Goal: Information Seeking & Learning: Find specific page/section

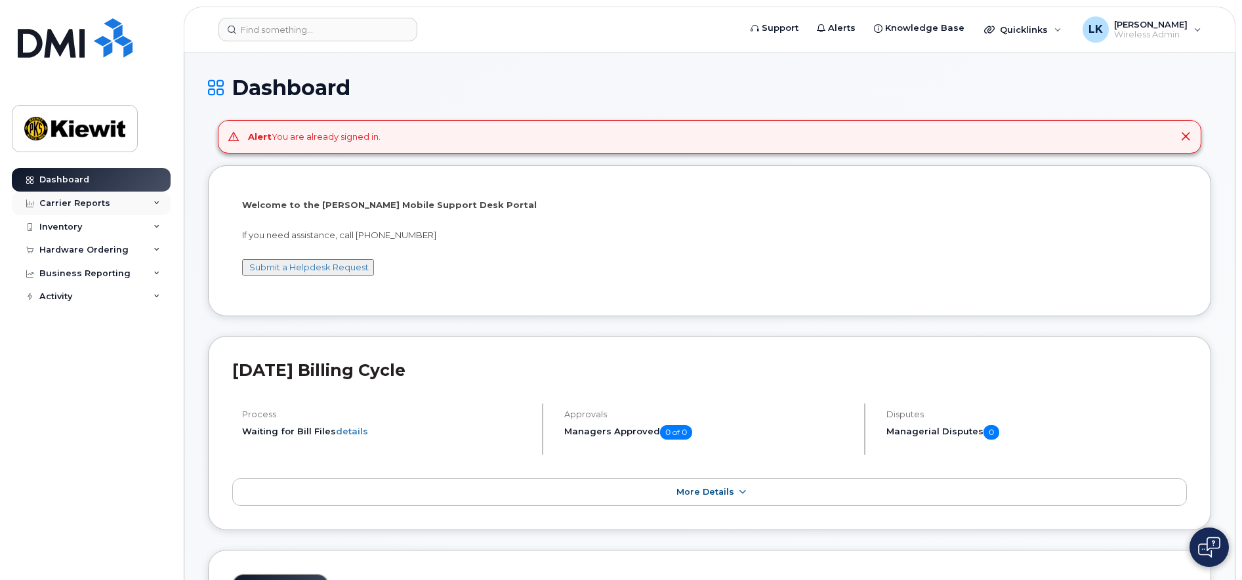
click at [131, 211] on div "Carrier Reports" at bounding box center [91, 204] width 159 height 24
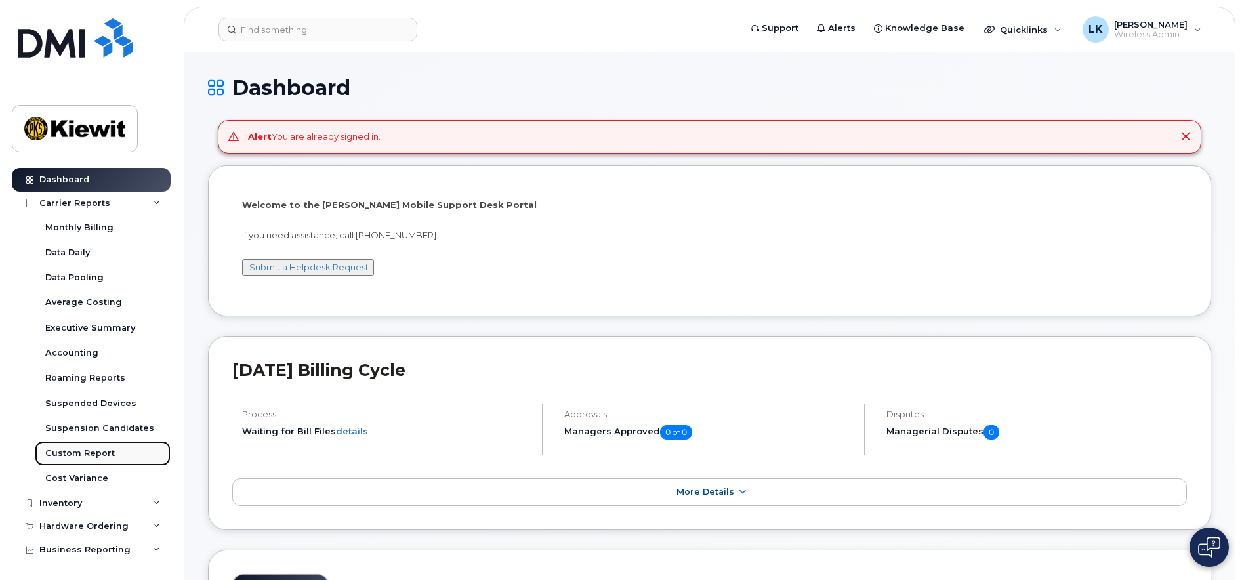
click at [80, 456] on div "Custom Report" at bounding box center [80, 453] width 70 height 12
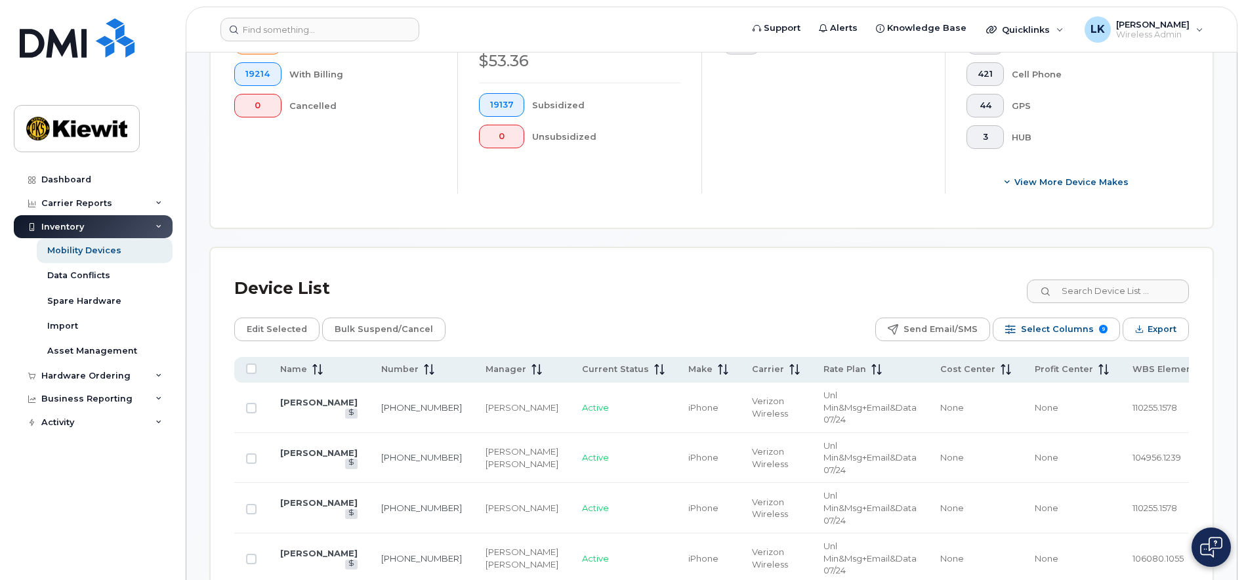
scroll to position [590, 0]
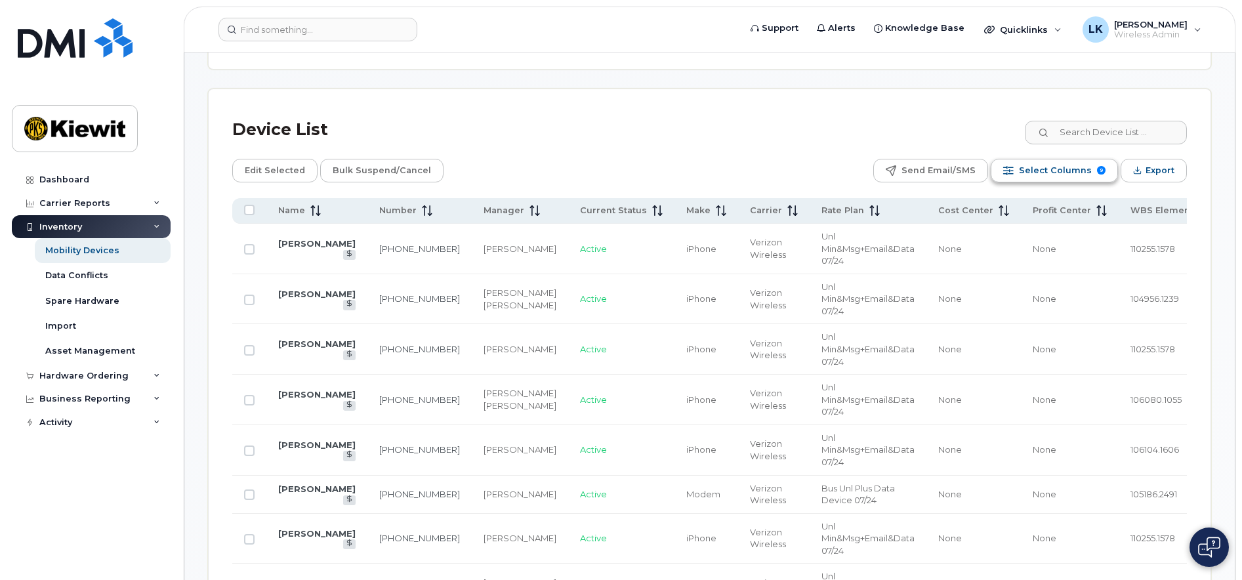
click at [1065, 172] on span "Select Columns" at bounding box center [1055, 171] width 73 height 20
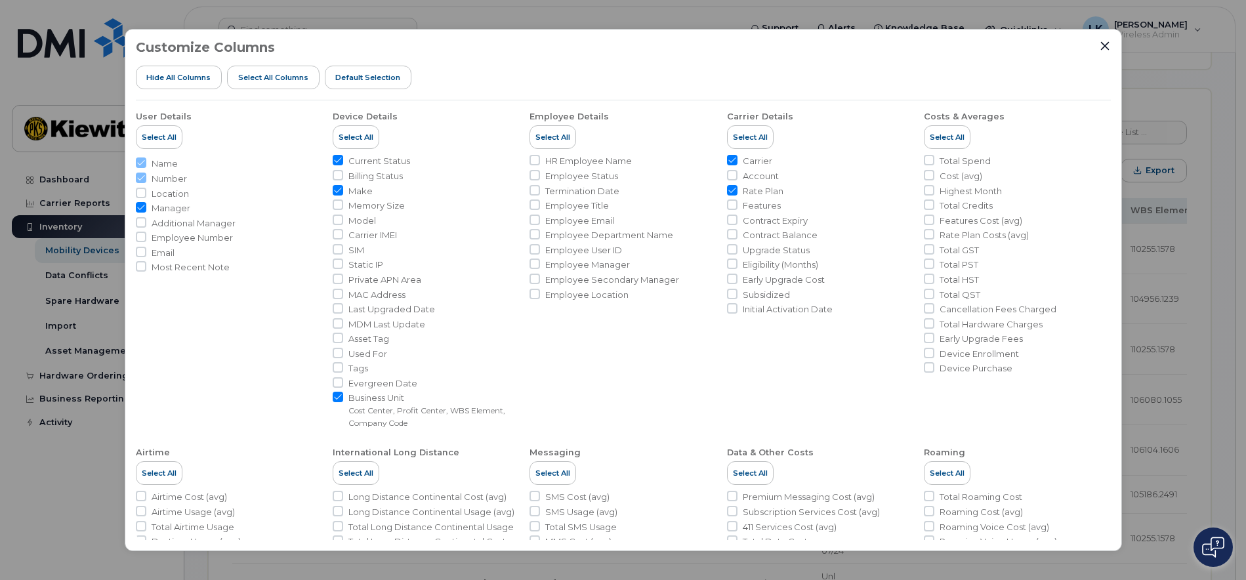
click at [611, 190] on span "Termination Date" at bounding box center [582, 191] width 74 height 12
click at [540, 190] on input "Termination Date" at bounding box center [534, 190] width 10 height 10
checkbox input "true"
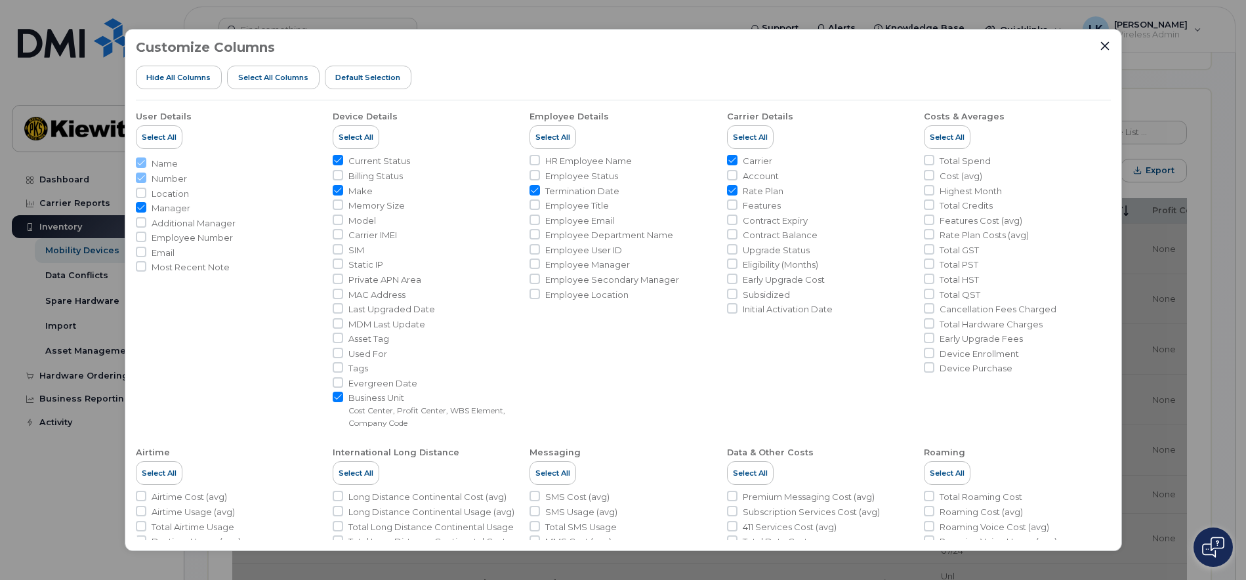
click at [587, 294] on span "Employee Location" at bounding box center [586, 295] width 83 height 12
click at [540, 294] on input "Employee Location" at bounding box center [534, 294] width 10 height 10
checkbox input "true"
click at [585, 253] on span "Employee User ID" at bounding box center [583, 250] width 77 height 12
click at [540, 253] on input "Employee User ID" at bounding box center [534, 249] width 10 height 10
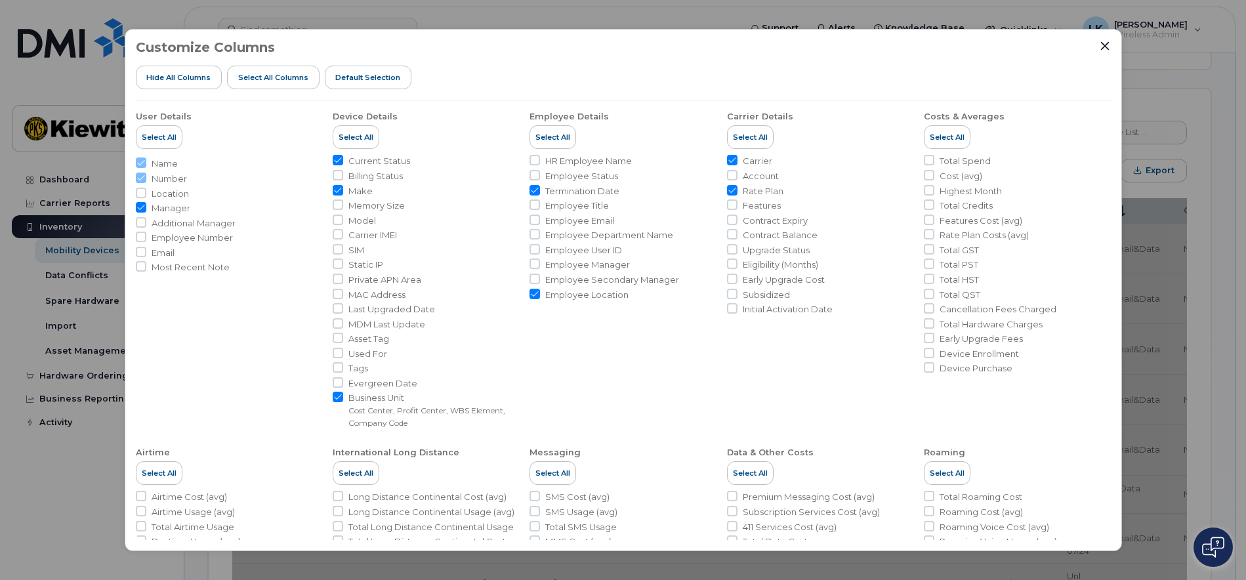
checkbox input "true"
click at [764, 186] on span "Rate Plan" at bounding box center [763, 191] width 41 height 12
click at [737, 186] on input "Rate Plan" at bounding box center [732, 190] width 10 height 10
checkbox input "false"
click at [766, 179] on span "Account" at bounding box center [761, 176] width 36 height 12
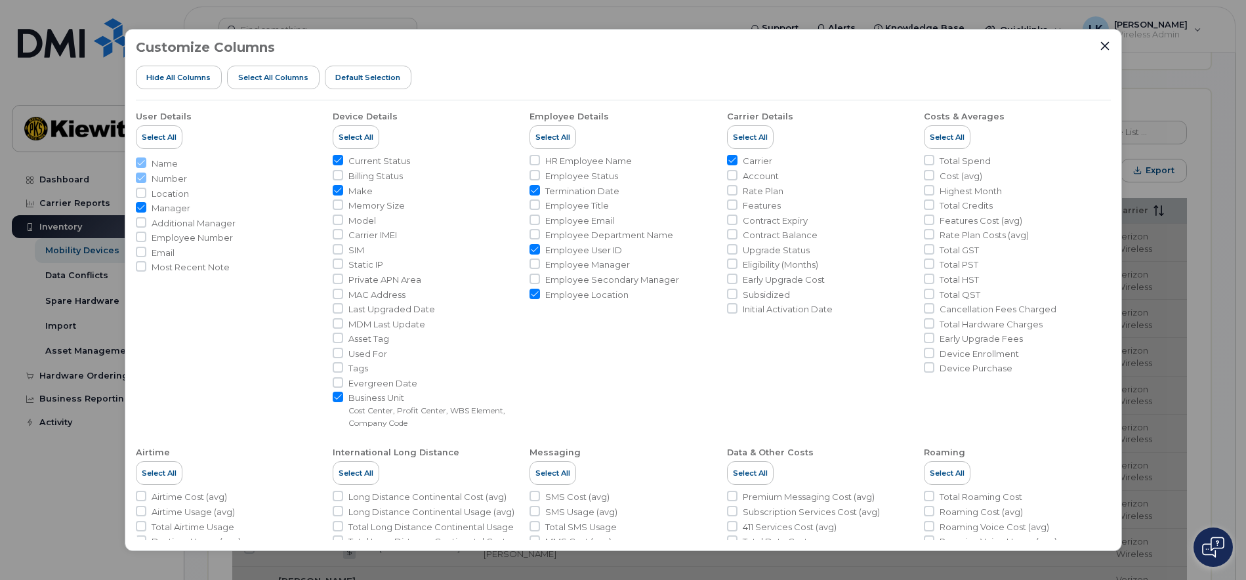
click at [737, 179] on input "Account" at bounding box center [732, 175] width 10 height 10
checkbox input "true"
click at [823, 309] on span "Initial Activation Date" at bounding box center [788, 309] width 90 height 12
click at [737, 309] on input "Initial Activation Date" at bounding box center [732, 308] width 10 height 10
checkbox input "true"
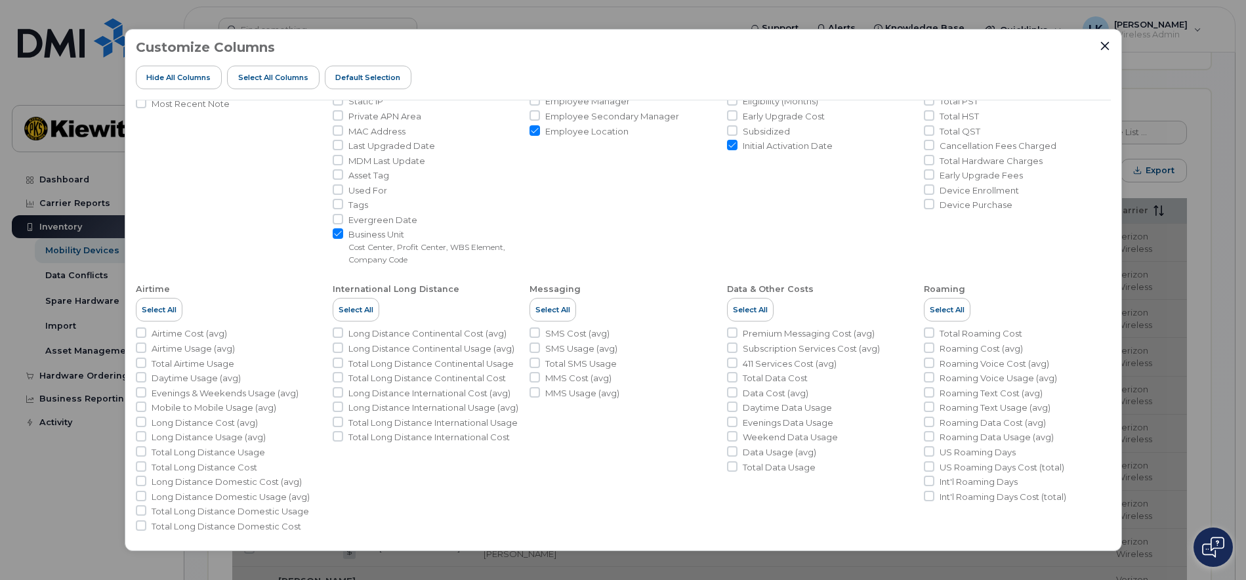
scroll to position [172, 0]
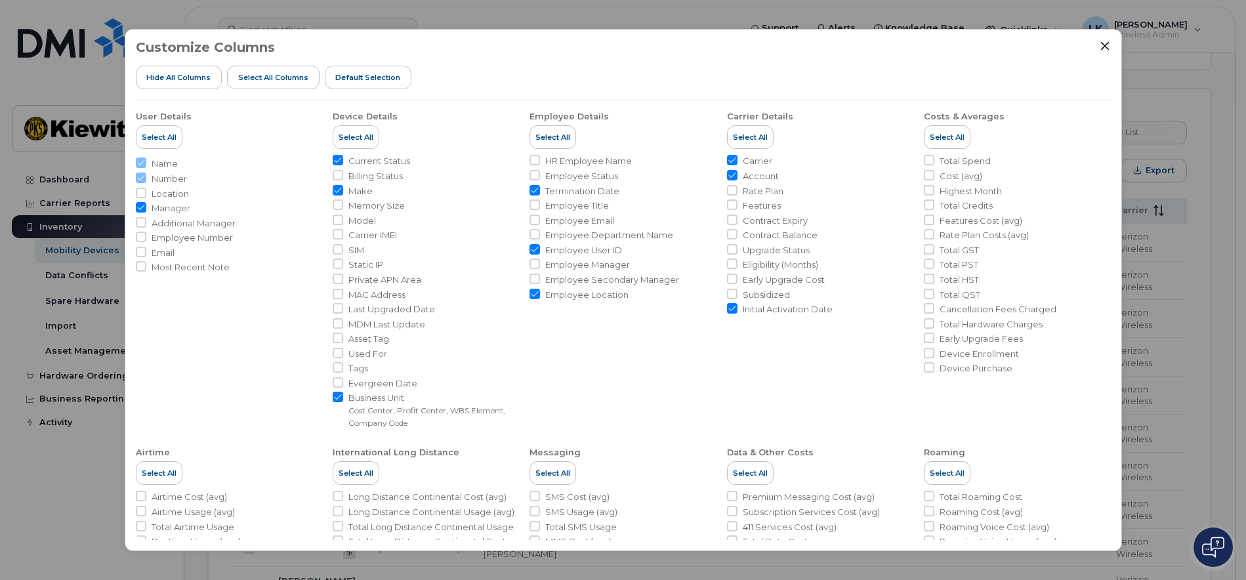
click at [180, 194] on span "Location" at bounding box center [170, 194] width 37 height 12
click at [146, 194] on input "Location" at bounding box center [141, 193] width 10 height 10
checkbox input "true"
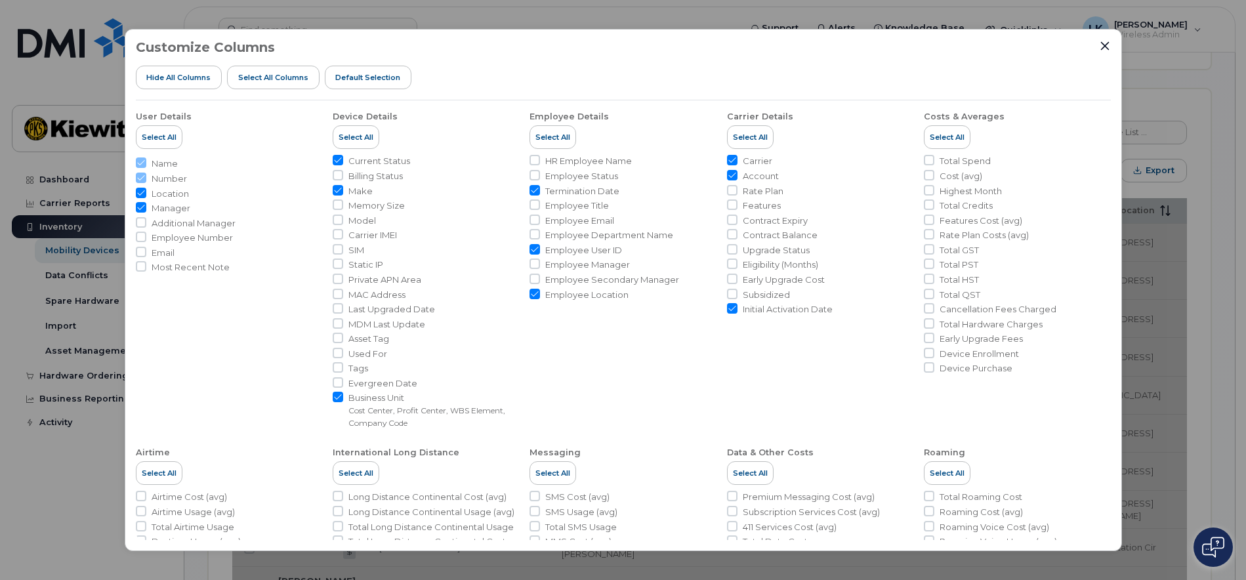
click at [211, 241] on span "Employee Number" at bounding box center [192, 238] width 81 height 12
click at [146, 241] on input "Employee Number" at bounding box center [141, 237] width 10 height 10
checkbox input "true"
click at [1103, 47] on icon "Close" at bounding box center [1104, 46] width 9 height 9
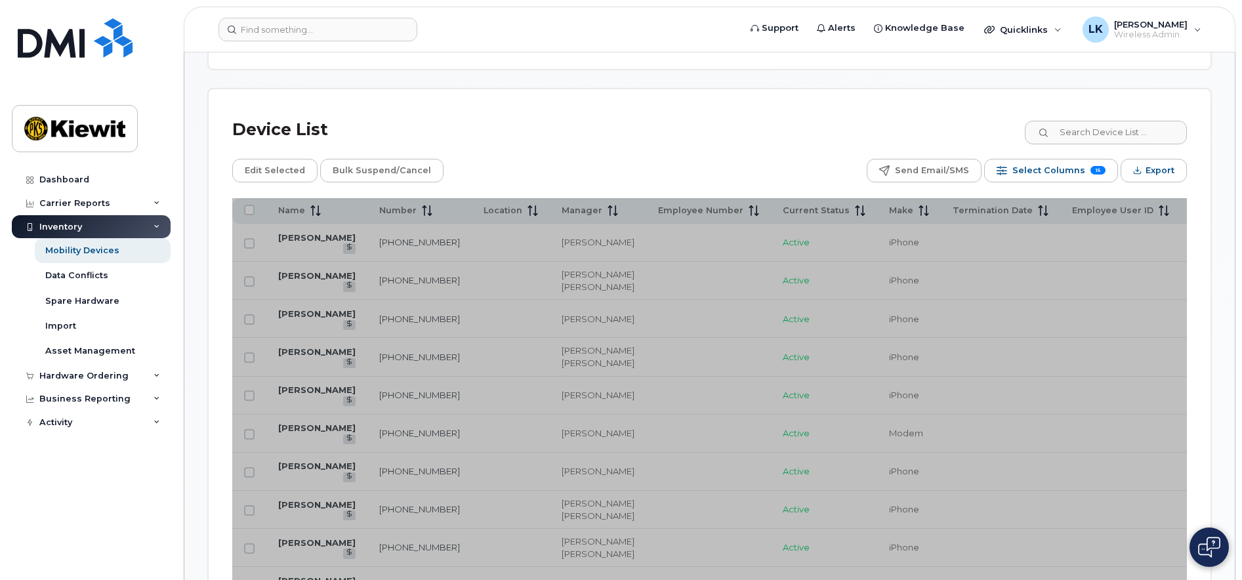
click at [700, 137] on div "Device List" at bounding box center [709, 130] width 955 height 34
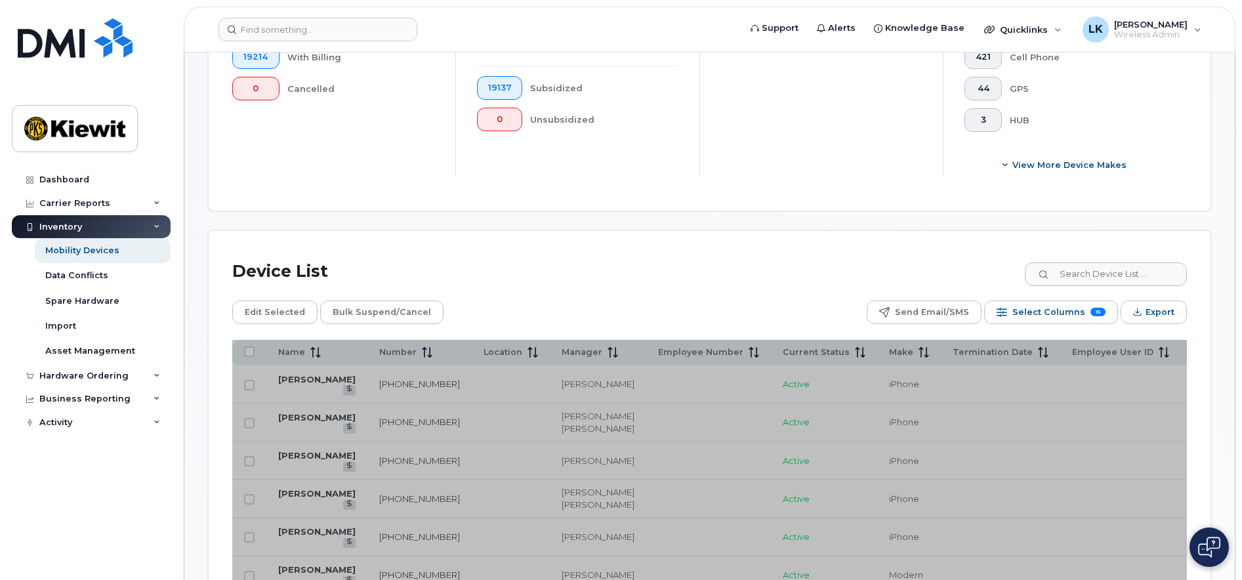
scroll to position [590, 0]
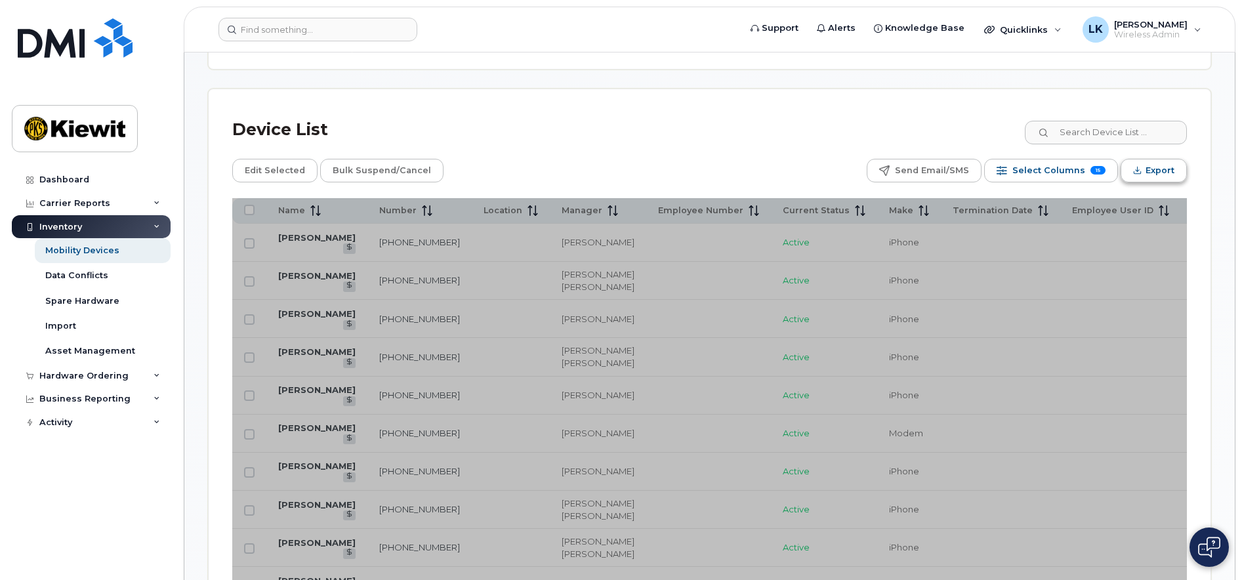
click at [1160, 171] on span "Export" at bounding box center [1160, 171] width 29 height 20
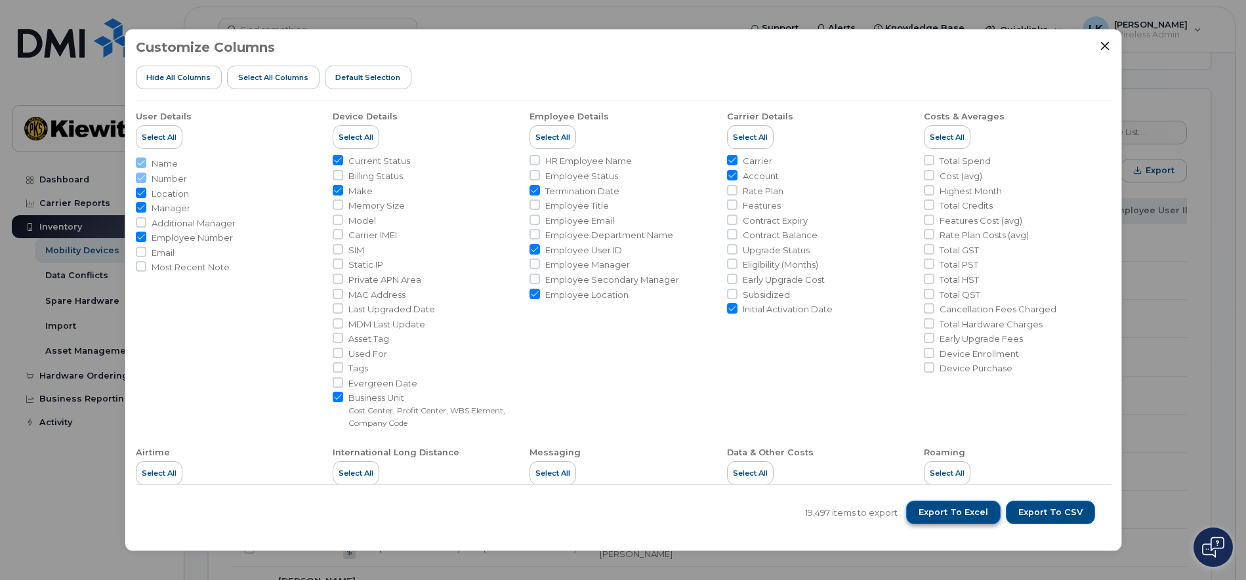
click at [964, 520] on button "Export to Excel" at bounding box center [953, 513] width 94 height 24
click at [1060, 509] on span "Export to CSV" at bounding box center [1050, 512] width 64 height 12
drag, startPoint x: 182, startPoint y: 267, endPoint x: 139, endPoint y: 269, distance: 42.7
click at [182, 267] on span "Most Recent Note" at bounding box center [191, 267] width 78 height 12
click at [146, 267] on input "Most Recent Note" at bounding box center [141, 266] width 10 height 10
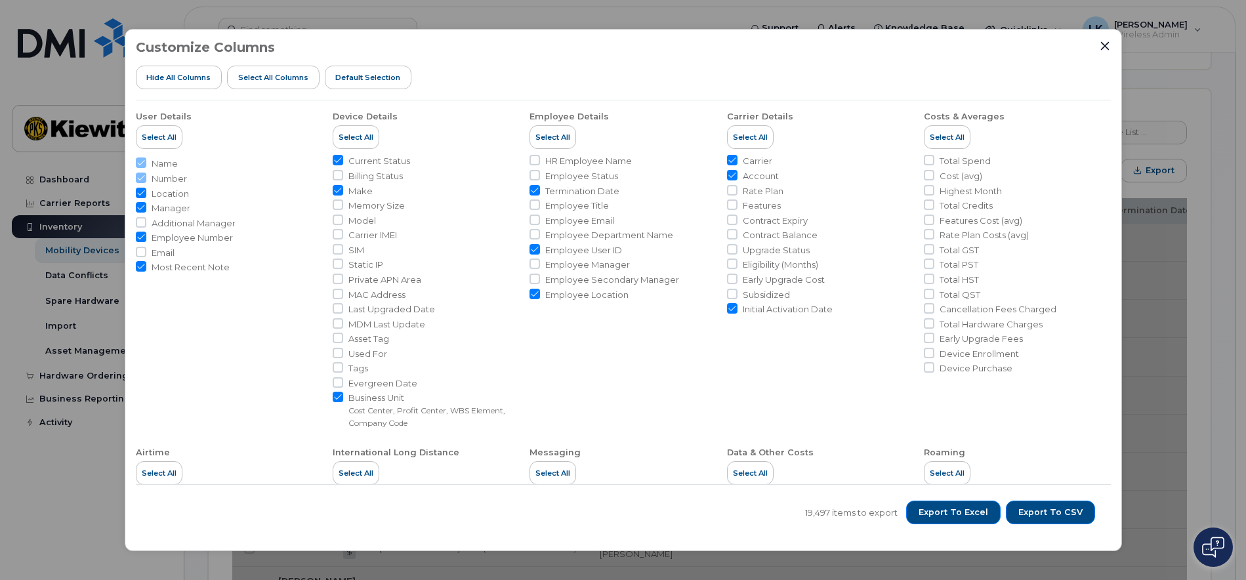
click at [139, 269] on input "Most Recent Note" at bounding box center [141, 266] width 10 height 10
checkbox input "false"
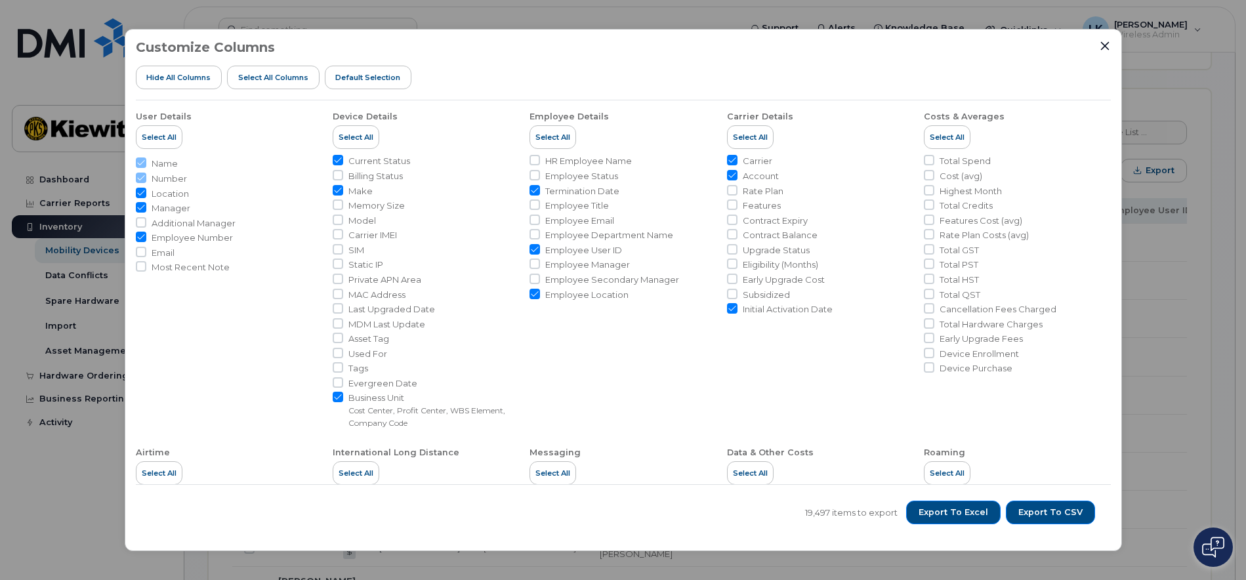
click at [568, 239] on span "Employee Department Name" at bounding box center [609, 235] width 128 height 12
click at [540, 239] on input "Employee Department Name" at bounding box center [534, 234] width 10 height 10
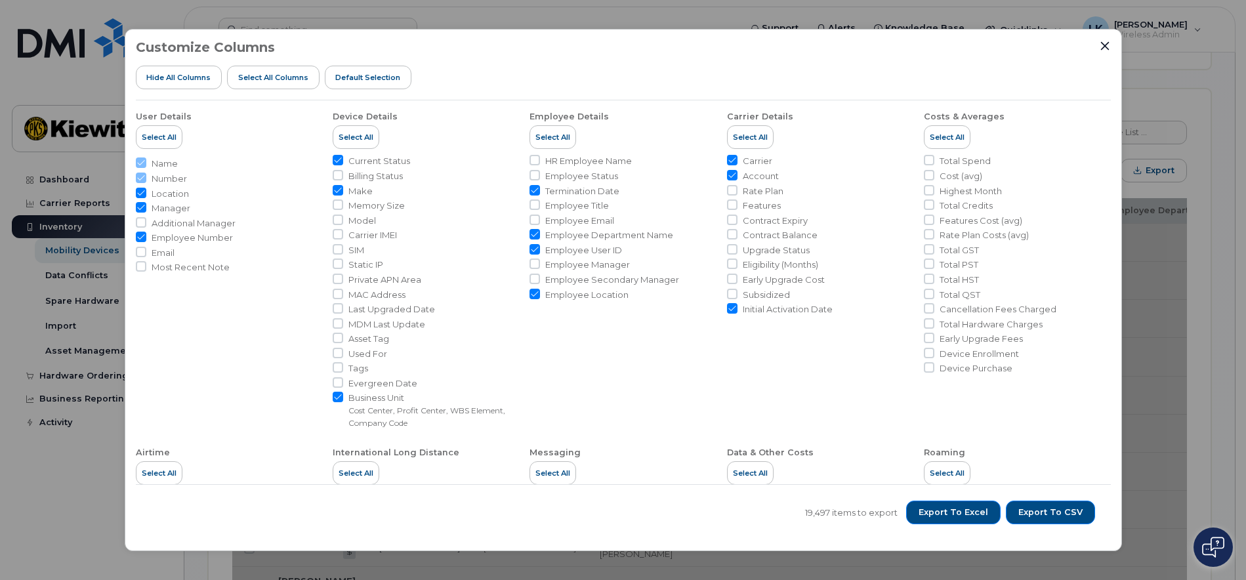
click at [566, 239] on span "Employee Department Name" at bounding box center [609, 235] width 128 height 12
click at [540, 239] on input "Employee Department Name" at bounding box center [534, 234] width 10 height 10
checkbox input "false"
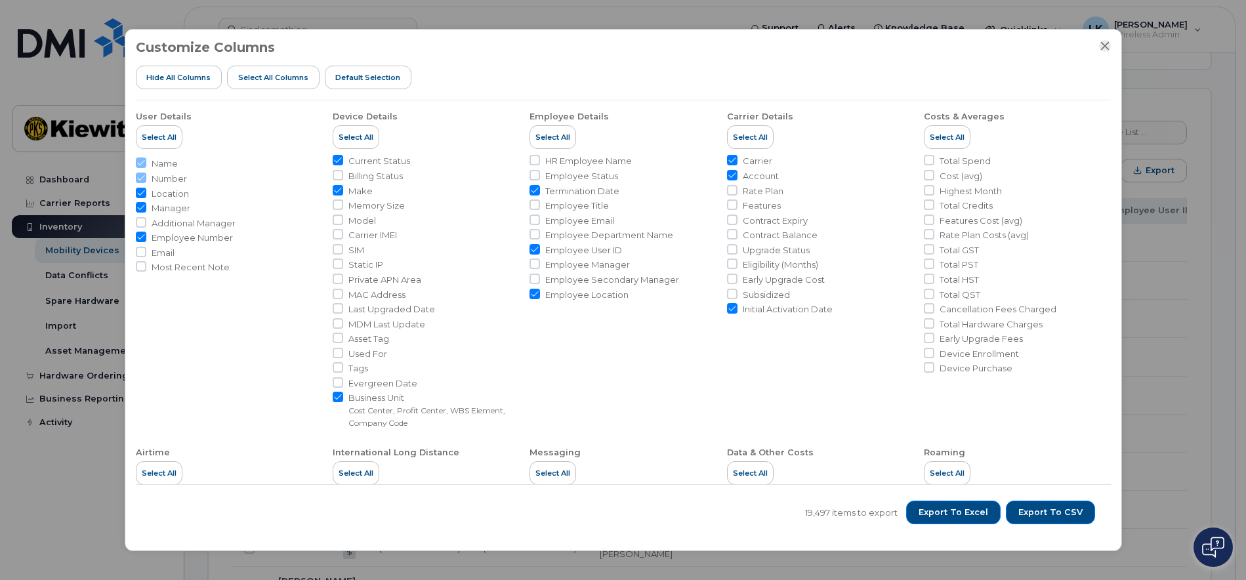
click at [1104, 45] on icon "Close" at bounding box center [1104, 46] width 9 height 9
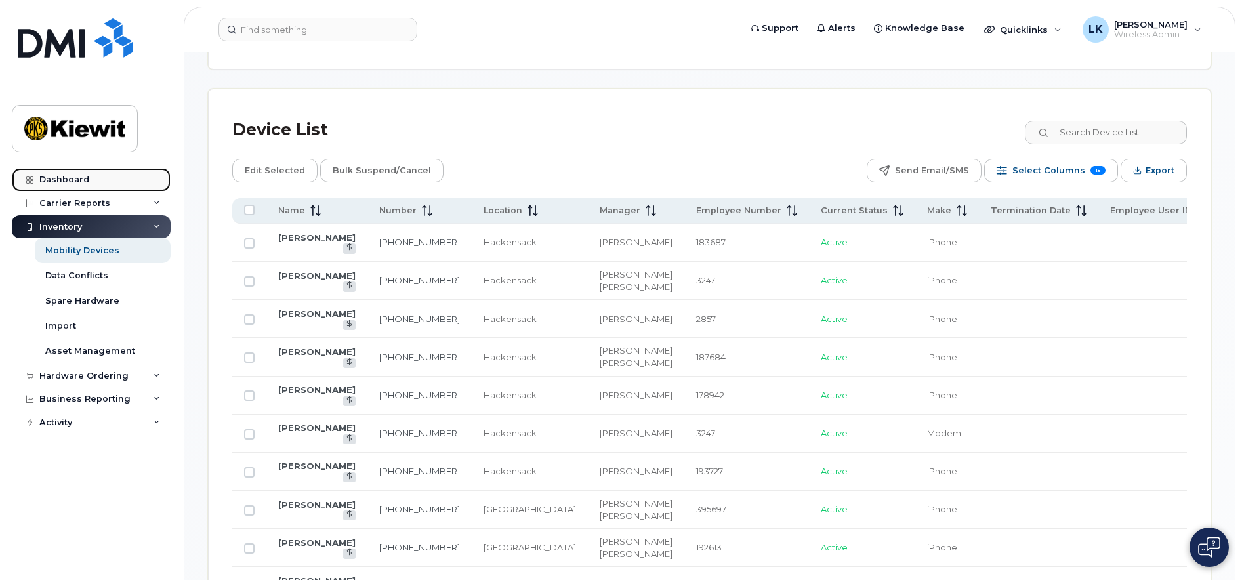
click at [69, 181] on div "Dashboard" at bounding box center [64, 180] width 50 height 10
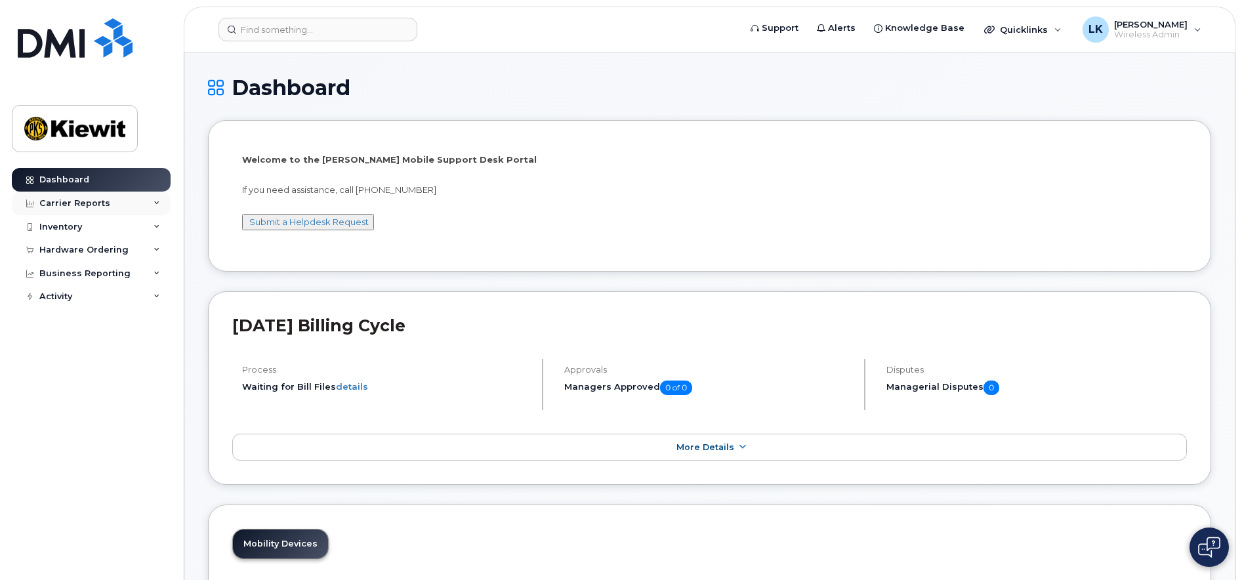
click at [153, 201] on div "Carrier Reports" at bounding box center [91, 204] width 159 height 24
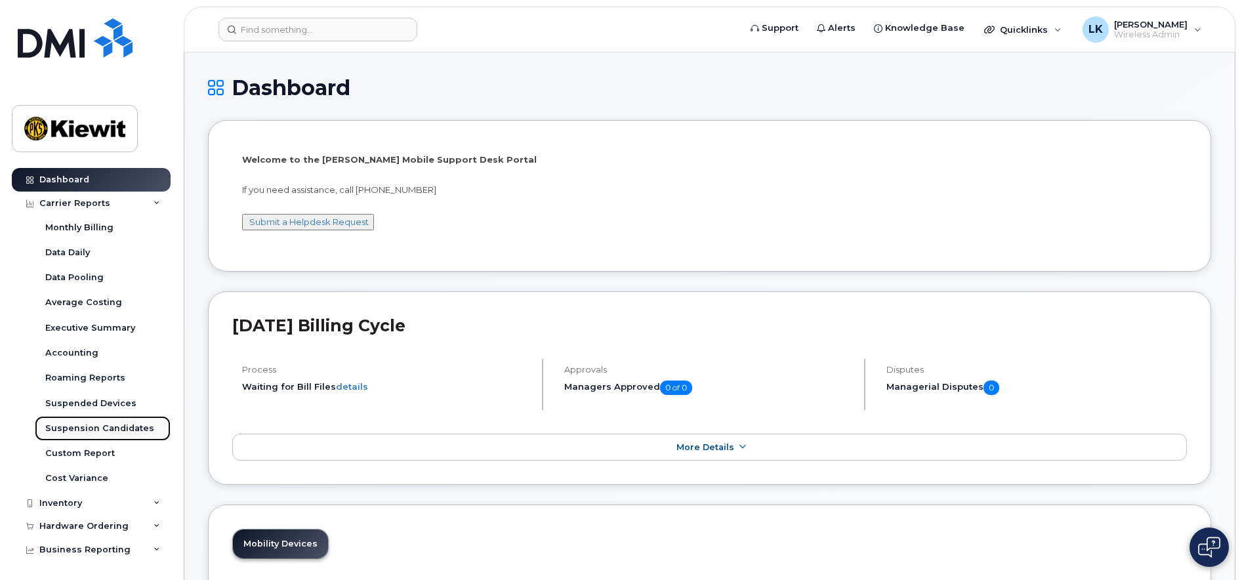
click at [76, 431] on div "Suspension Candidates" at bounding box center [99, 429] width 109 height 12
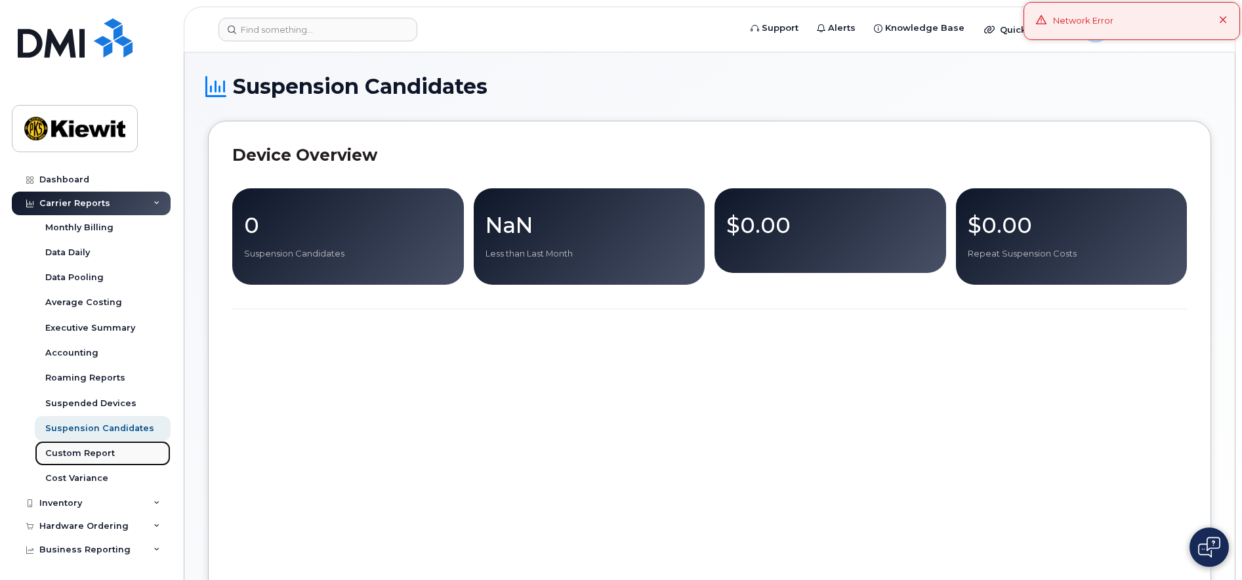
click at [105, 449] on div "Custom Report" at bounding box center [80, 453] width 70 height 12
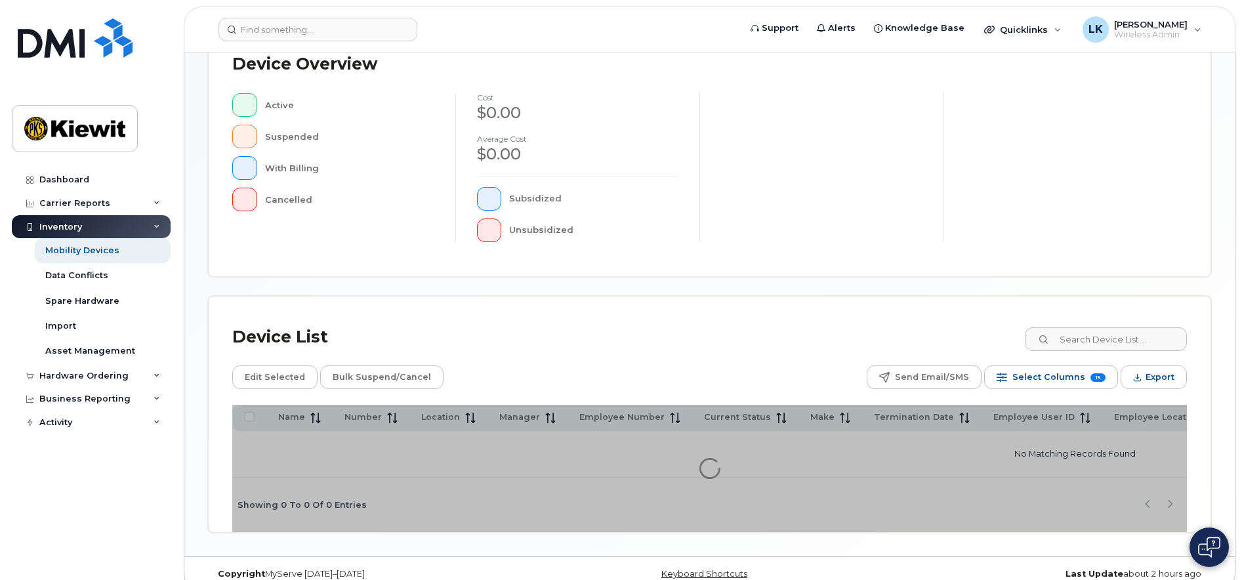
scroll to position [326, 0]
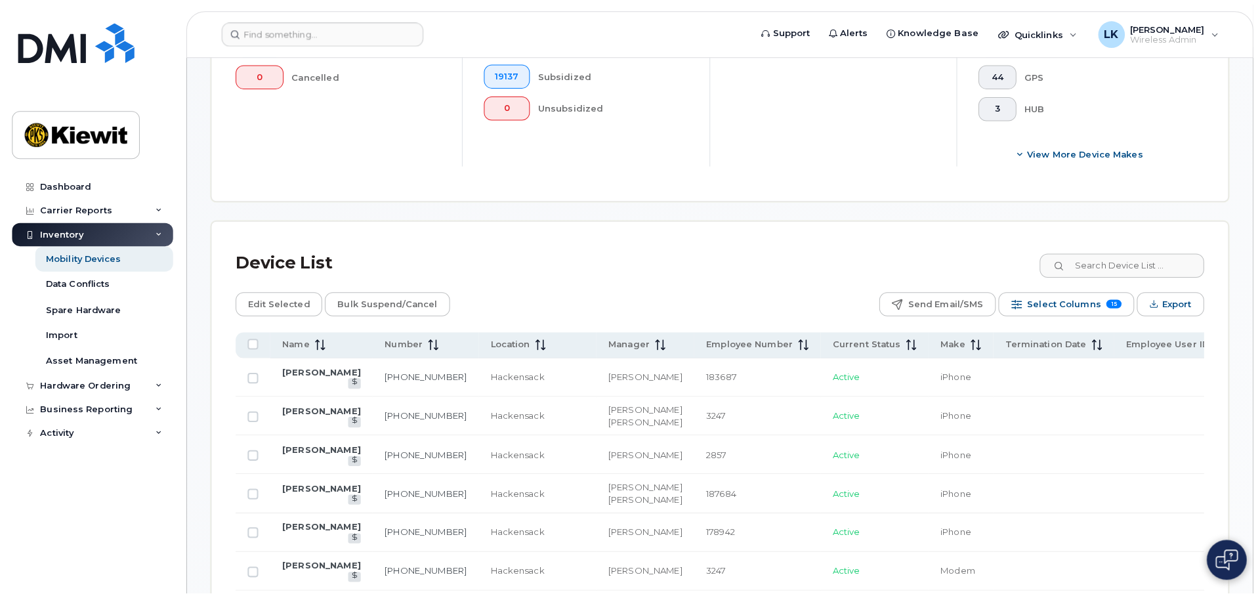
scroll to position [426, 0]
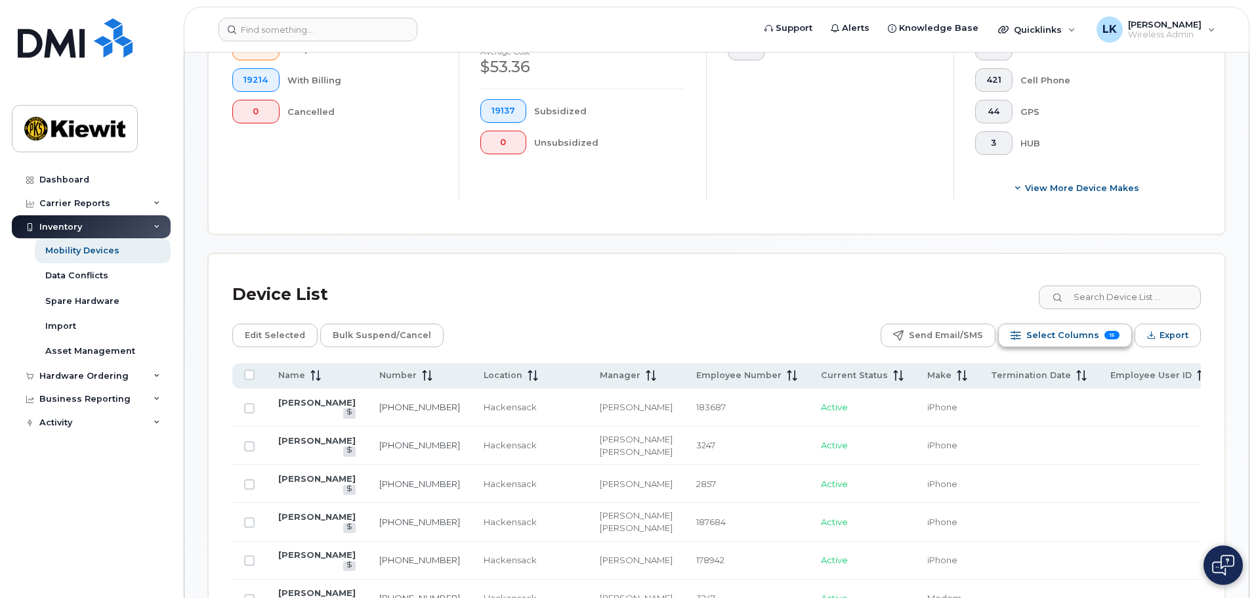
click at [1085, 328] on span "Select Columns" at bounding box center [1062, 335] width 73 height 20
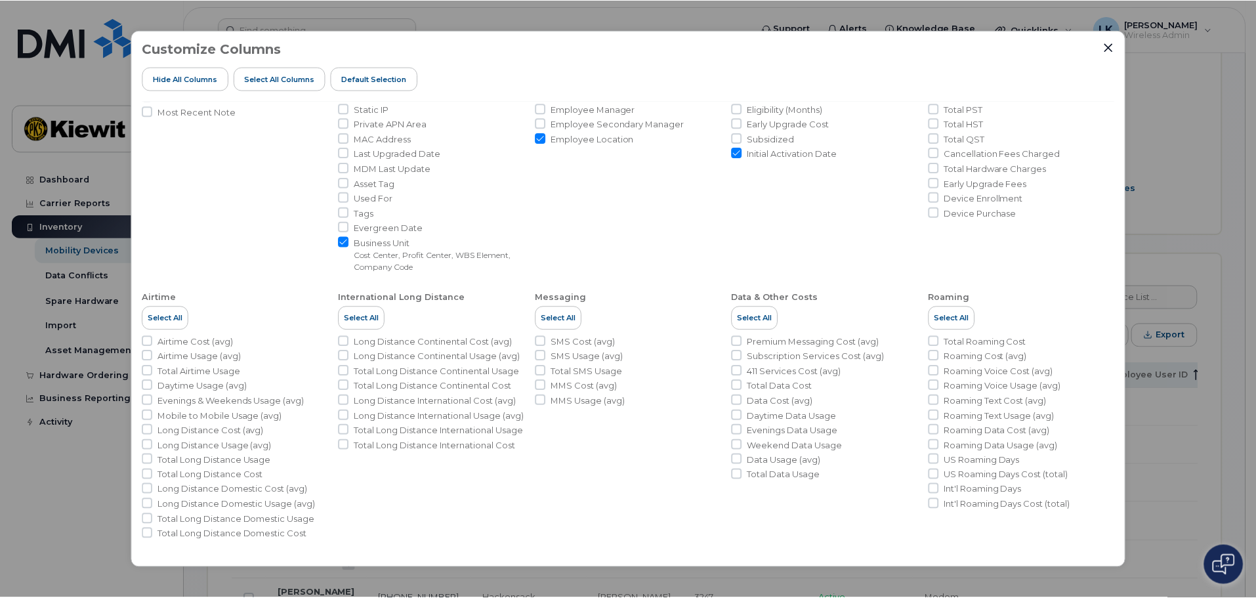
scroll to position [0, 0]
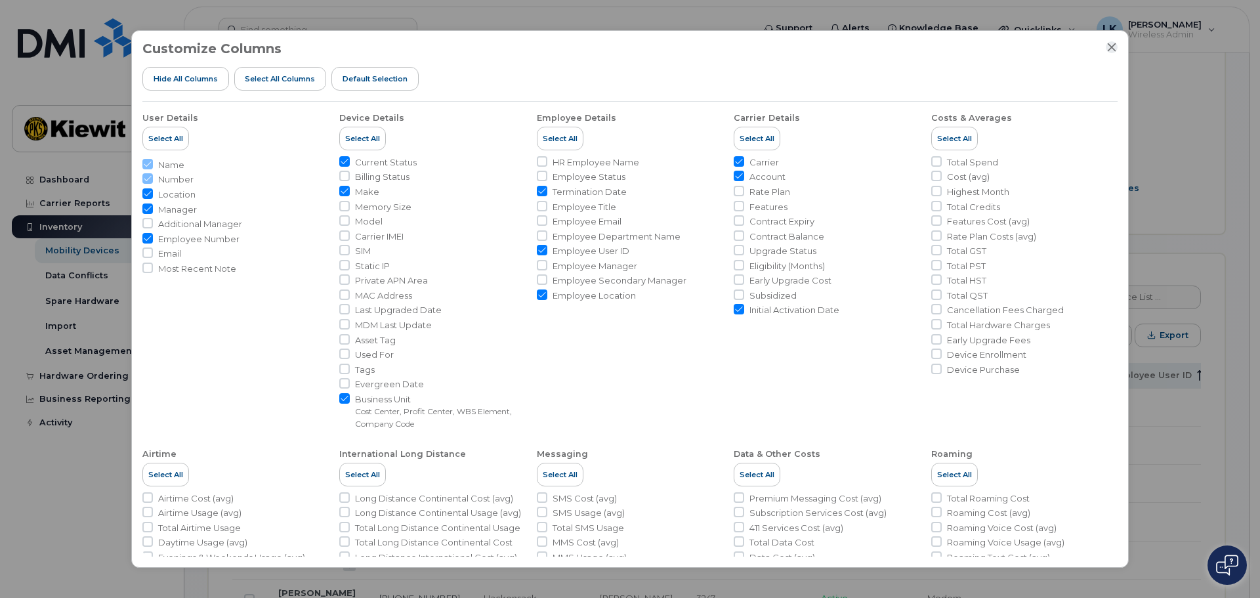
click at [1107, 50] on icon "Close" at bounding box center [1111, 47] width 10 height 10
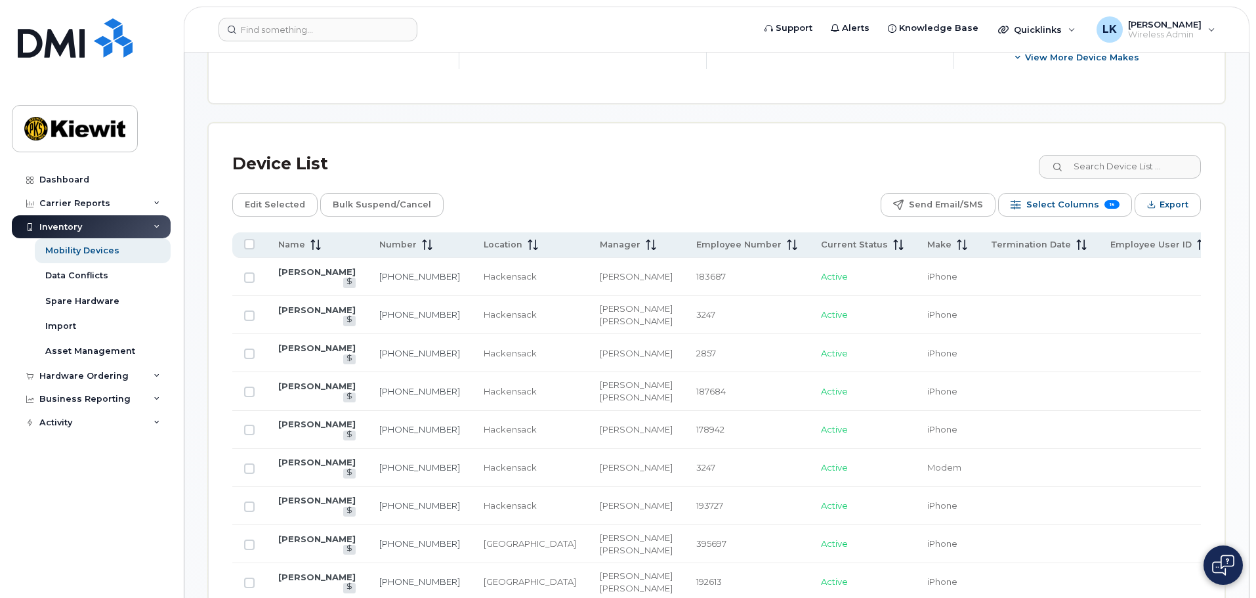
scroll to position [557, 0]
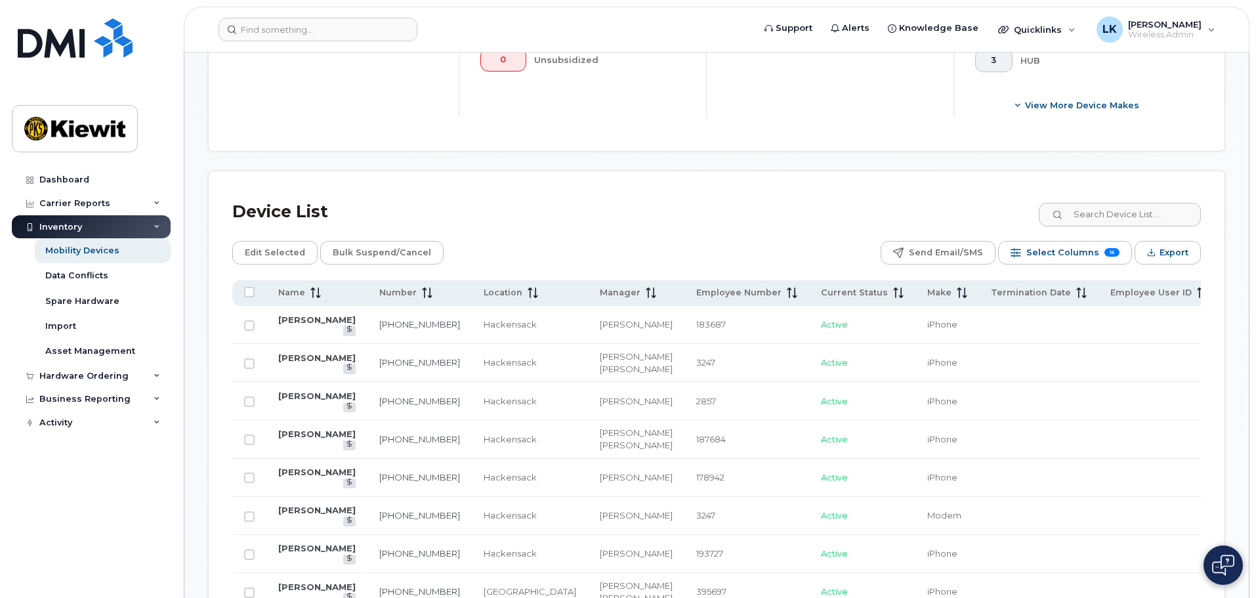
scroll to position [323, 0]
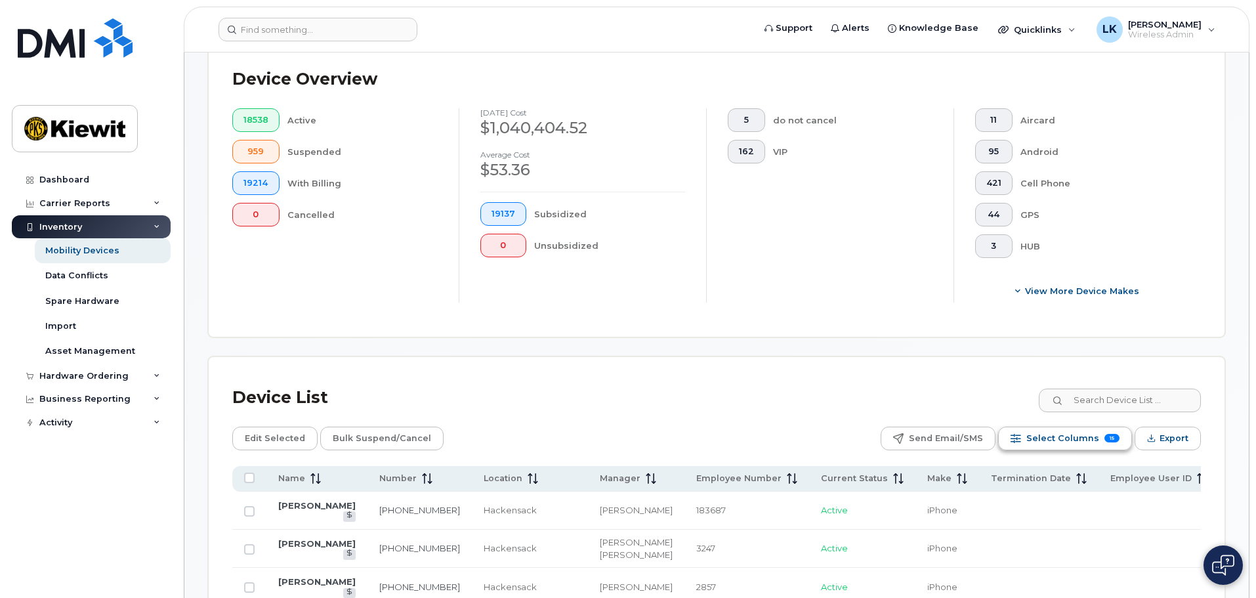
click at [1032, 428] on span "Select Columns" at bounding box center [1062, 438] width 73 height 20
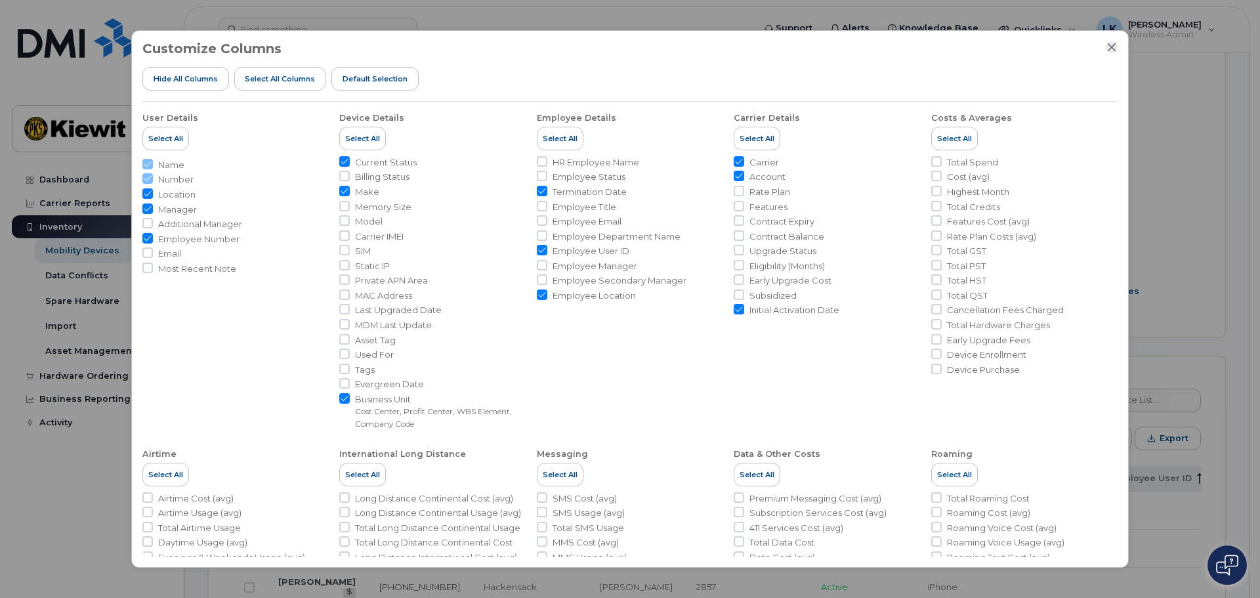
click at [1110, 45] on icon "Close" at bounding box center [1111, 47] width 10 height 10
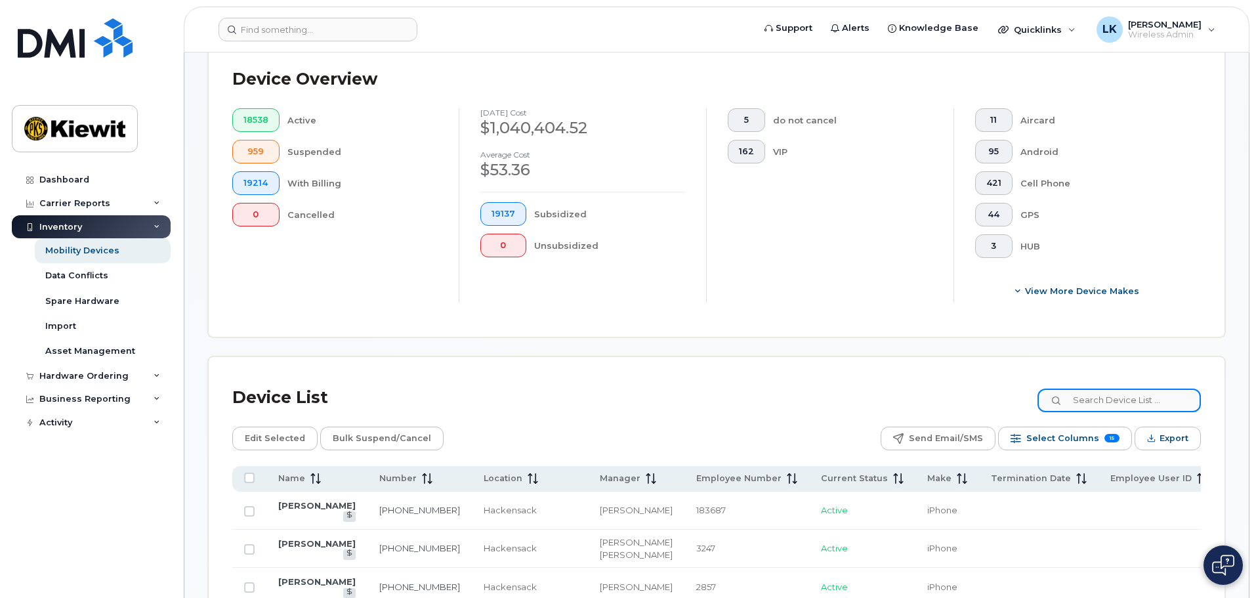
drag, startPoint x: 1169, startPoint y: 383, endPoint x: 1169, endPoint y: 372, distance: 11.2
click at [1169, 388] on input at bounding box center [1118, 400] width 163 height 24
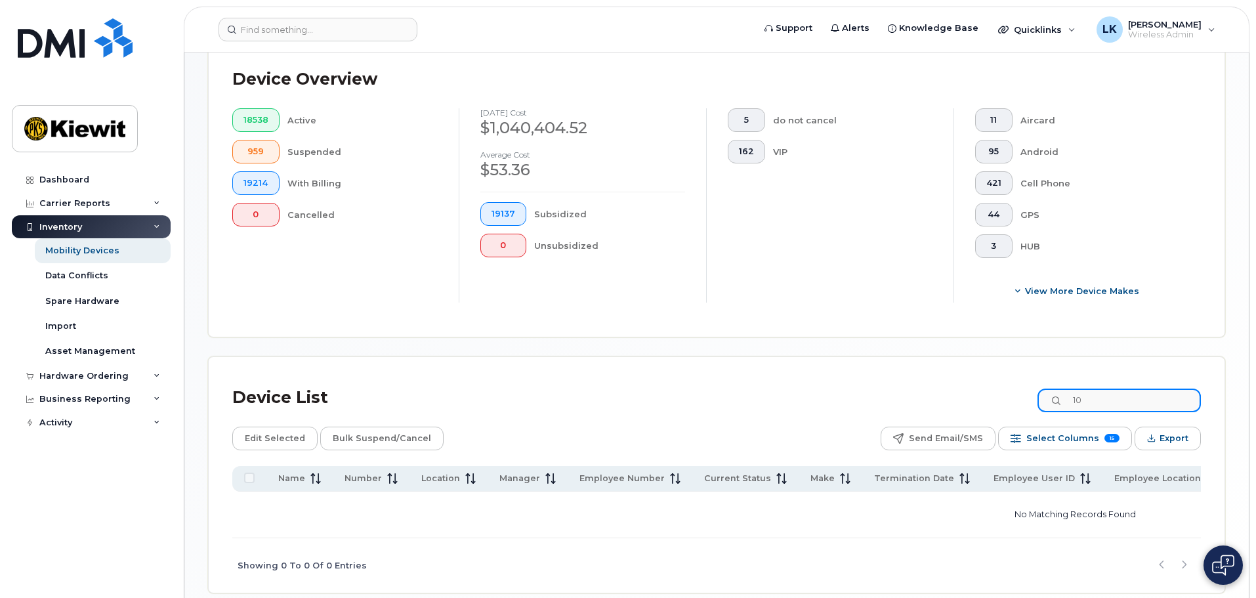
type input "1"
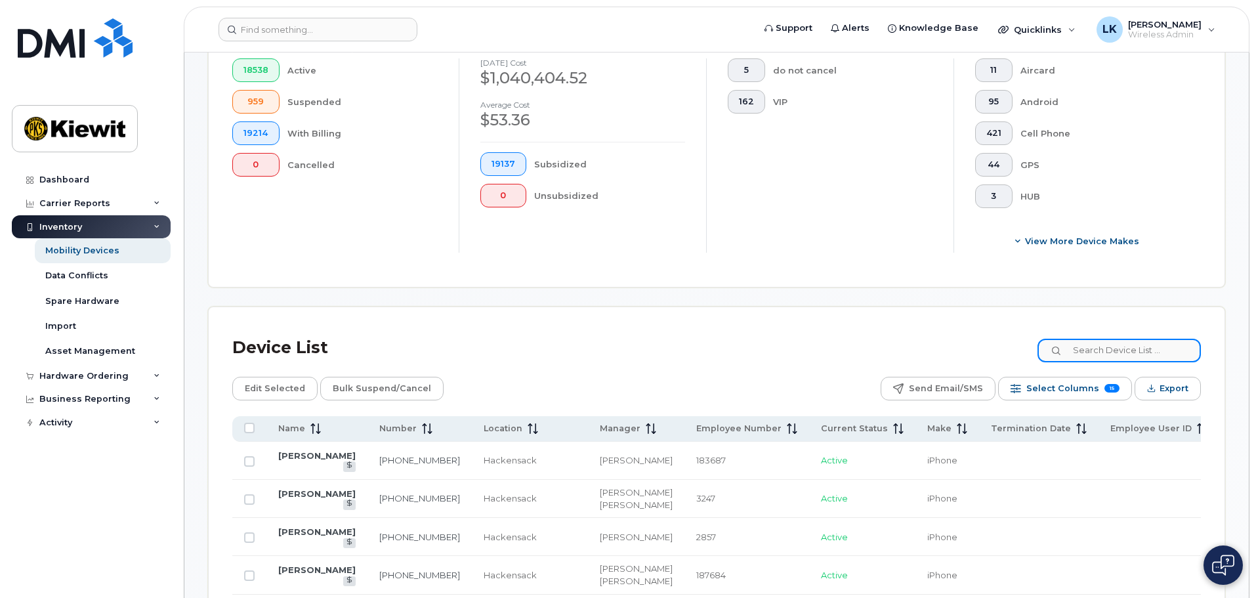
scroll to position [454, 0]
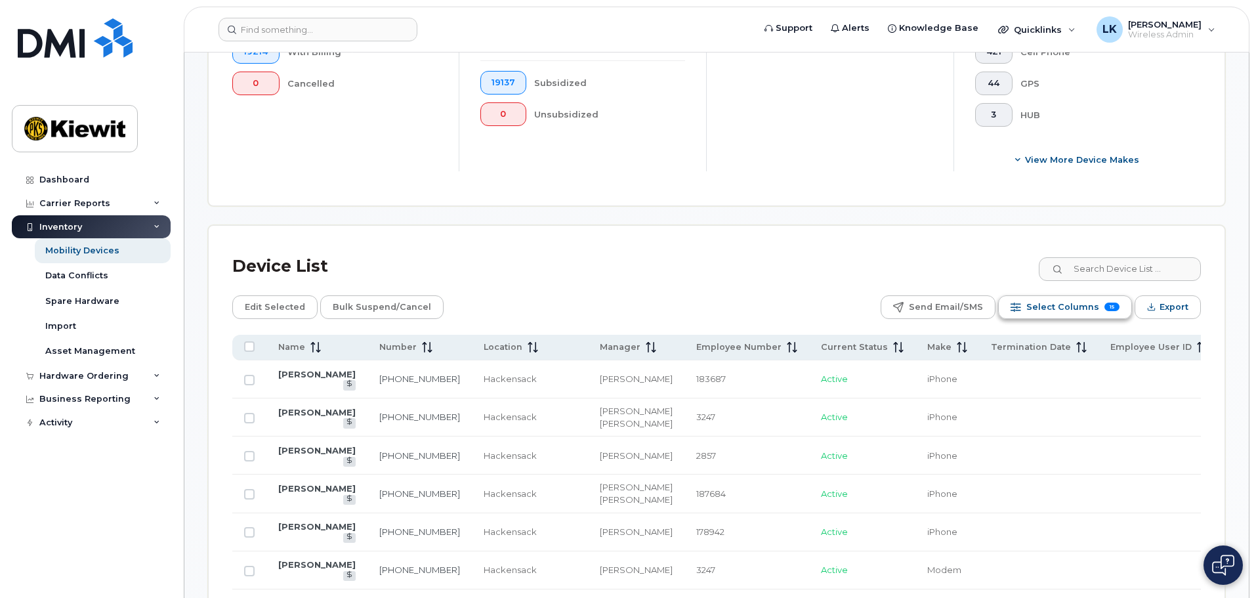
click at [1101, 295] on button "Select Columns 15" at bounding box center [1065, 307] width 134 height 24
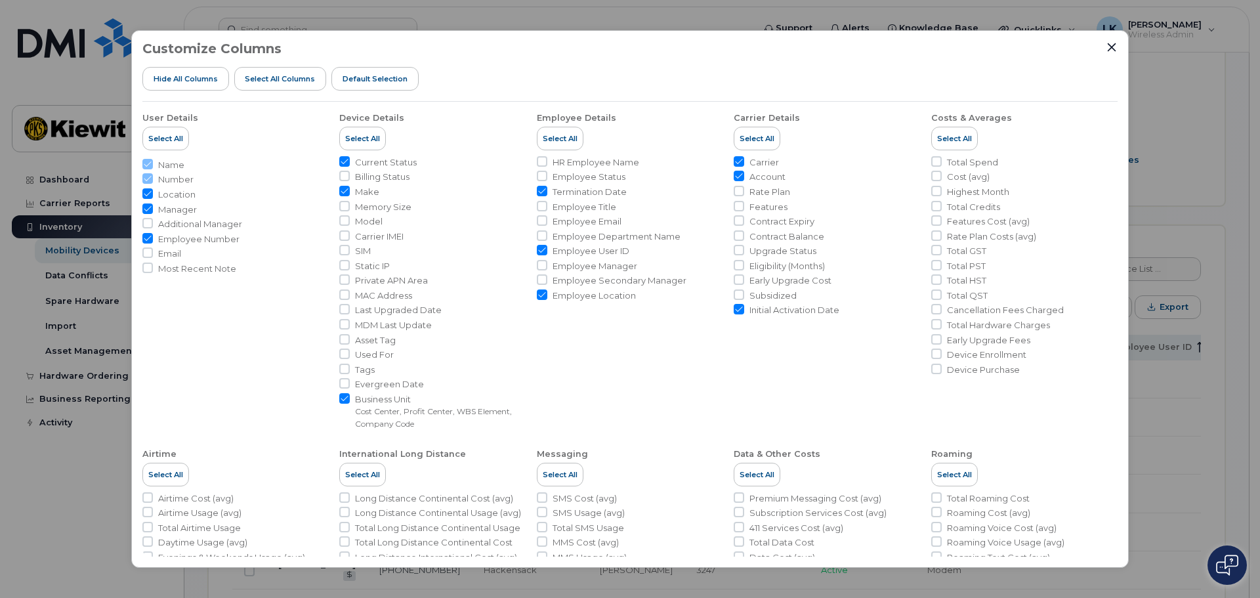
click at [739, 306] on input "Initial Activation Date" at bounding box center [738, 309] width 10 height 10
checkbox input "false"
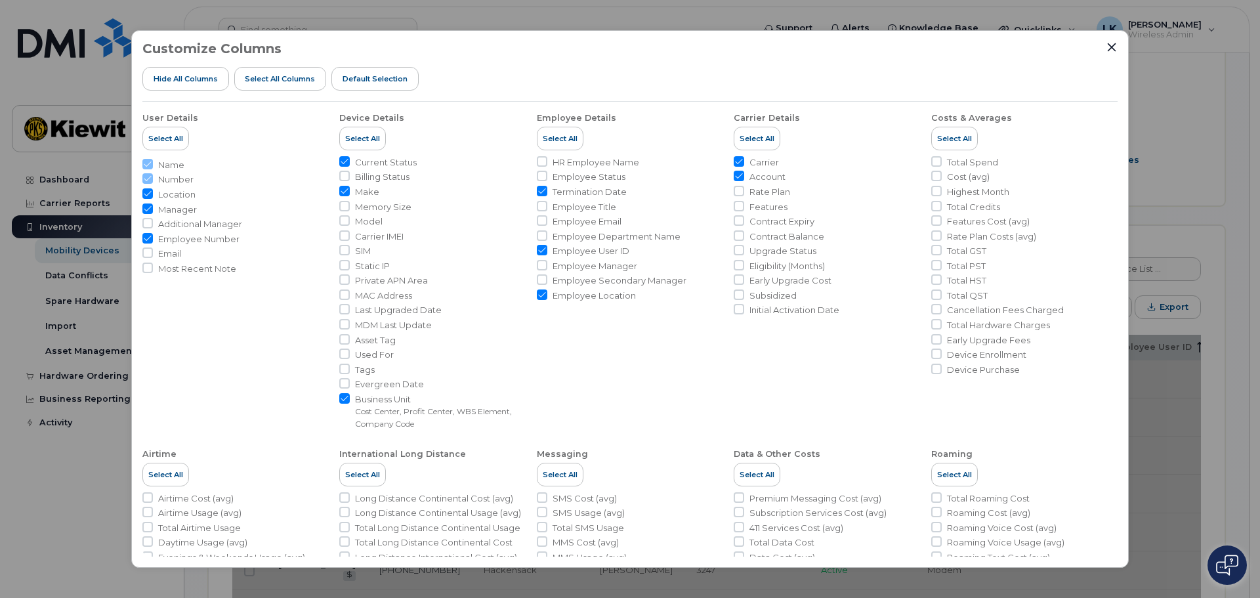
click at [736, 177] on input "Account" at bounding box center [738, 176] width 10 height 10
checkbox input "false"
drag, startPoint x: 735, startPoint y: 161, endPoint x: 617, endPoint y: 266, distance: 158.0
click at [736, 161] on input "Carrier" at bounding box center [738, 161] width 10 height 10
checkbox input "false"
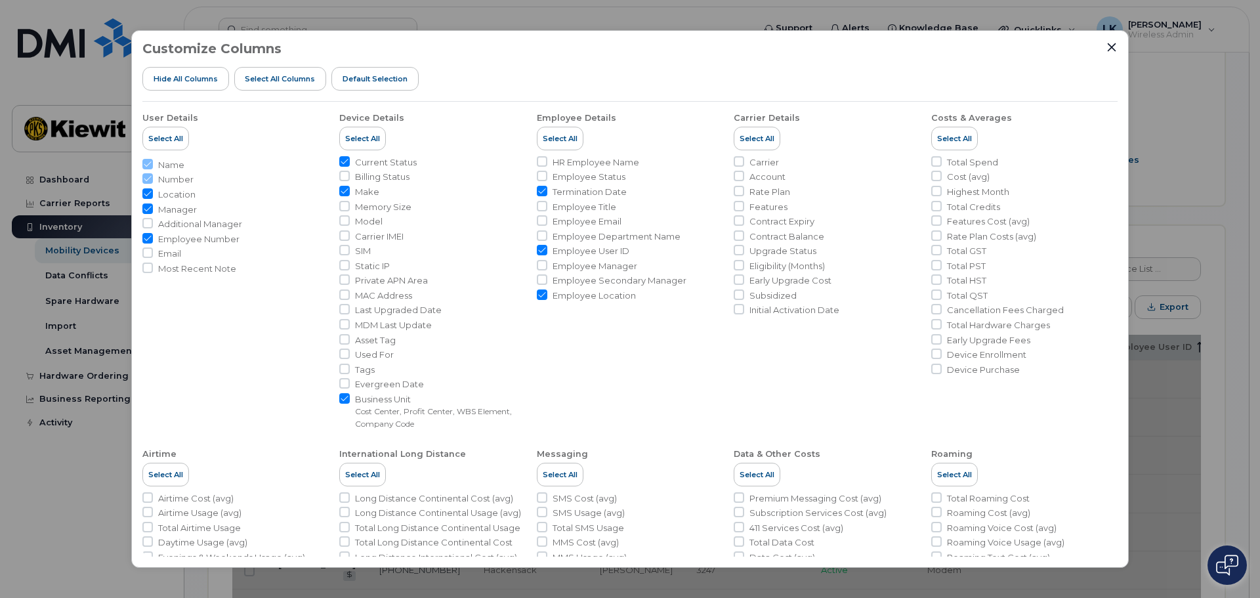
click at [543, 192] on input "Termination Date" at bounding box center [542, 191] width 10 height 10
checkbox input "false"
click at [176, 207] on span "Manager" at bounding box center [177, 209] width 39 height 12
click at [153, 207] on input "Manager" at bounding box center [147, 208] width 10 height 10
checkbox input "false"
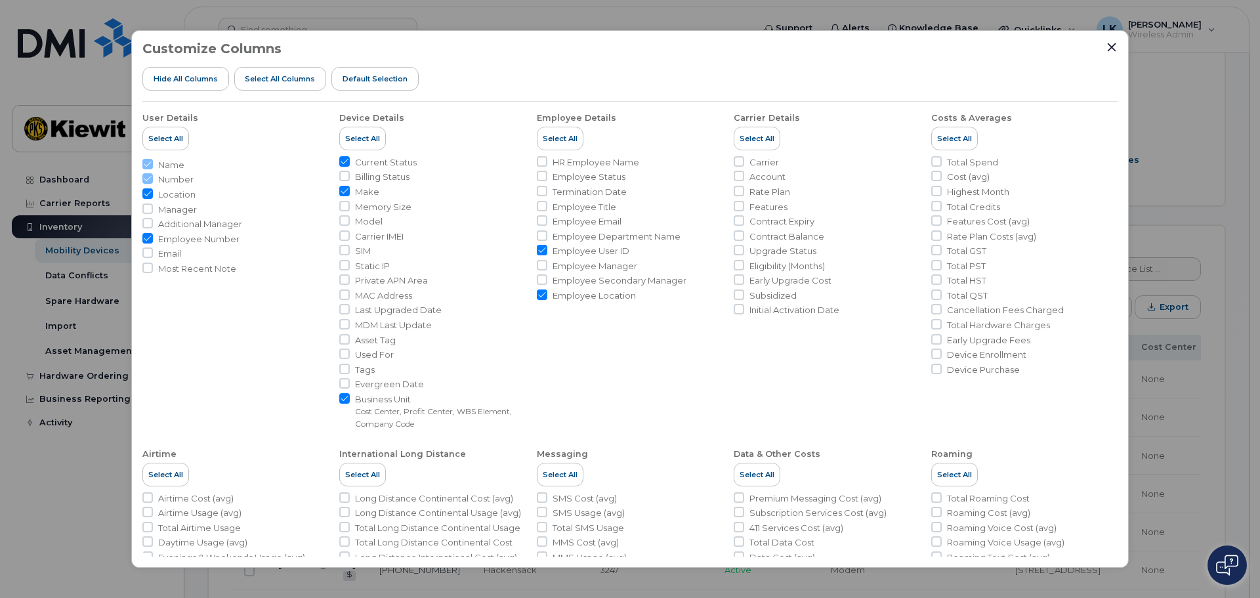
click at [170, 241] on span "Employee Number" at bounding box center [198, 239] width 81 height 12
click at [153, 241] on input "Employee Number" at bounding box center [147, 238] width 10 height 10
checkbox input "false"
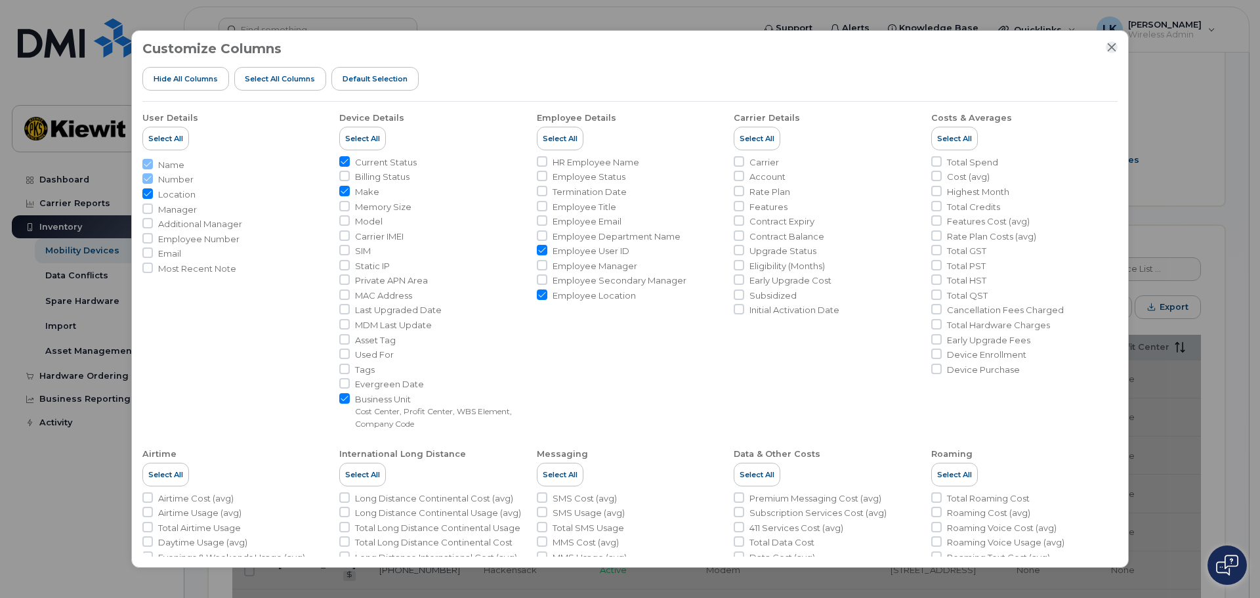
click at [1109, 45] on icon "Close" at bounding box center [1111, 47] width 10 height 10
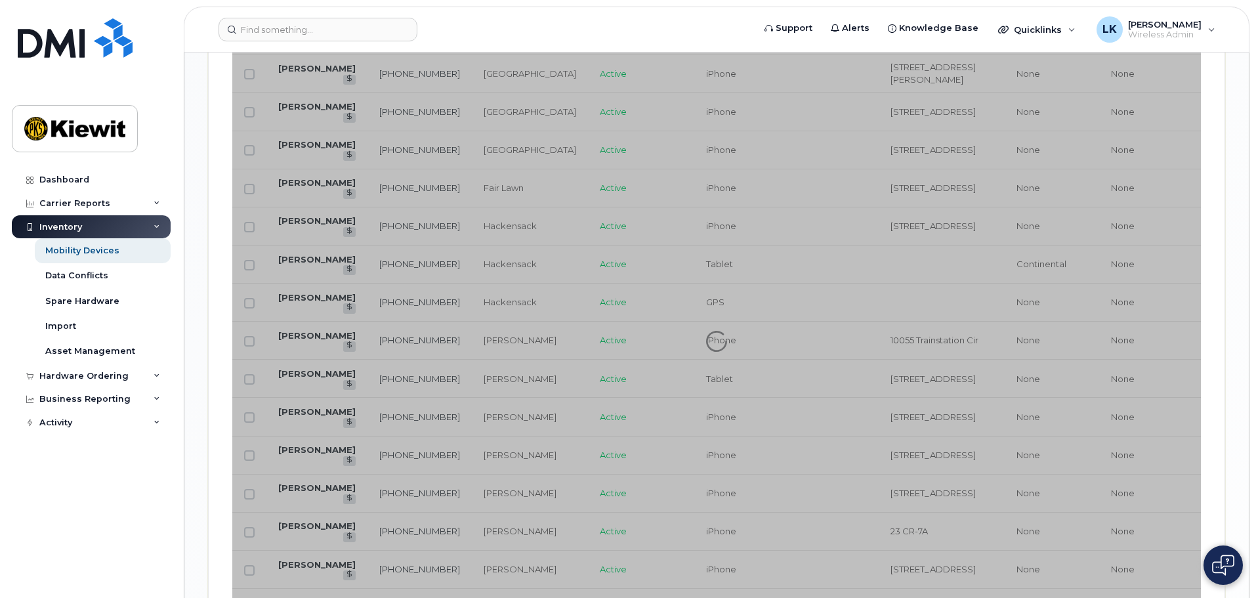
scroll to position [1504, 0]
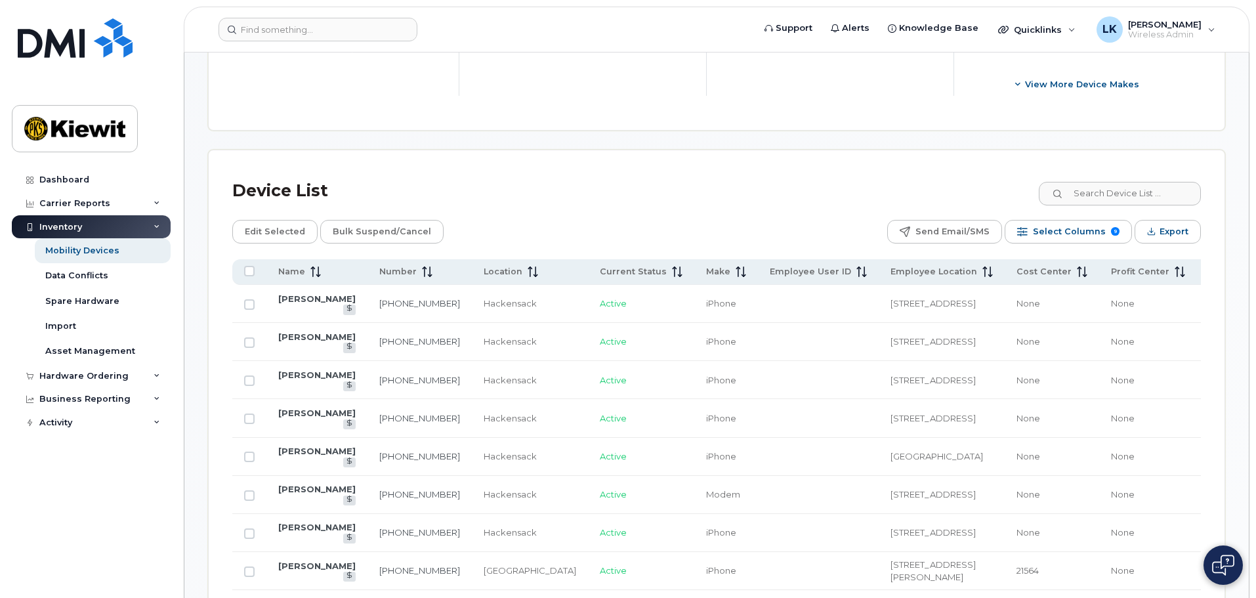
scroll to position [257, 0]
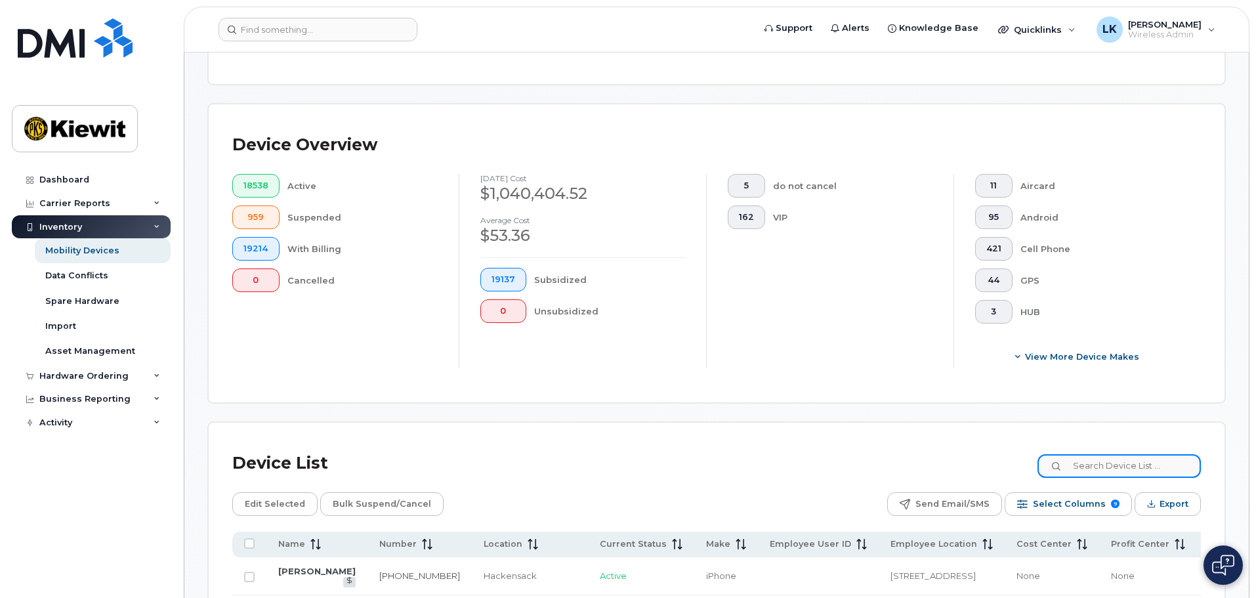
click at [1119, 454] on input at bounding box center [1118, 466] width 163 height 24
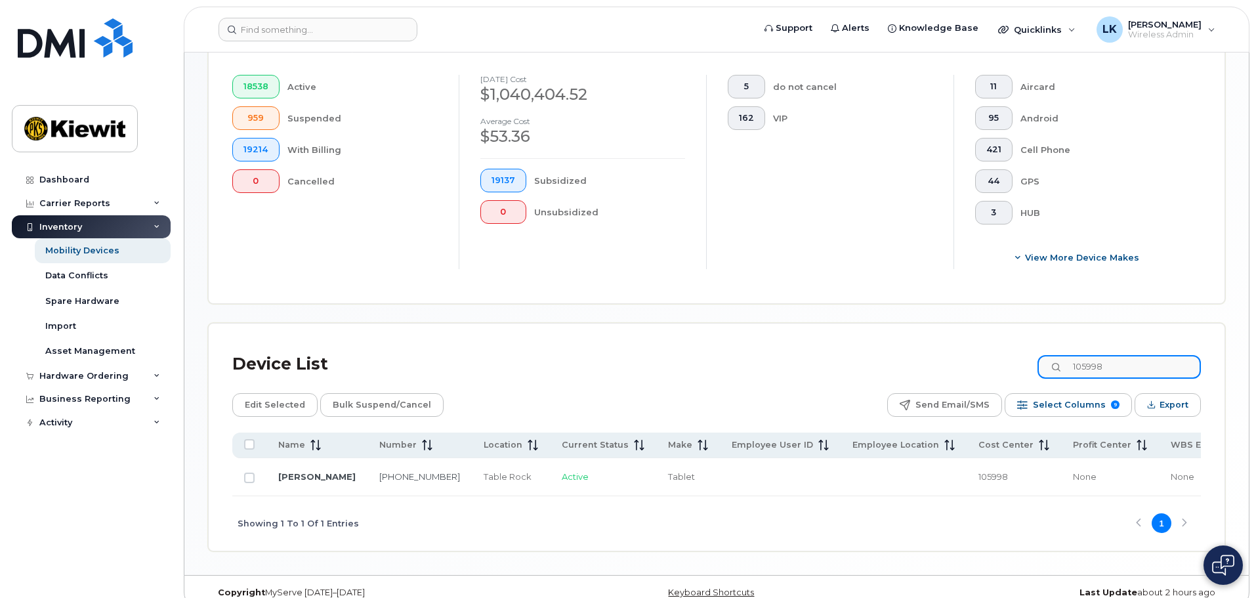
scroll to position [368, 0]
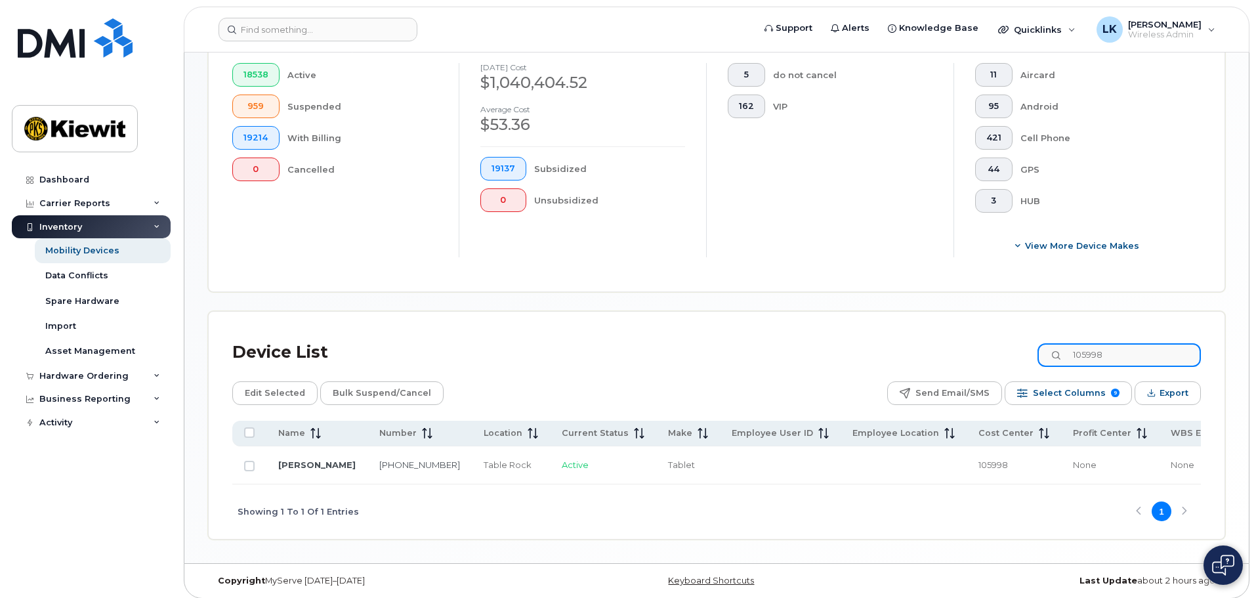
drag, startPoint x: 1149, startPoint y: 342, endPoint x: 852, endPoint y: 337, distance: 297.9
click at [850, 335] on div "Device List 105998" at bounding box center [716, 352] width 968 height 34
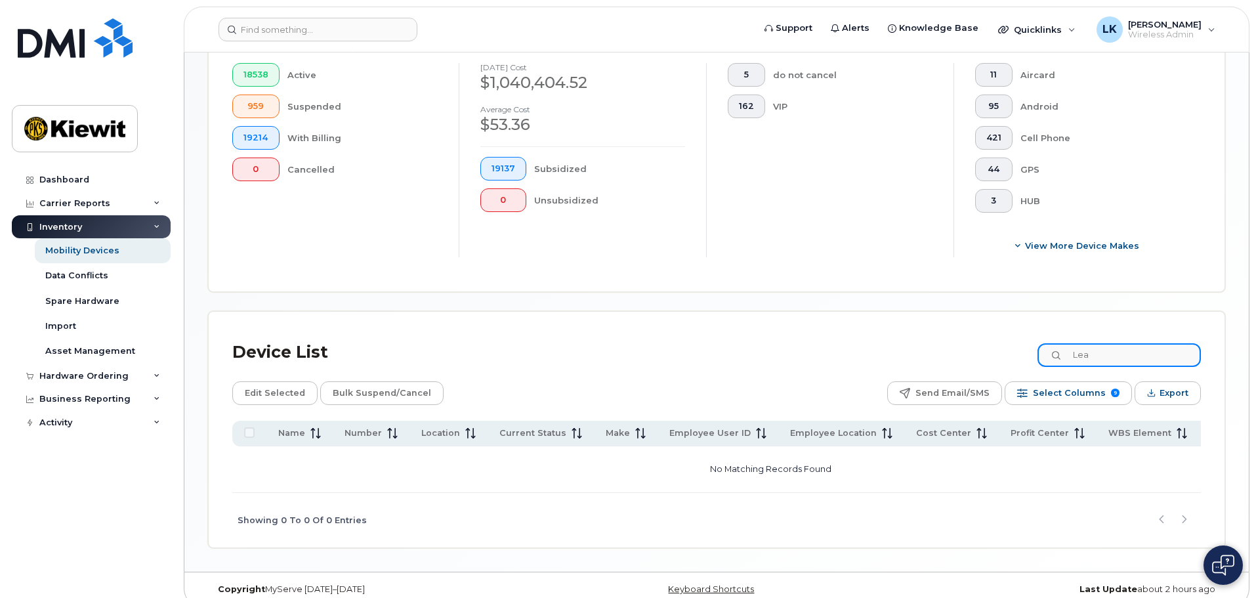
type input "L"
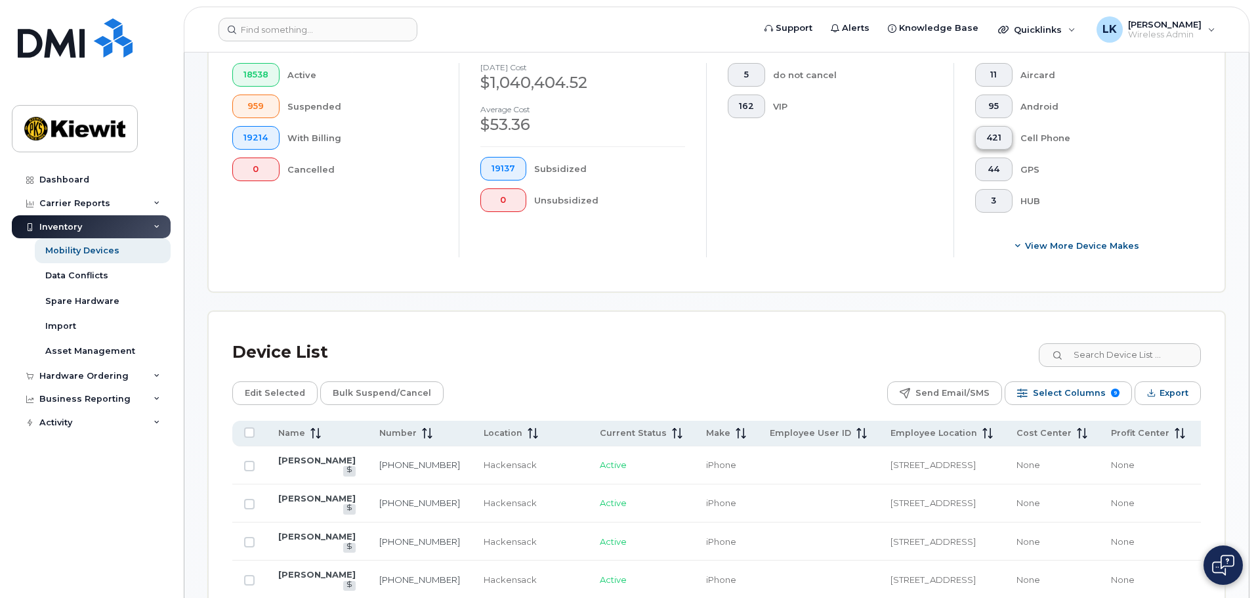
click at [987, 133] on span "421" at bounding box center [993, 138] width 15 height 10
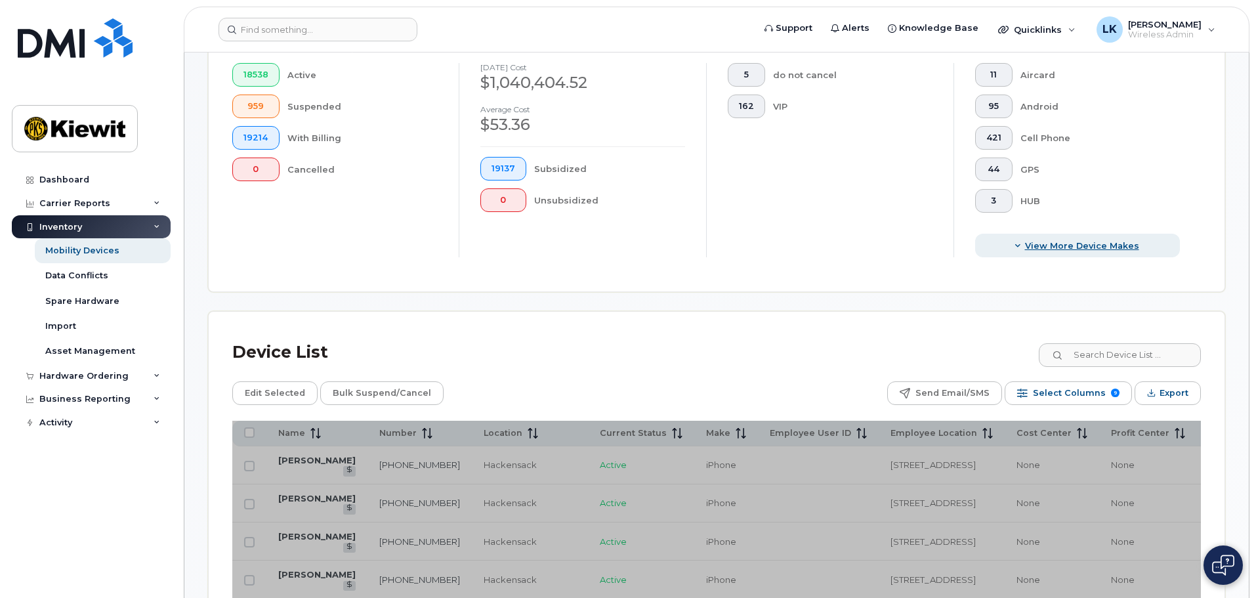
click at [1047, 239] on span "View More Device Makes" at bounding box center [1082, 245] width 114 height 12
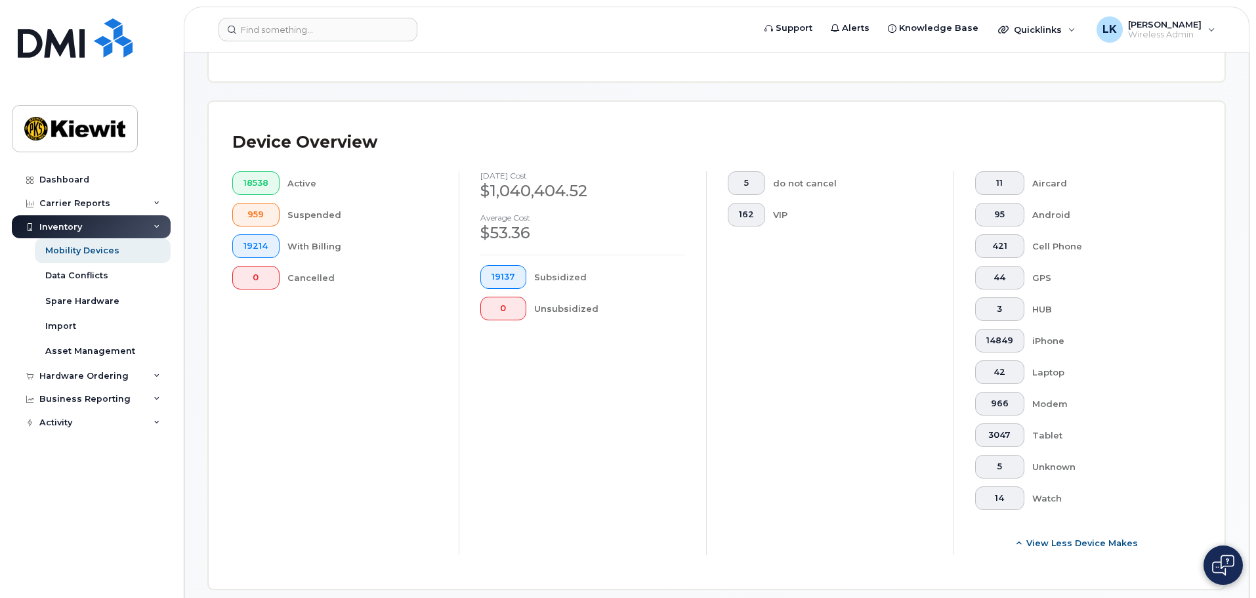
scroll to position [237, 0]
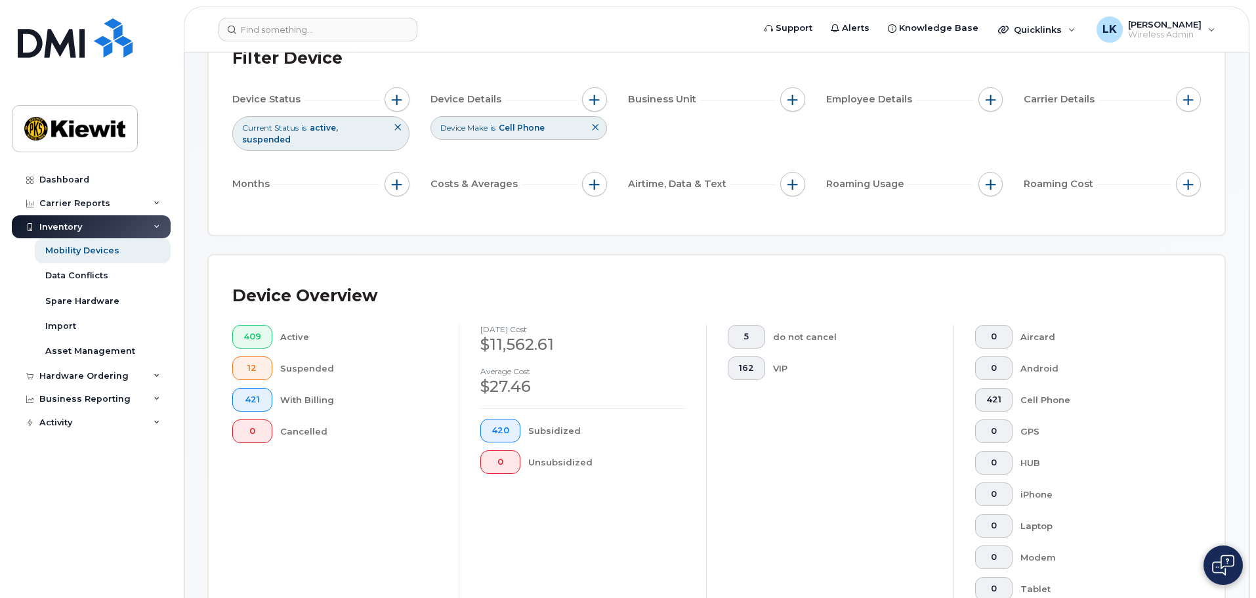
scroll to position [106, 0]
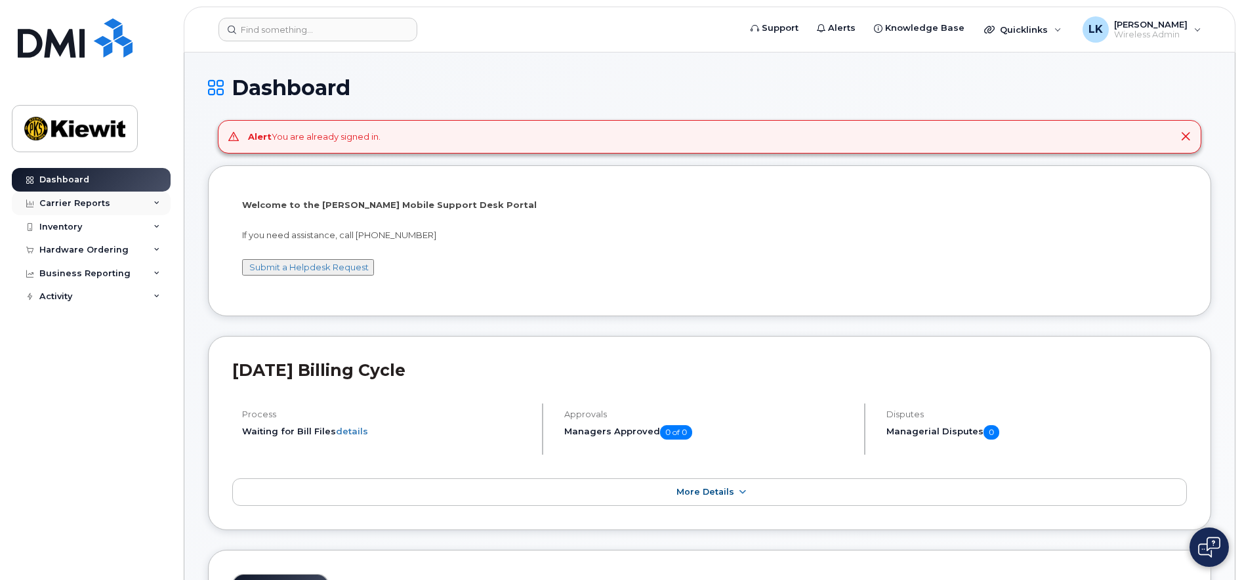
click at [81, 205] on div "Carrier Reports" at bounding box center [74, 203] width 71 height 10
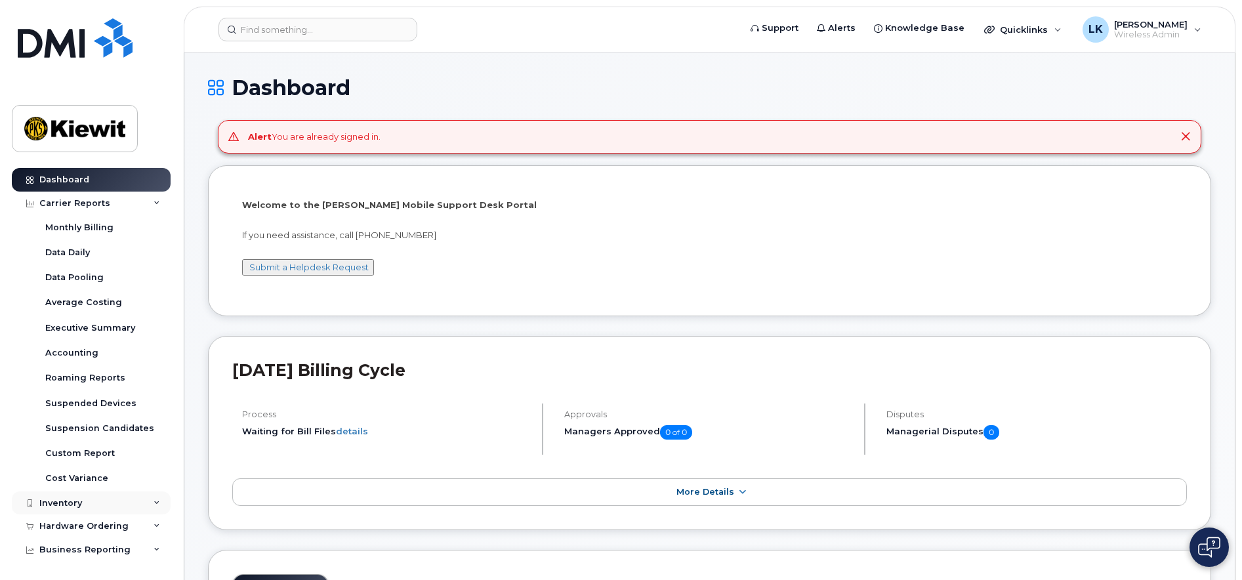
click at [77, 501] on div "Inventory" at bounding box center [60, 503] width 43 height 10
click at [77, 526] on div "Mobility Devices" at bounding box center [82, 527] width 74 height 12
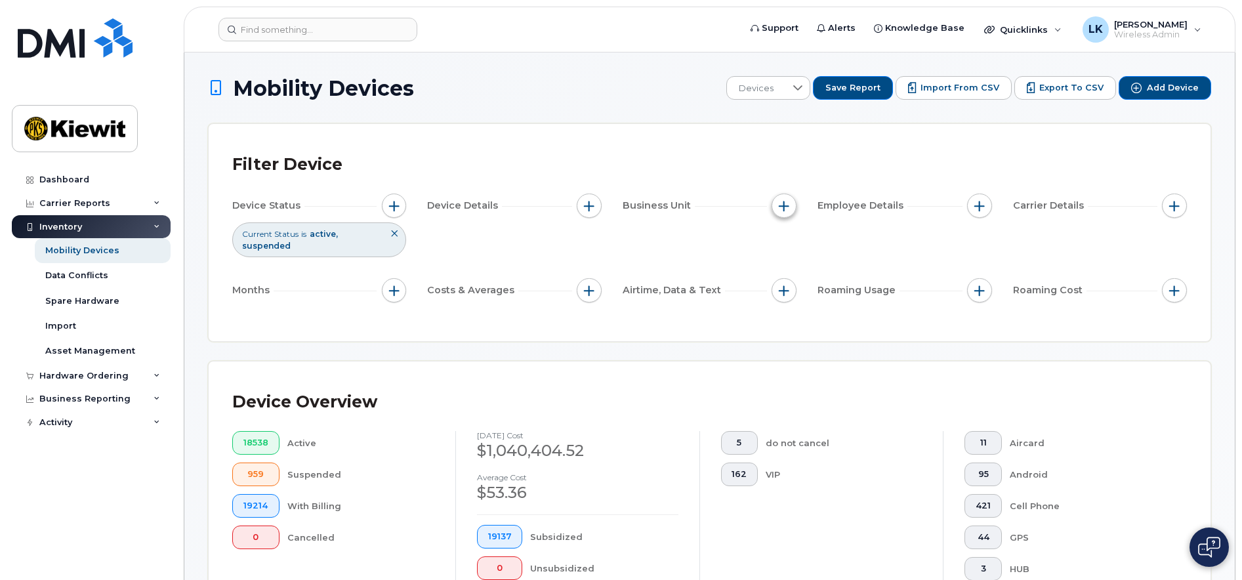
click at [784, 203] on span "button" at bounding box center [784, 206] width 10 height 10
click at [817, 308] on label "WBS Element" at bounding box center [831, 307] width 64 height 12
click at [793, 308] on input "WBS Element" at bounding box center [787, 307] width 10 height 10
click at [882, 337] on span "is" at bounding box center [859, 333] width 114 height 24
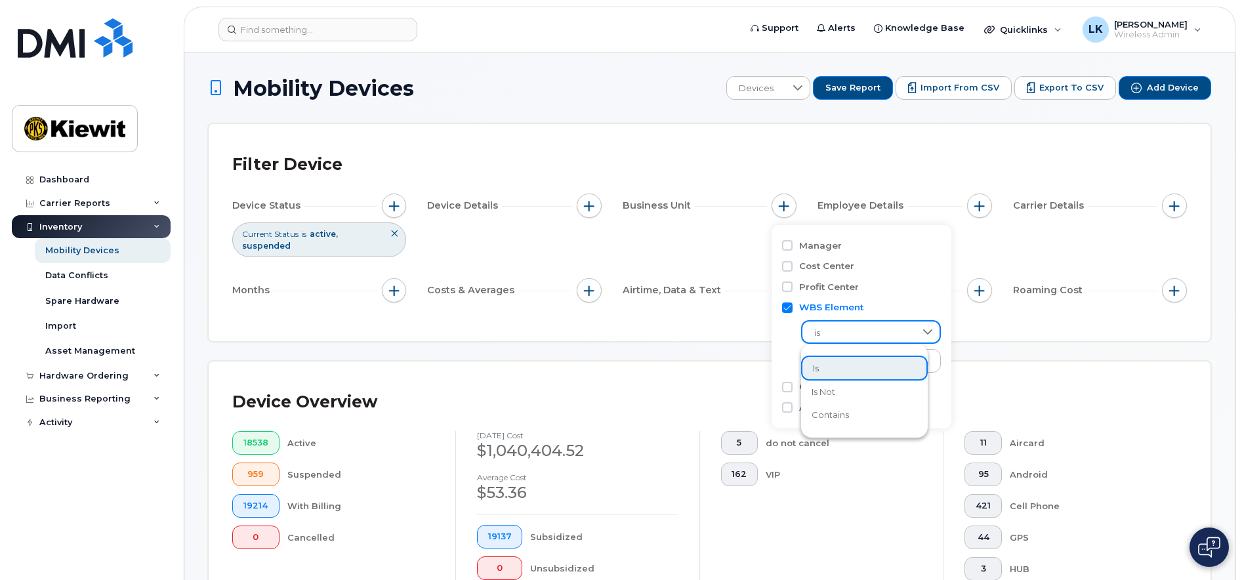
click at [877, 336] on span "is" at bounding box center [858, 333] width 112 height 24
click at [835, 311] on label "WBS Element" at bounding box center [831, 307] width 64 height 12
click at [793, 311] on input "WBS Element" at bounding box center [787, 307] width 10 height 10
checkbox input "false"
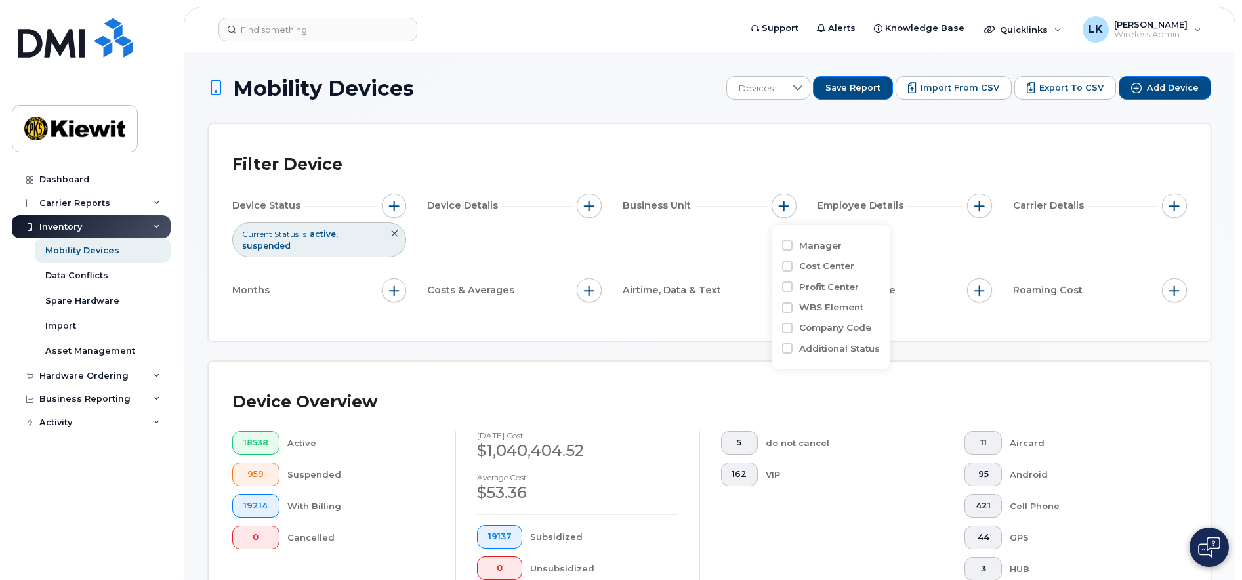
click at [842, 328] on label "Company Code" at bounding box center [835, 327] width 72 height 12
click at [793, 328] on input "Company Code" at bounding box center [787, 328] width 10 height 10
checkbox input "true"
click at [839, 378] on input "text" at bounding box center [871, 384] width 115 height 12
type input "1354"
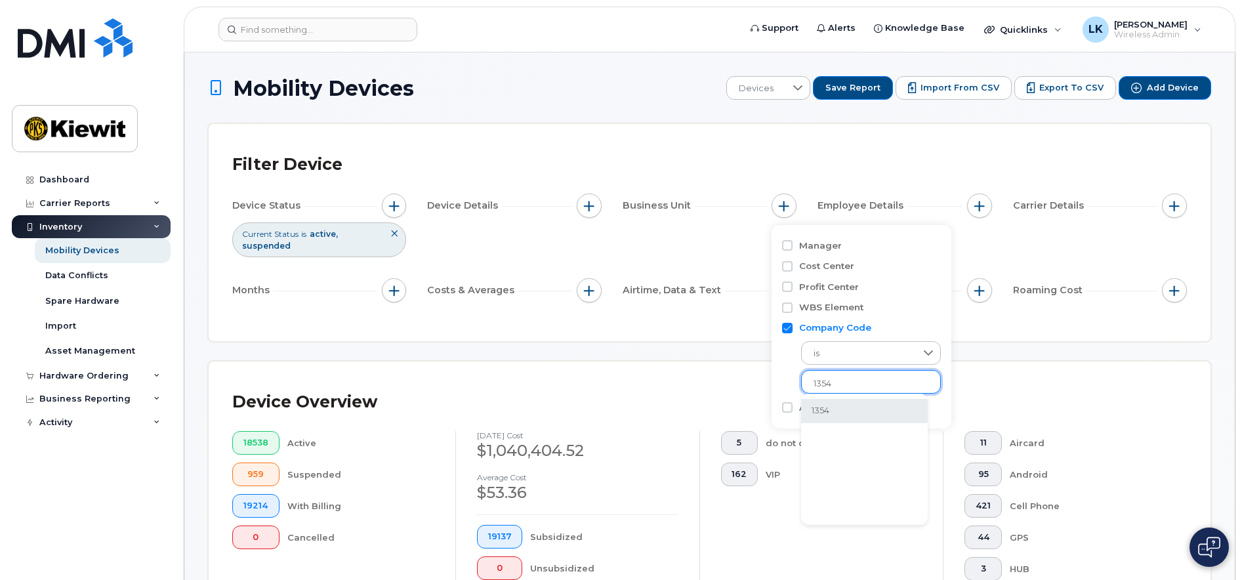
type input "1354"
click at [834, 405] on li "1354" at bounding box center [864, 411] width 127 height 24
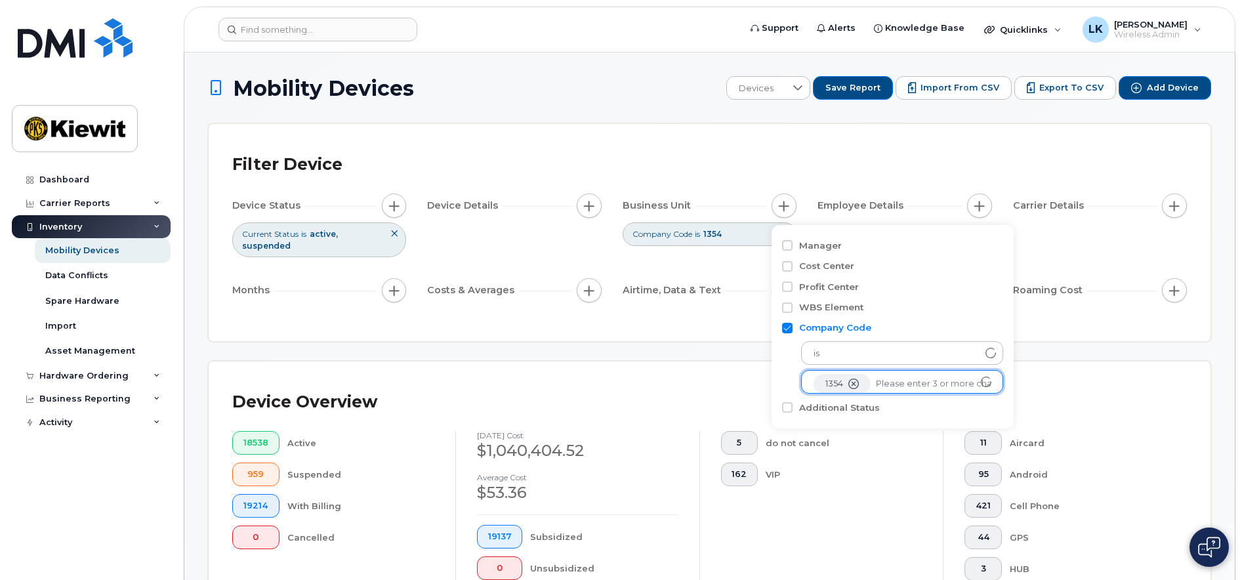
click at [1062, 323] on div "Filter Device Device Status Current Status is active suspended Device Details B…" at bounding box center [710, 232] width 1002 height 217
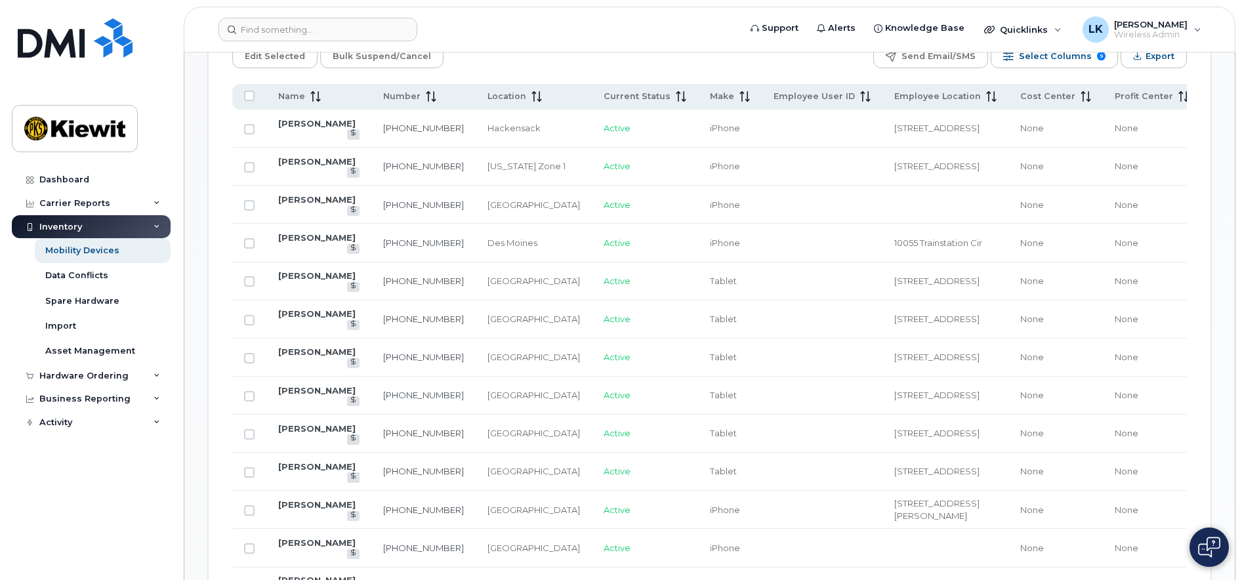
scroll to position [722, 0]
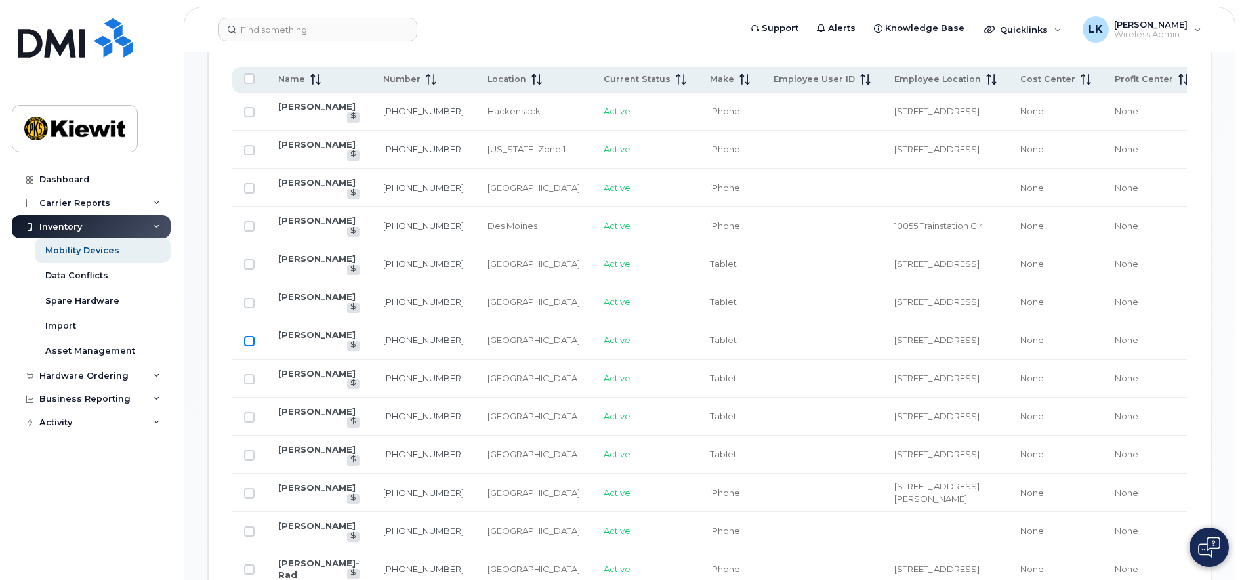
click at [246, 338] on input "Row Unselected" at bounding box center [249, 341] width 10 height 10
click at [246, 338] on input "Row Selected" at bounding box center [249, 341] width 10 height 10
checkbox input "false"
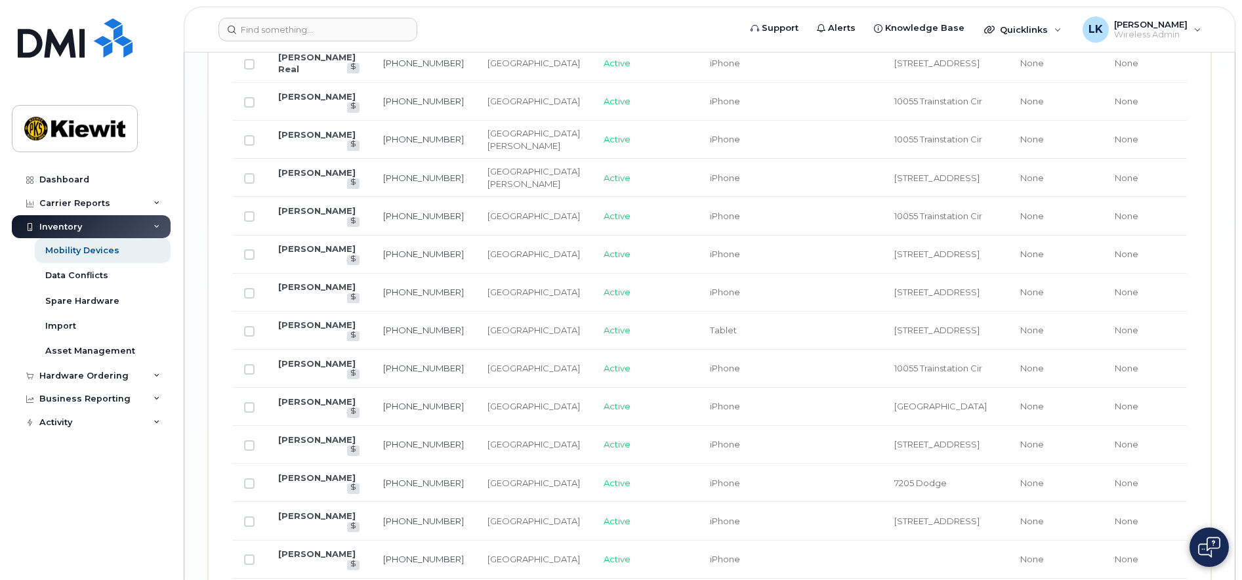
scroll to position [2286, 0]
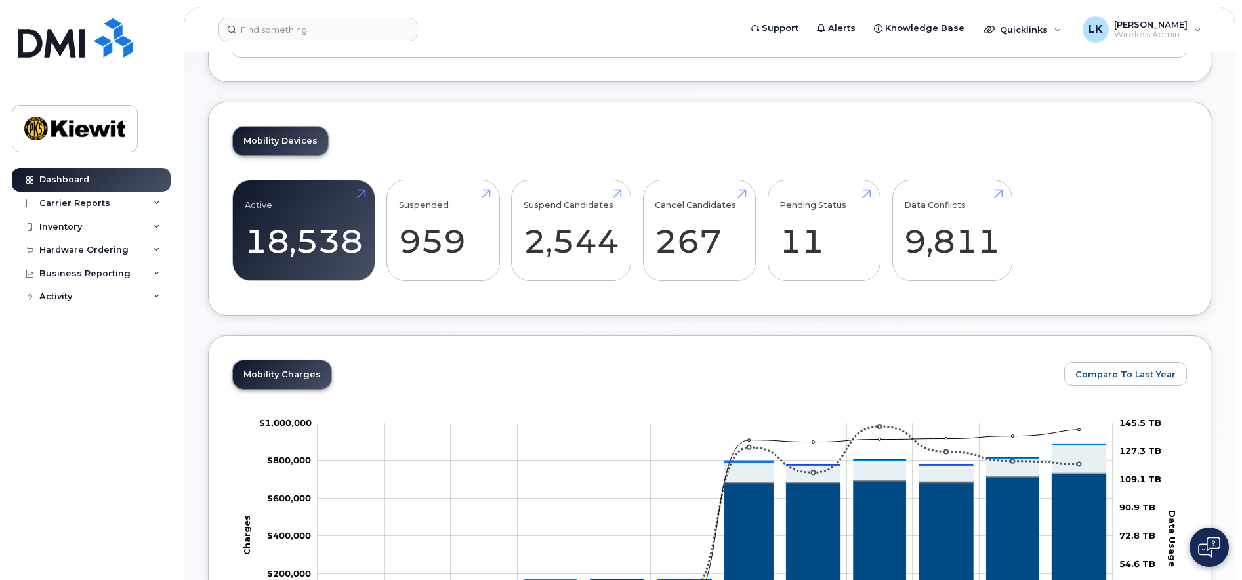
scroll to position [459, 0]
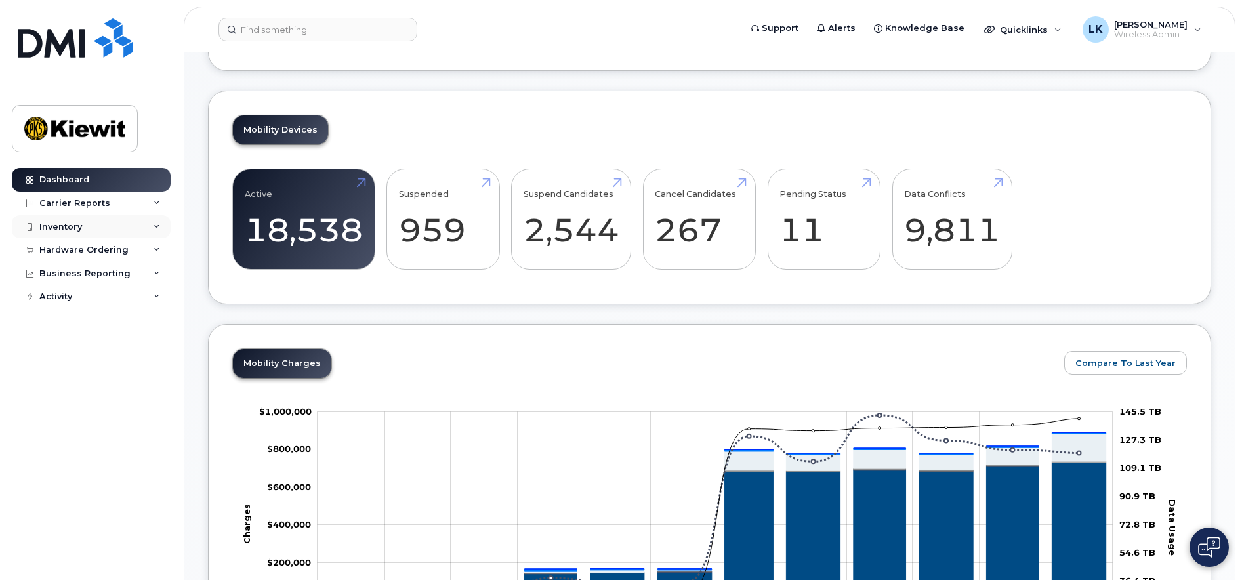
click at [101, 232] on div "Inventory" at bounding box center [91, 227] width 159 height 24
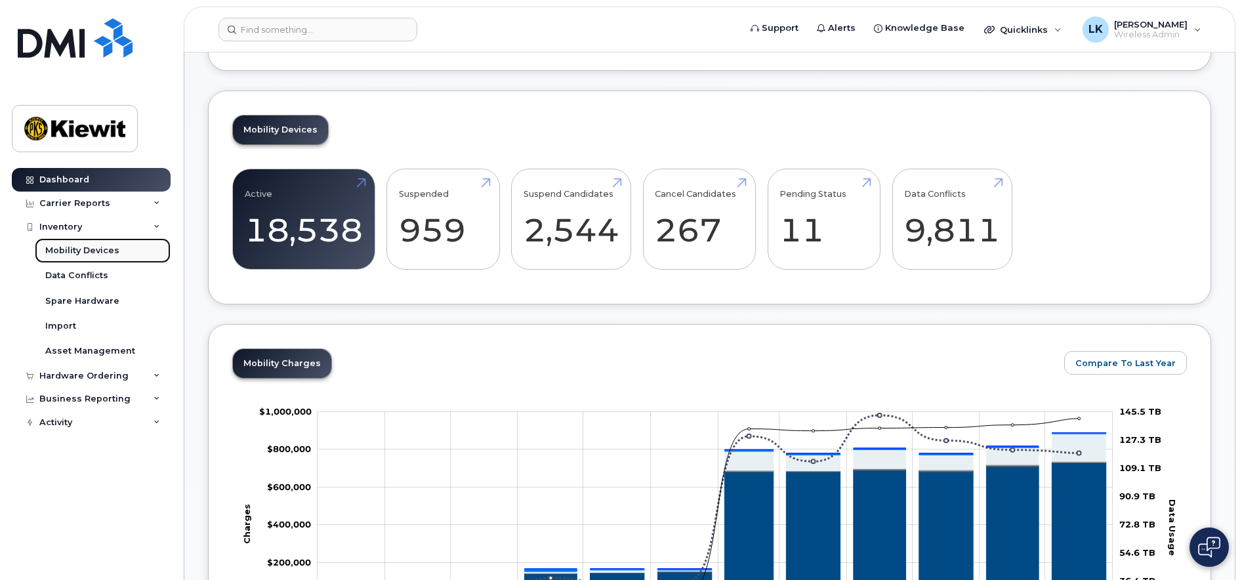
click at [91, 247] on div "Mobility Devices" at bounding box center [82, 251] width 74 height 12
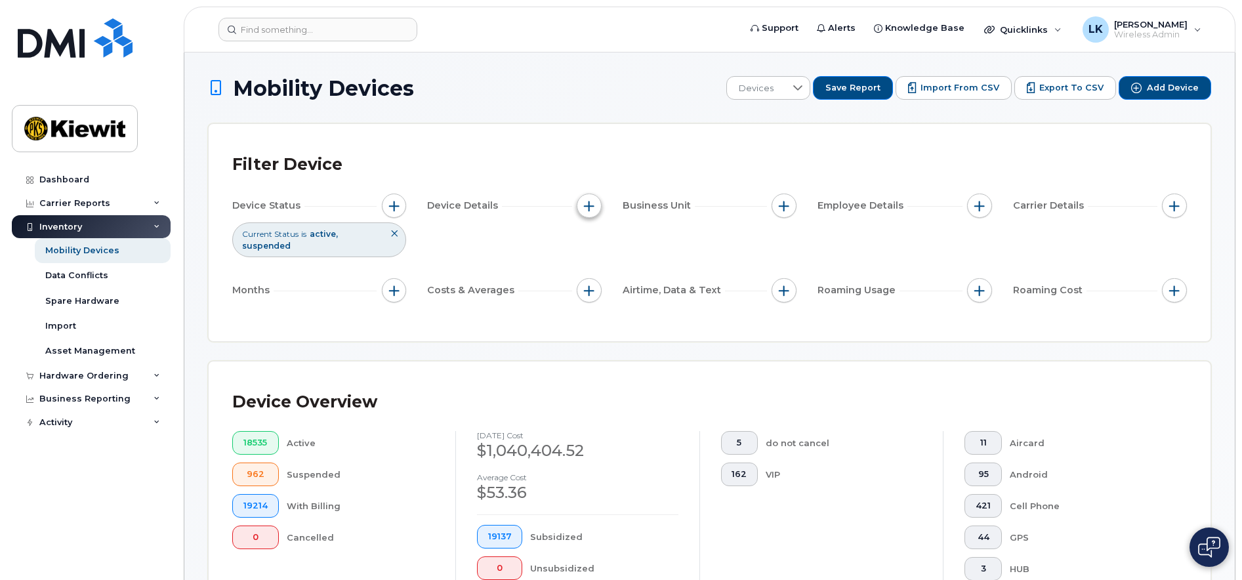
click at [595, 203] on button "button" at bounding box center [589, 206] width 25 height 25
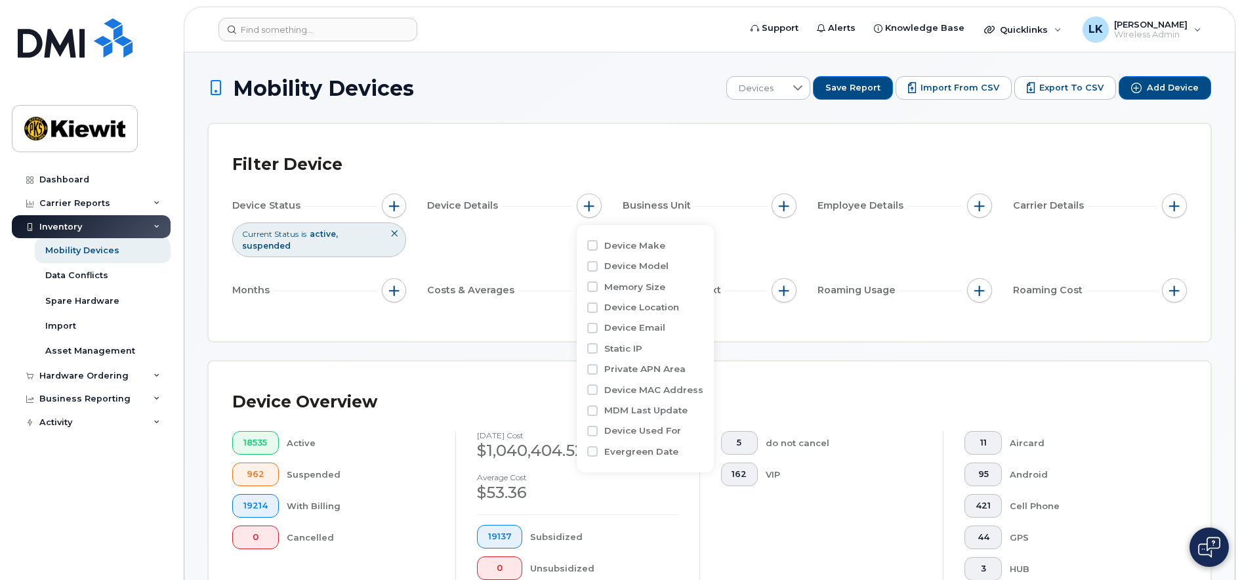
click at [742, 323] on div "Filter Device Device Status Current Status is active suspended Device Details B…" at bounding box center [710, 232] width 1002 height 217
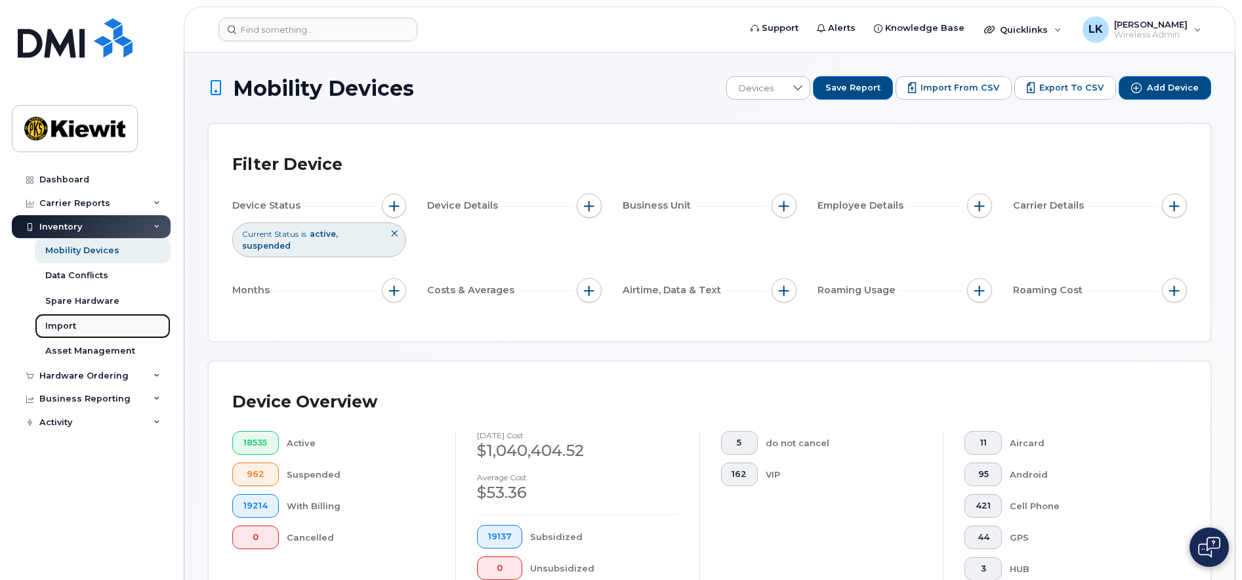
click at [56, 323] on div "Import" at bounding box center [60, 326] width 31 height 12
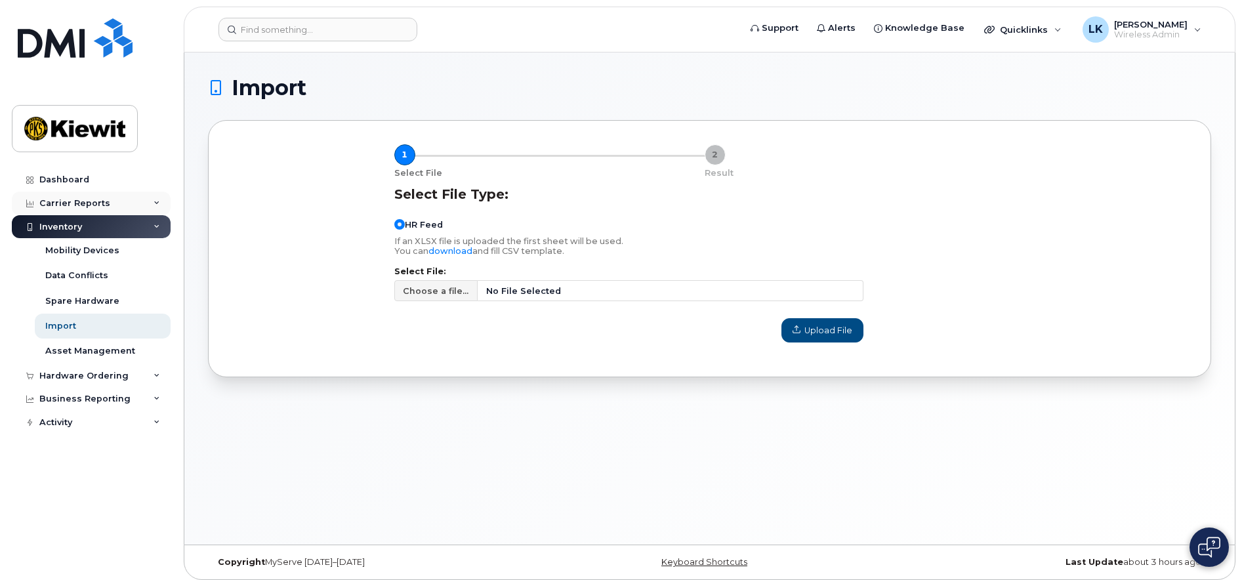
click at [87, 207] on div "Carrier Reports" at bounding box center [74, 203] width 71 height 10
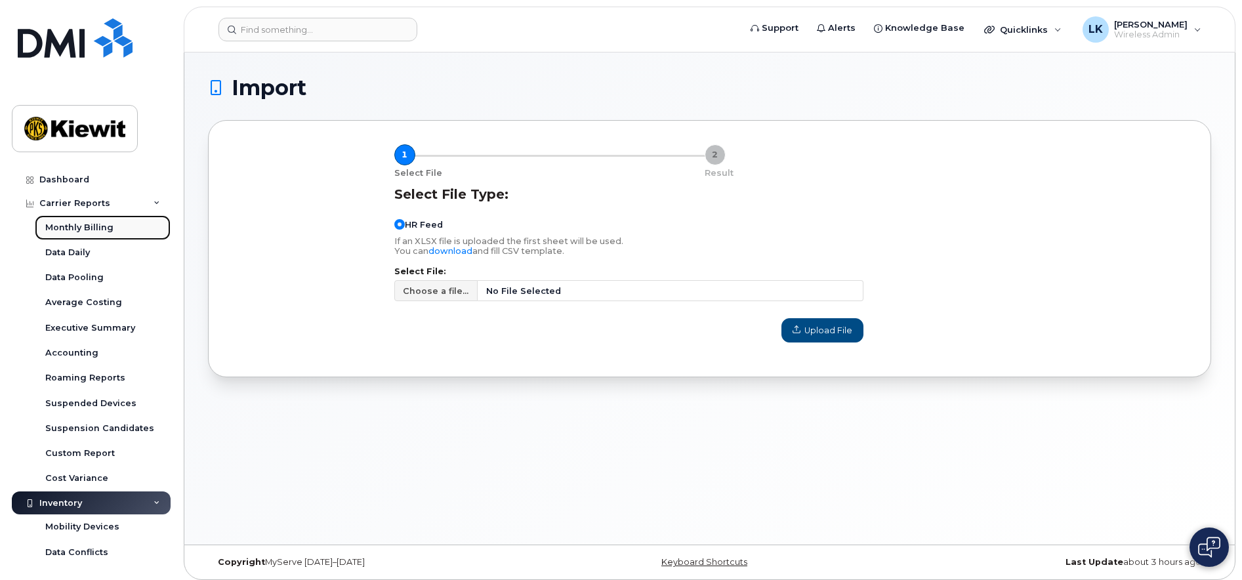
click at [88, 220] on link "Monthly Billing" at bounding box center [103, 227] width 136 height 25
click at [61, 224] on div "Monthly Billing" at bounding box center [79, 228] width 68 height 12
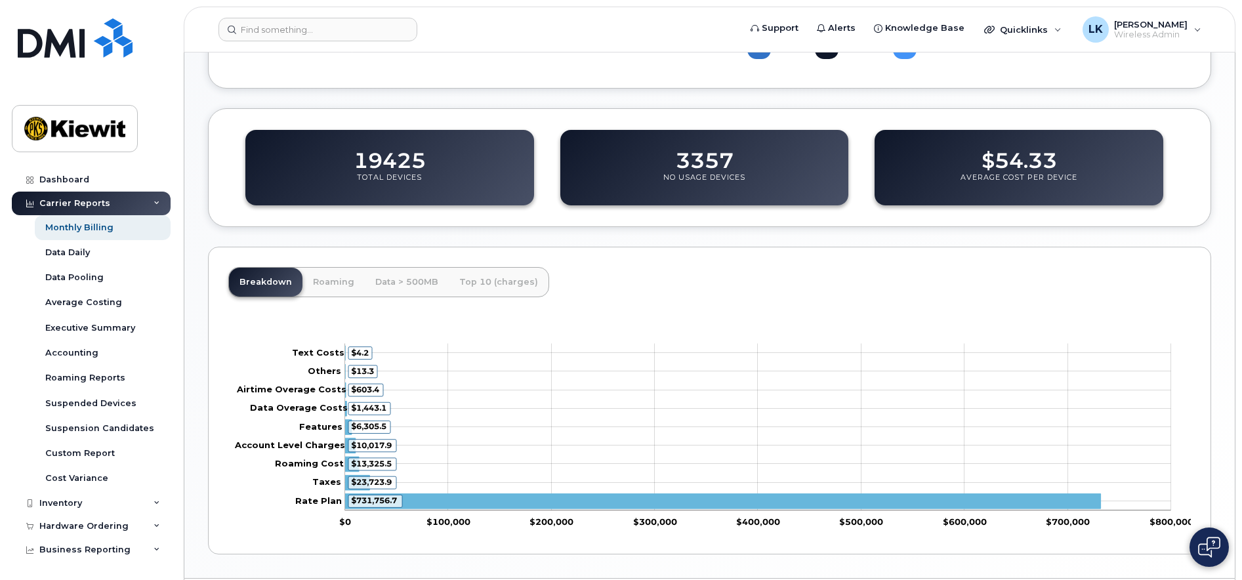
scroll to position [449, 0]
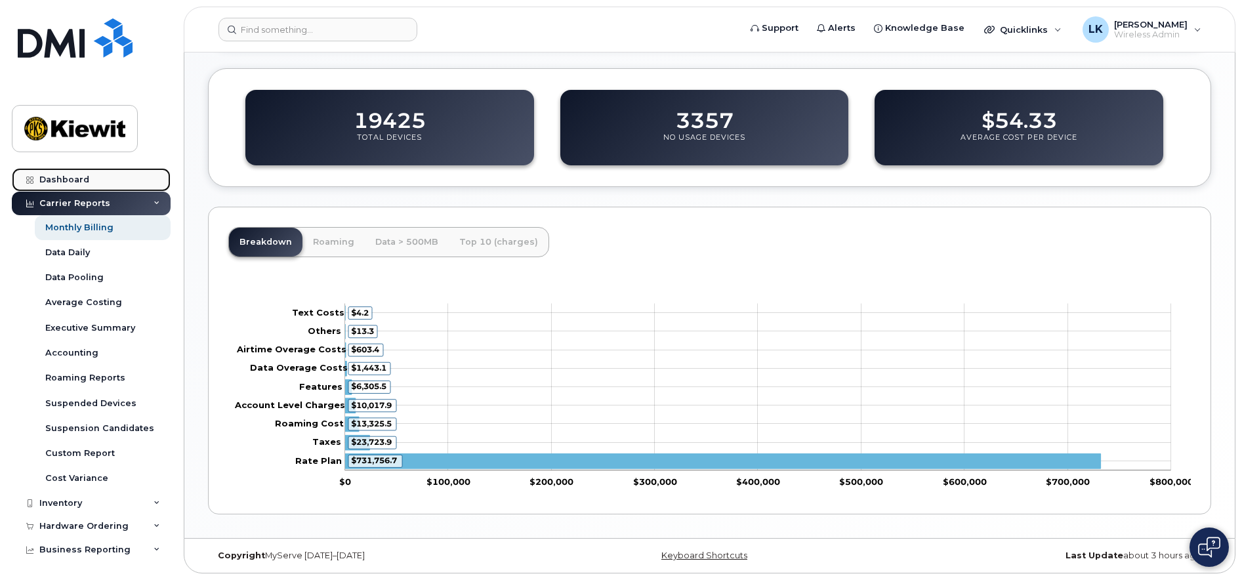
click at [81, 178] on div "Dashboard" at bounding box center [64, 180] width 50 height 10
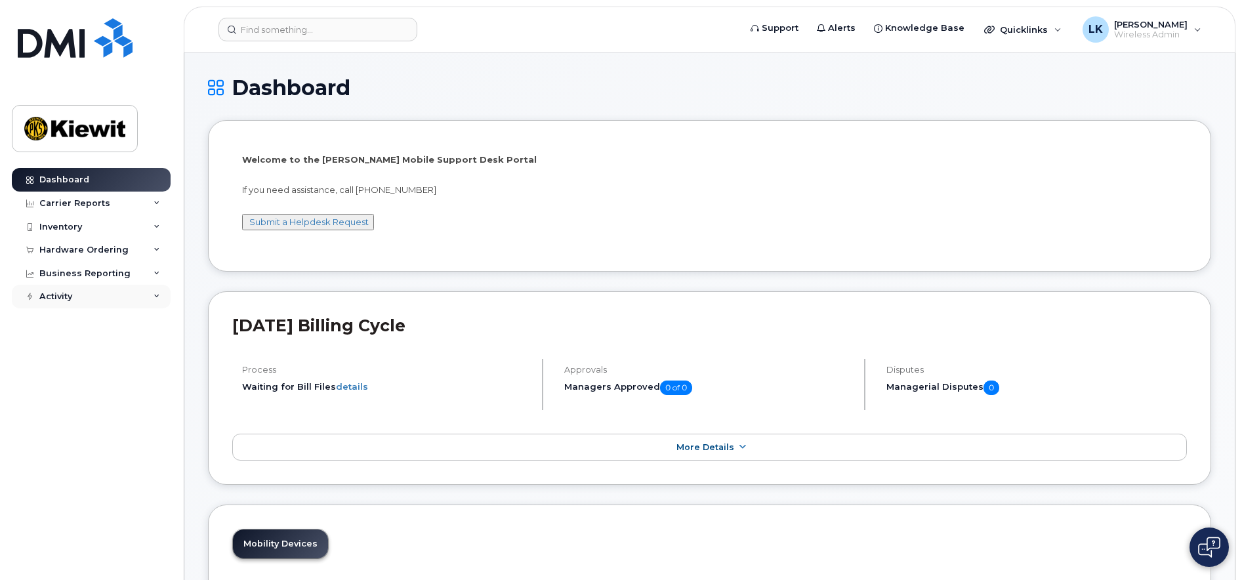
click at [79, 303] on div "Activity" at bounding box center [91, 297] width 159 height 24
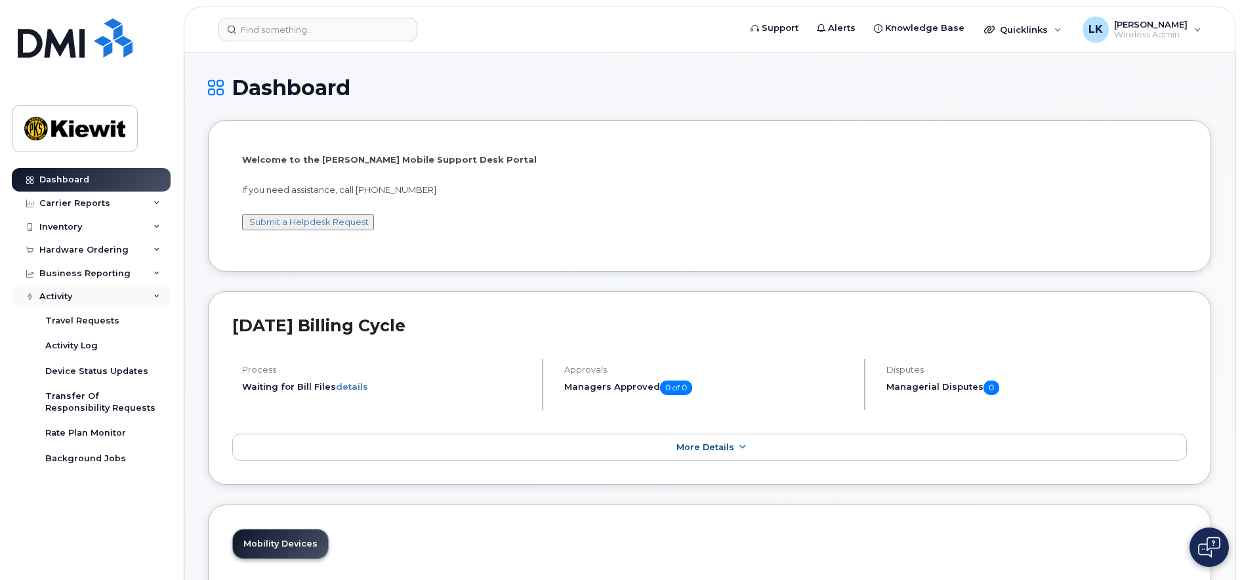
click at [159, 295] on icon at bounding box center [157, 296] width 7 height 7
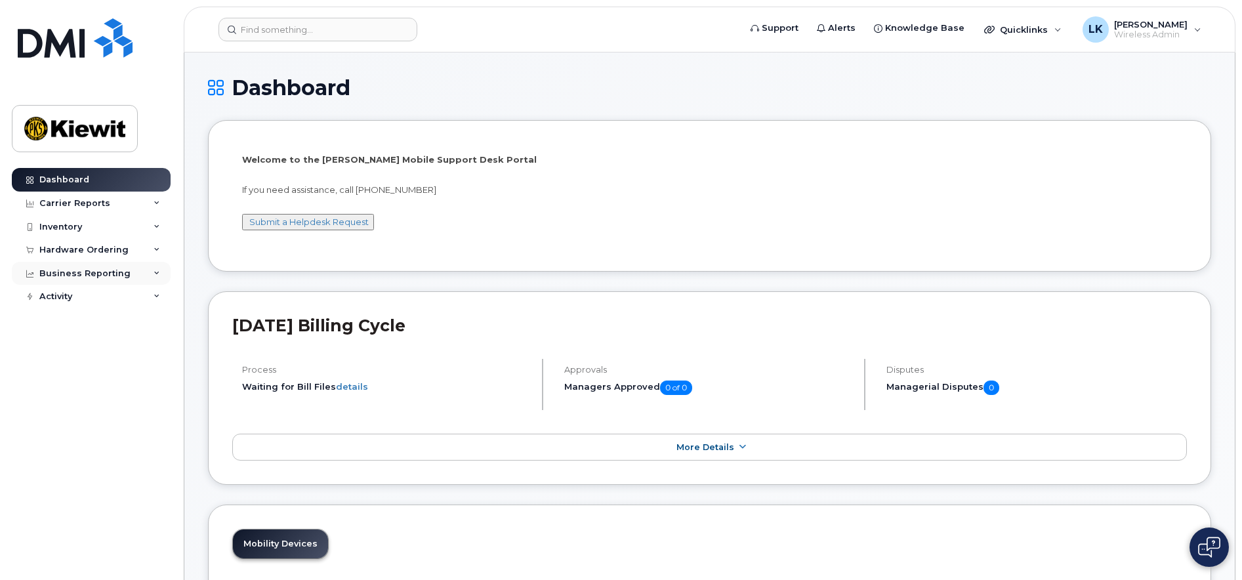
click at [163, 277] on div "Business Reporting" at bounding box center [91, 274] width 159 height 24
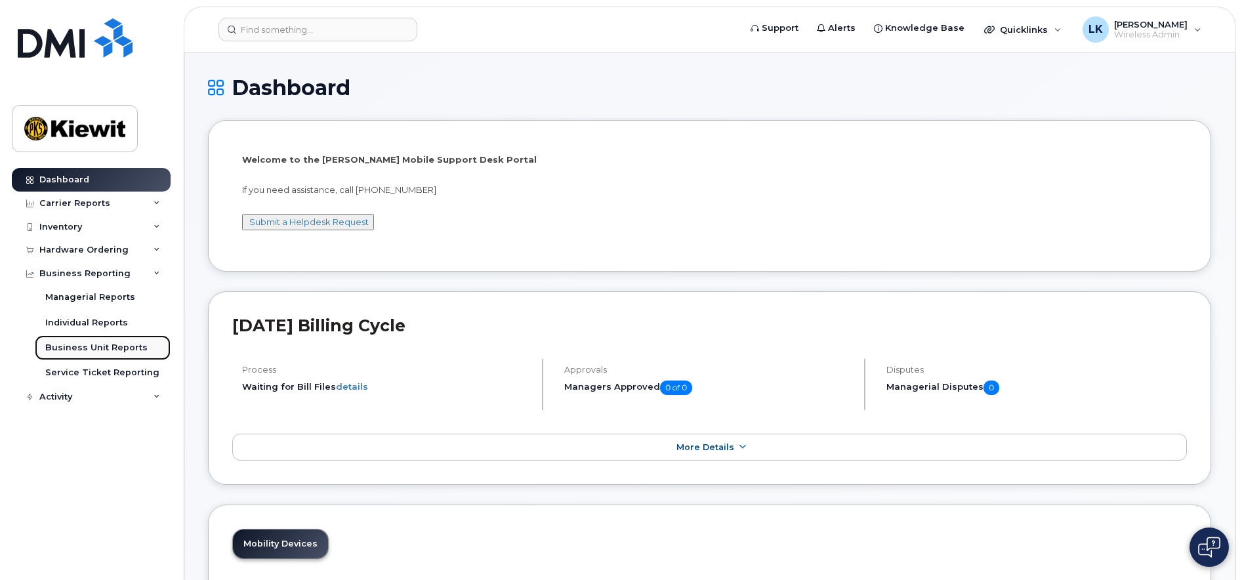
click at [80, 343] on div "Business Unit Reports" at bounding box center [96, 348] width 102 height 12
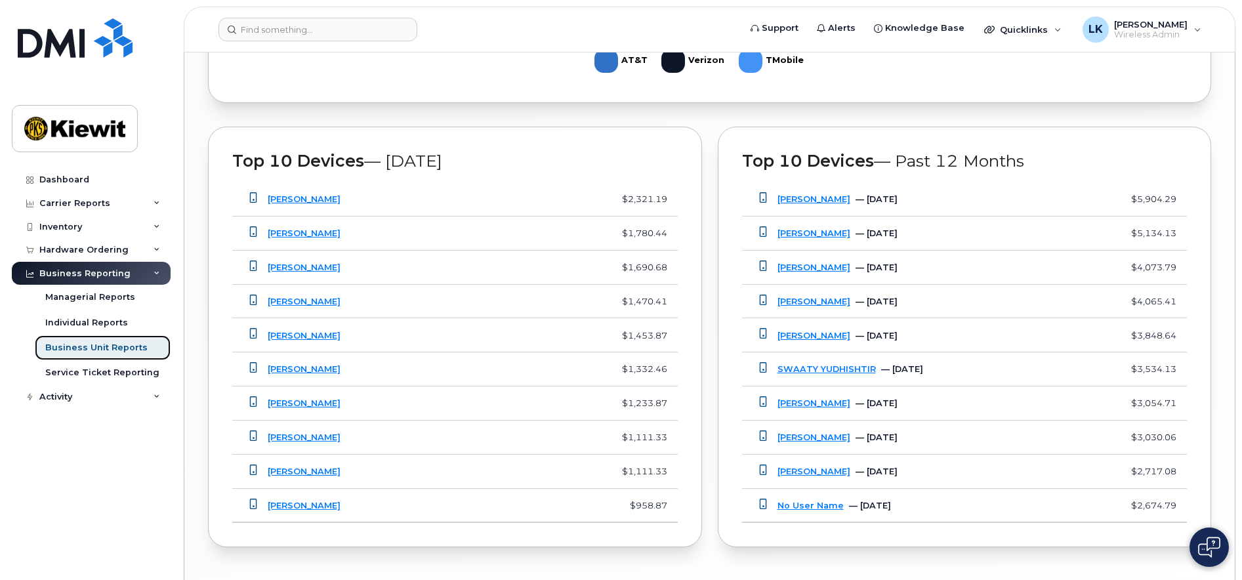
scroll to position [984, 0]
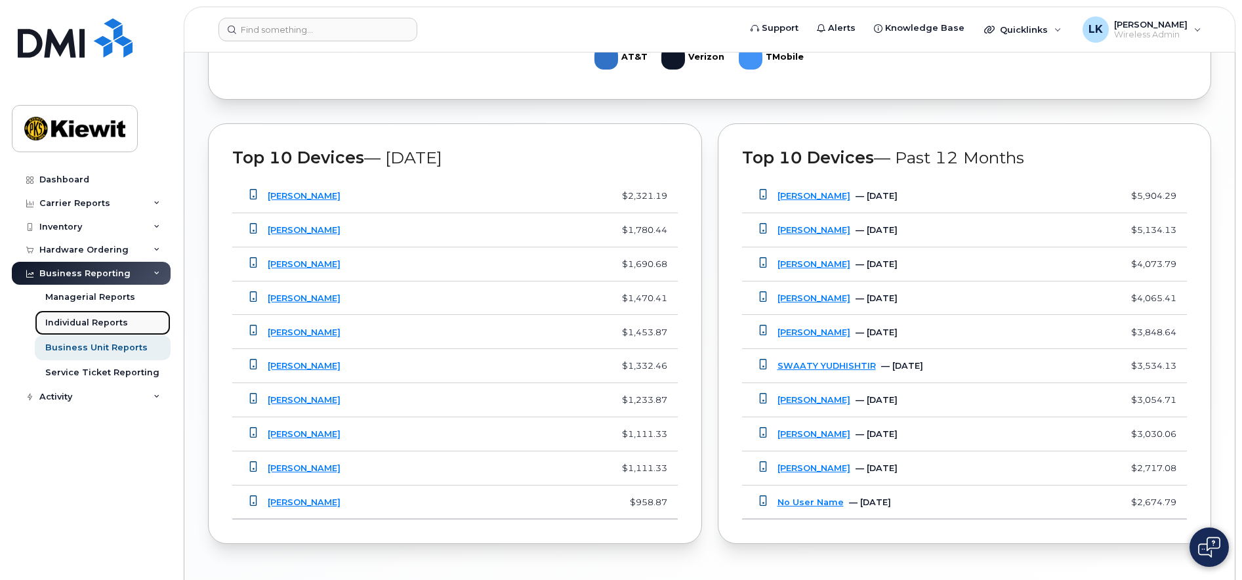
click at [94, 327] on div "Individual Reports" at bounding box center [86, 323] width 83 height 12
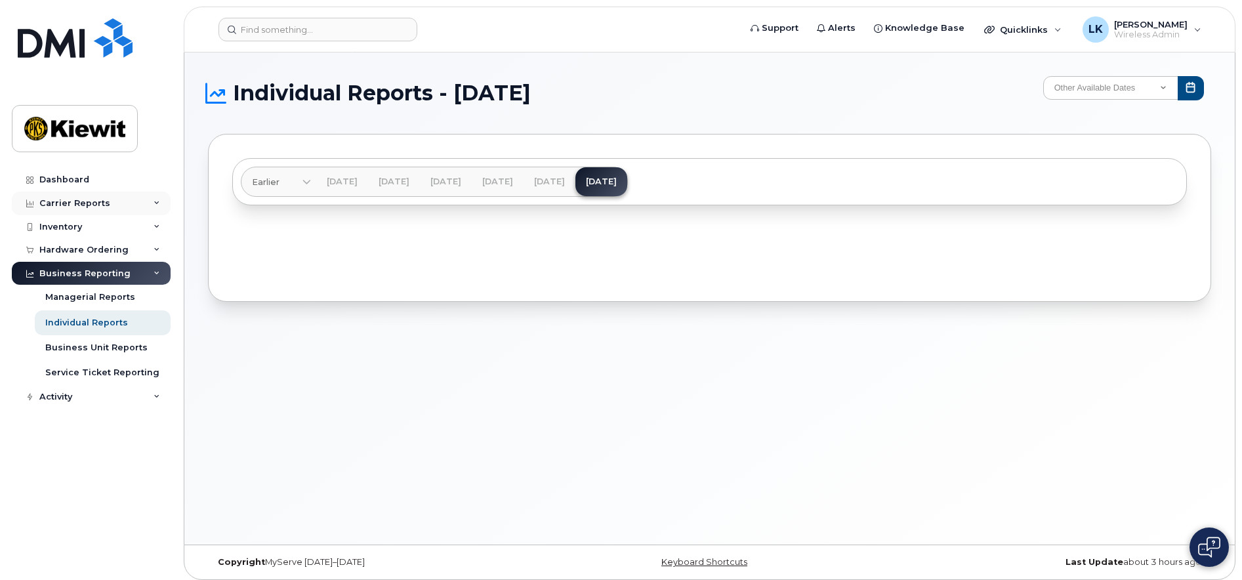
click at [77, 204] on div "Carrier Reports" at bounding box center [74, 203] width 71 height 10
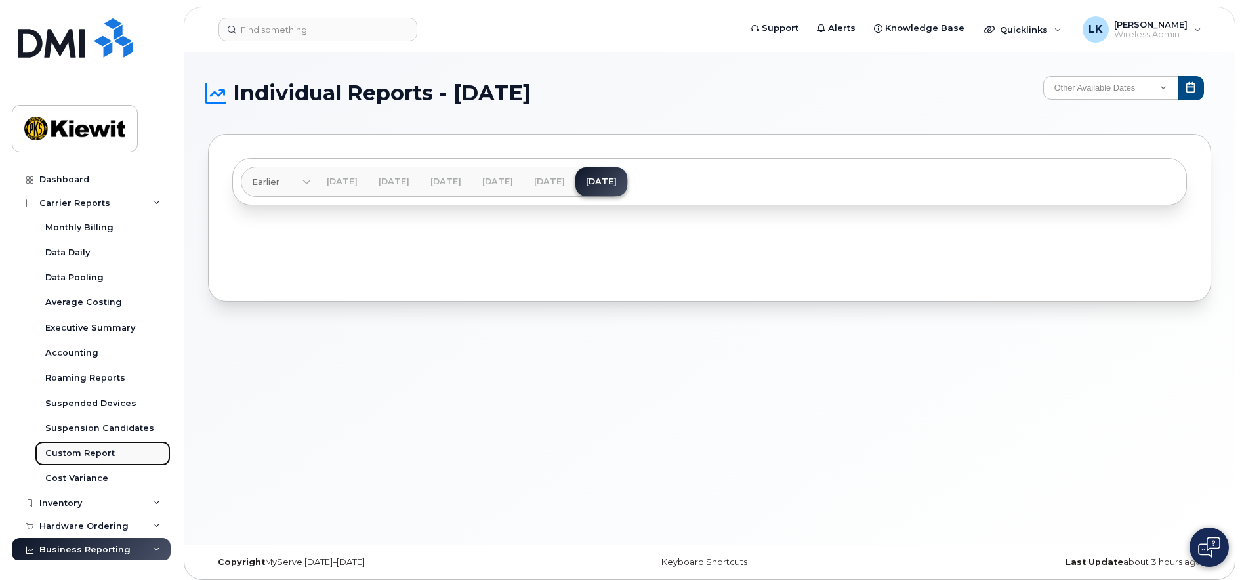
click at [77, 456] on div "Custom Report" at bounding box center [80, 453] width 70 height 12
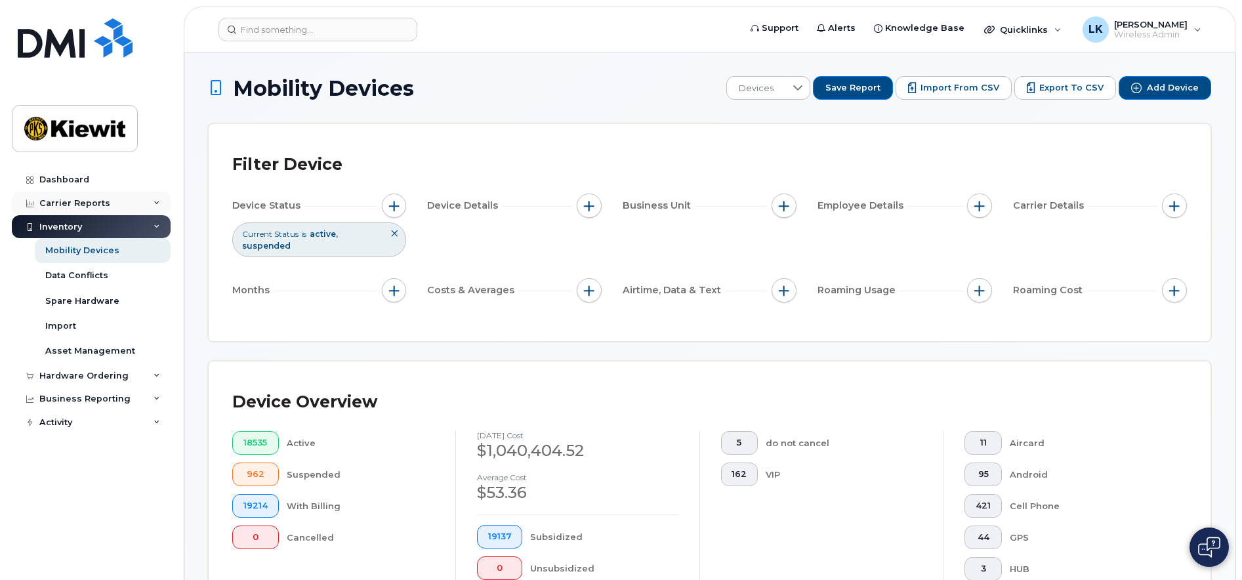
click at [107, 206] on div "Carrier Reports" at bounding box center [91, 204] width 159 height 24
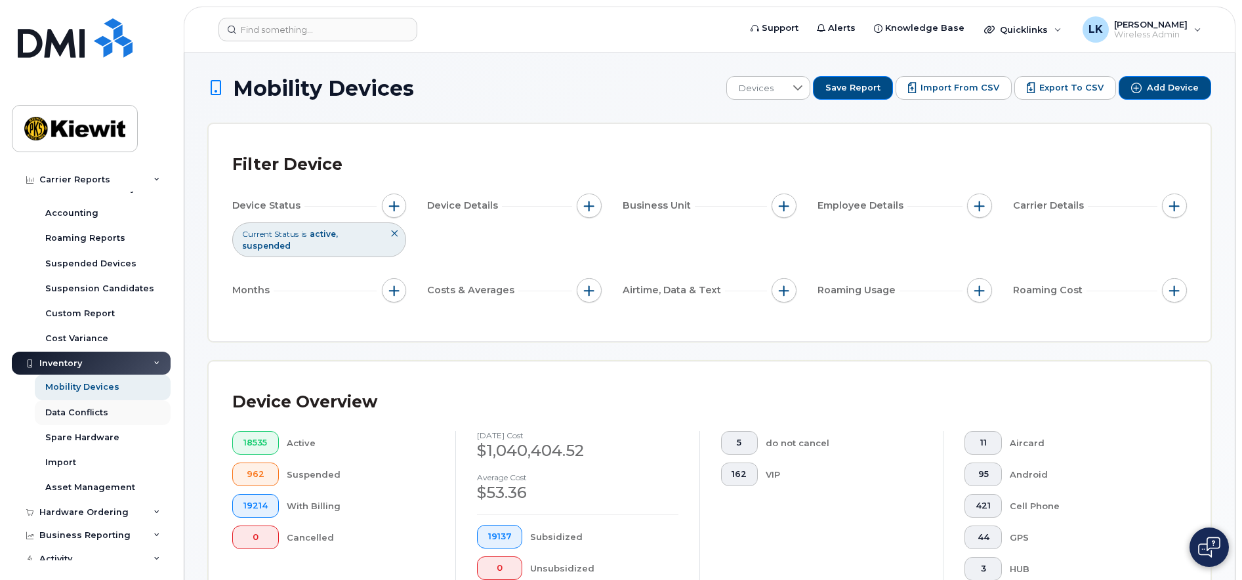
scroll to position [150, 0]
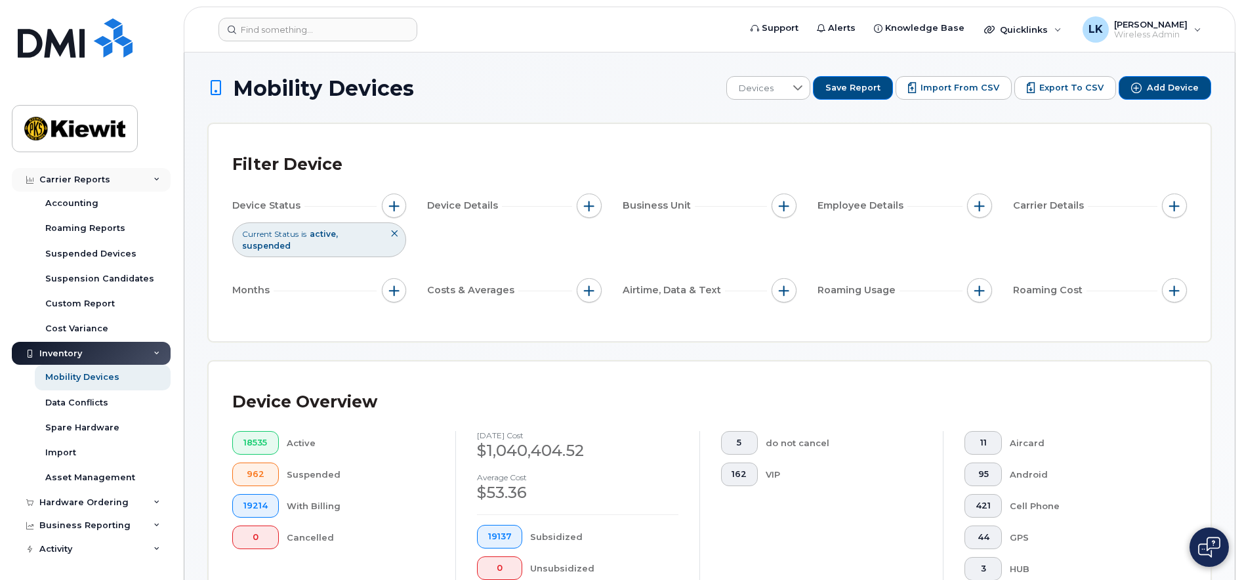
click at [117, 182] on div "Carrier Reports" at bounding box center [91, 180] width 159 height 24
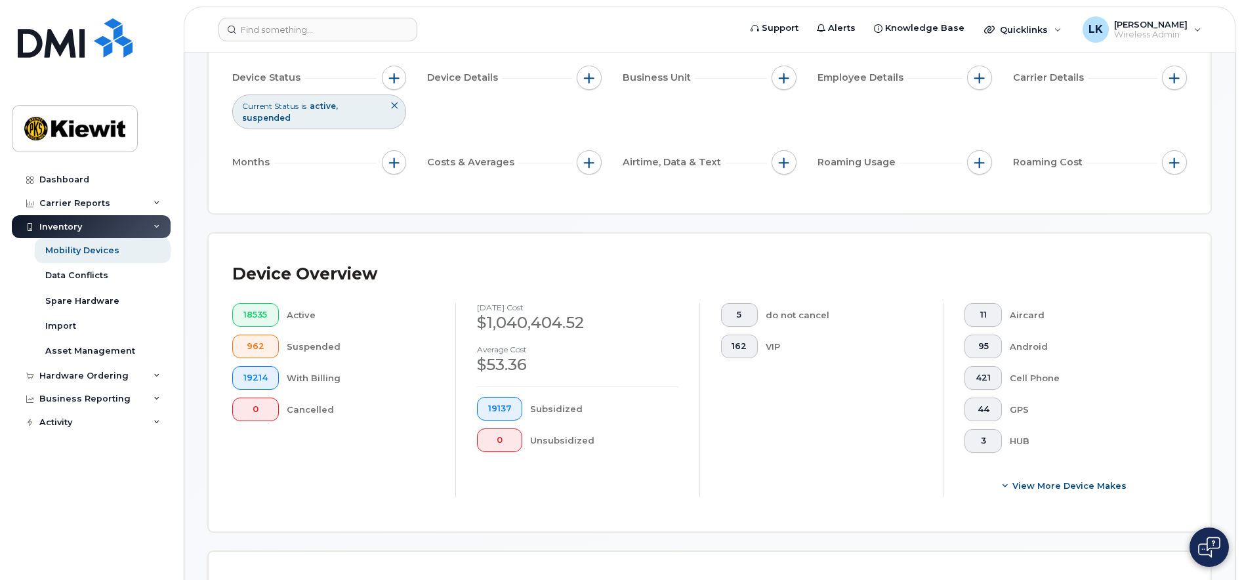
scroll to position [0, 0]
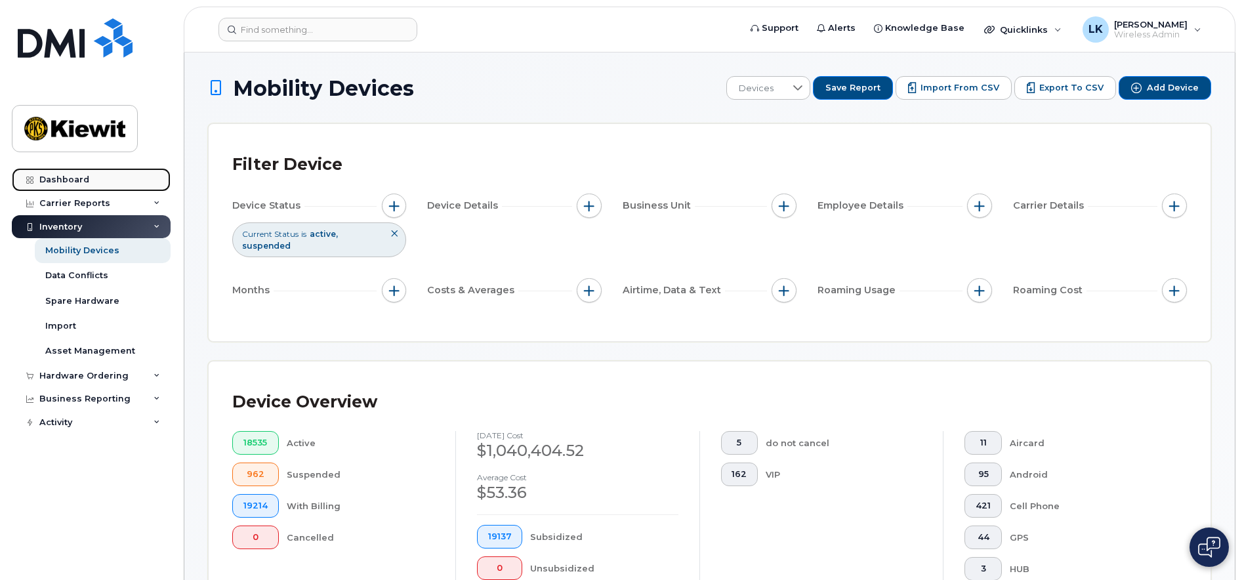
click at [62, 176] on div "Dashboard" at bounding box center [64, 180] width 50 height 10
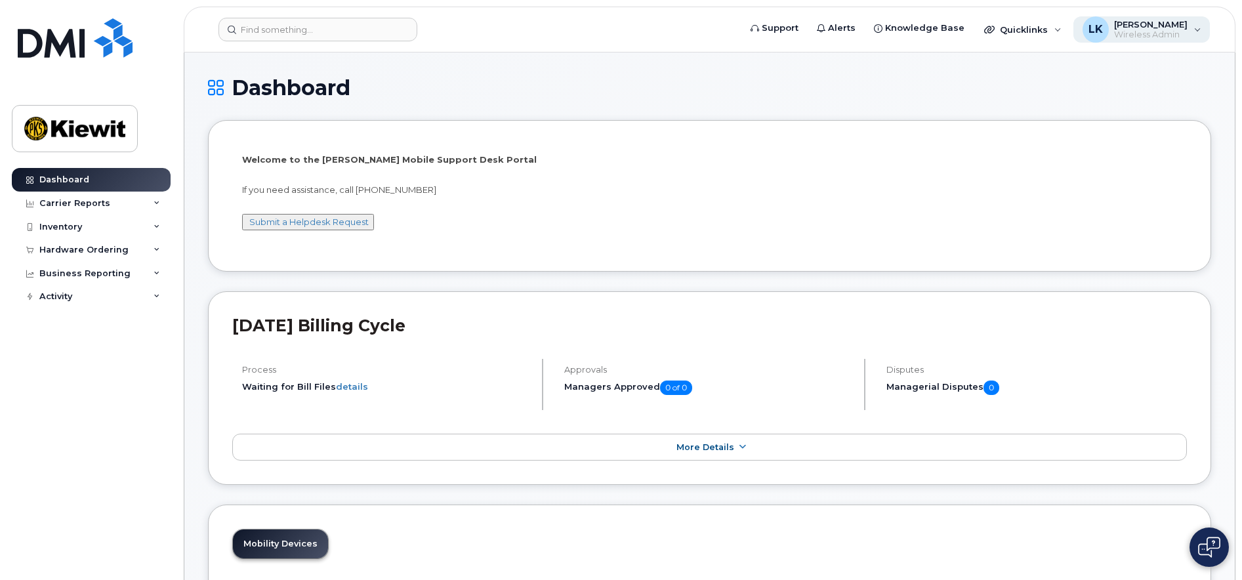
click at [1194, 36] on div "LK [PERSON_NAME] Wireless Admin" at bounding box center [1141, 29] width 137 height 26
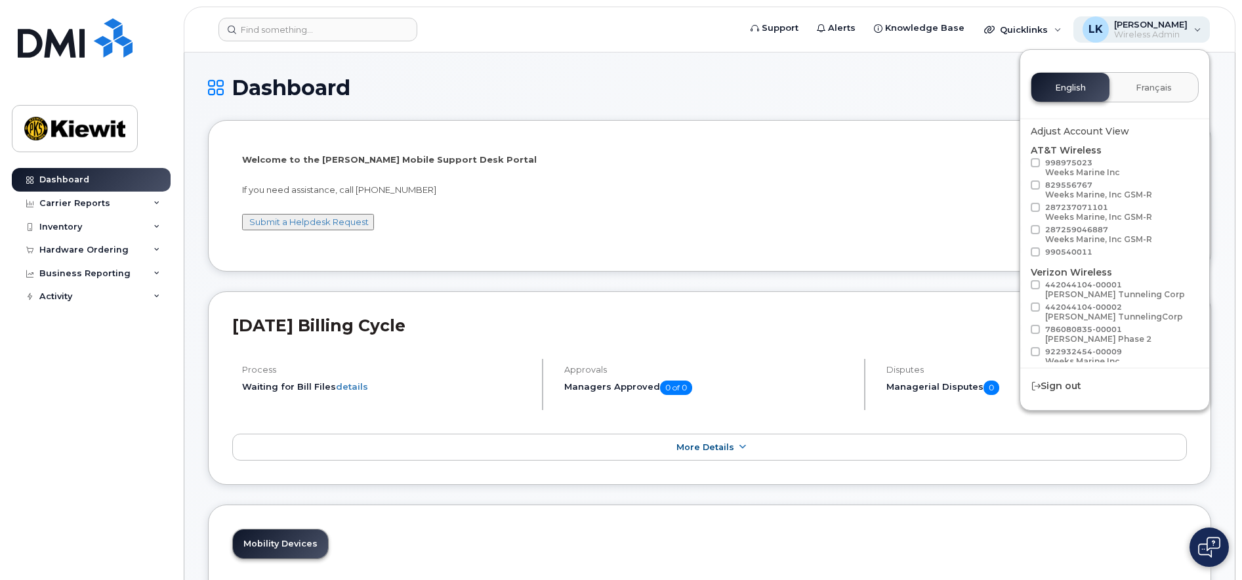
click at [1193, 36] on div "LK [PERSON_NAME] Wireless Admin" at bounding box center [1141, 29] width 137 height 26
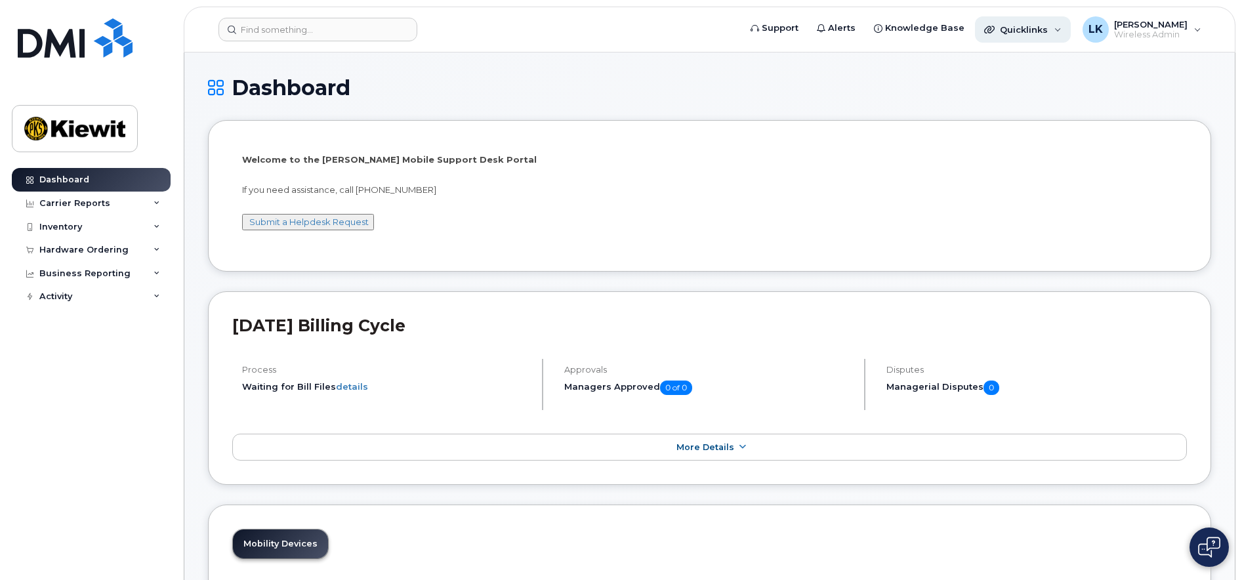
click at [1057, 31] on div "Quicklinks" at bounding box center [1023, 29] width 96 height 26
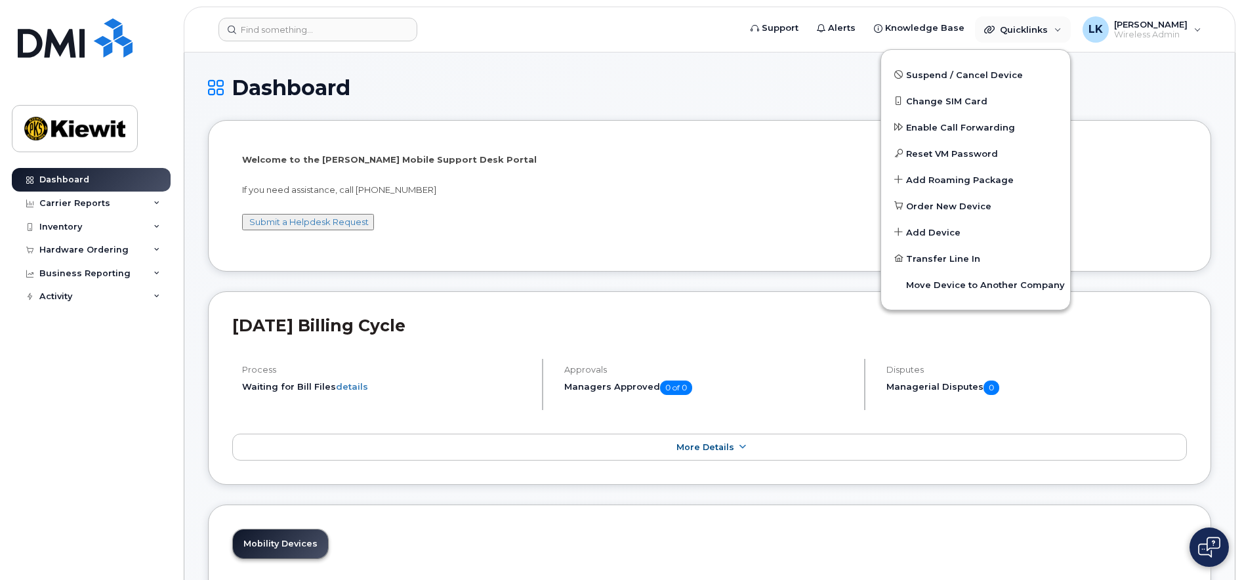
click at [745, 117] on div "Dashboard" at bounding box center [709, 98] width 1003 height 44
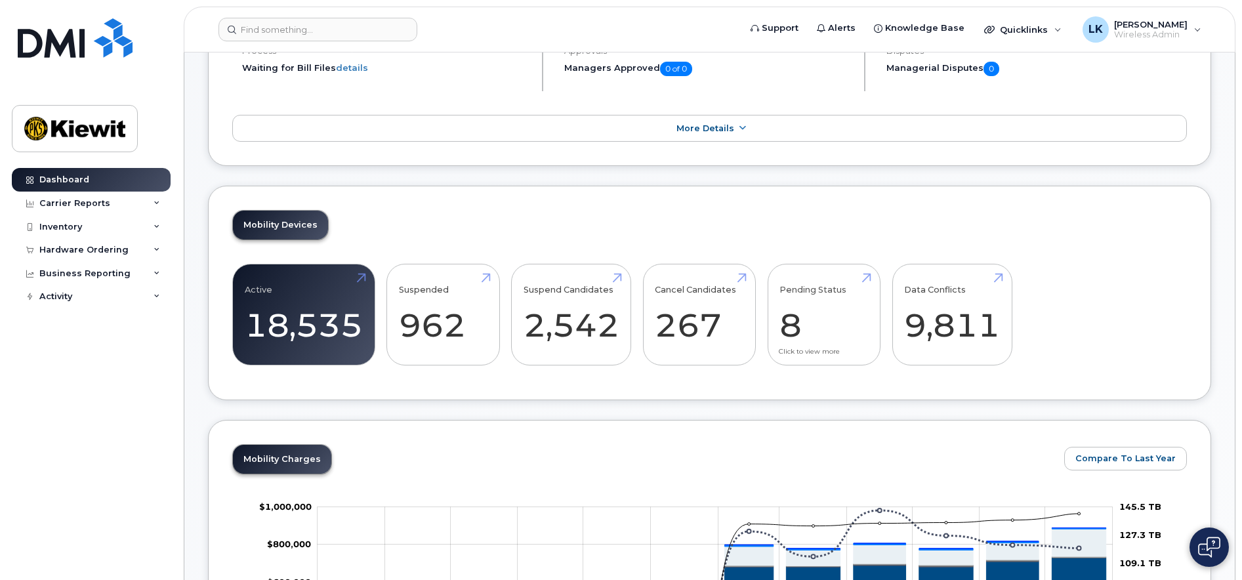
scroll to position [328, 0]
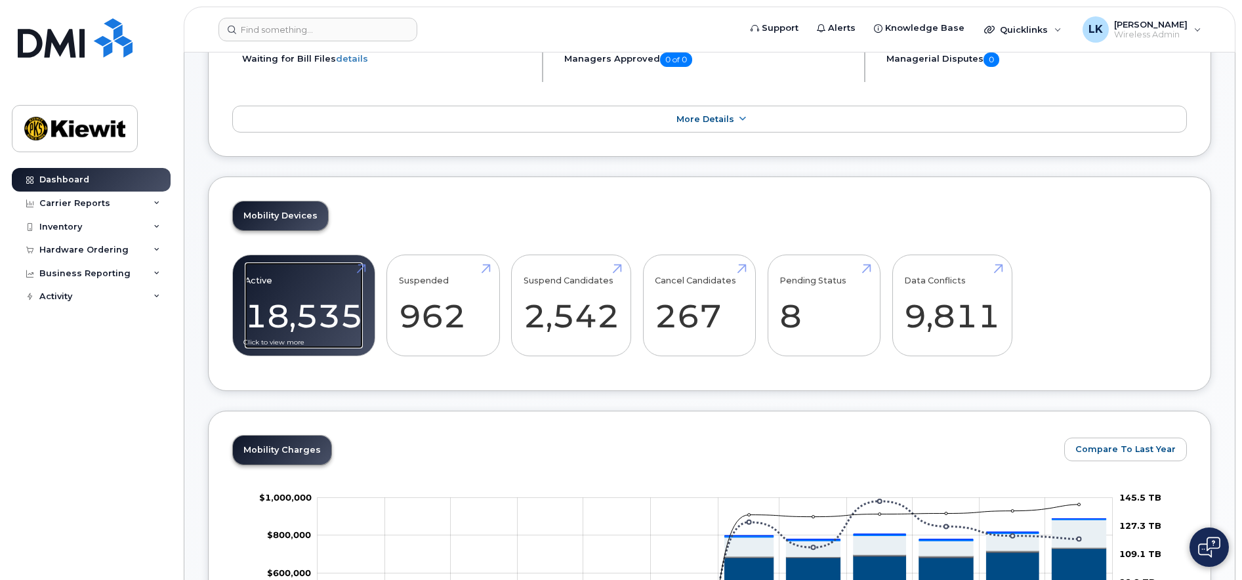
click at [312, 306] on link "Active 18,535" at bounding box center [304, 305] width 118 height 87
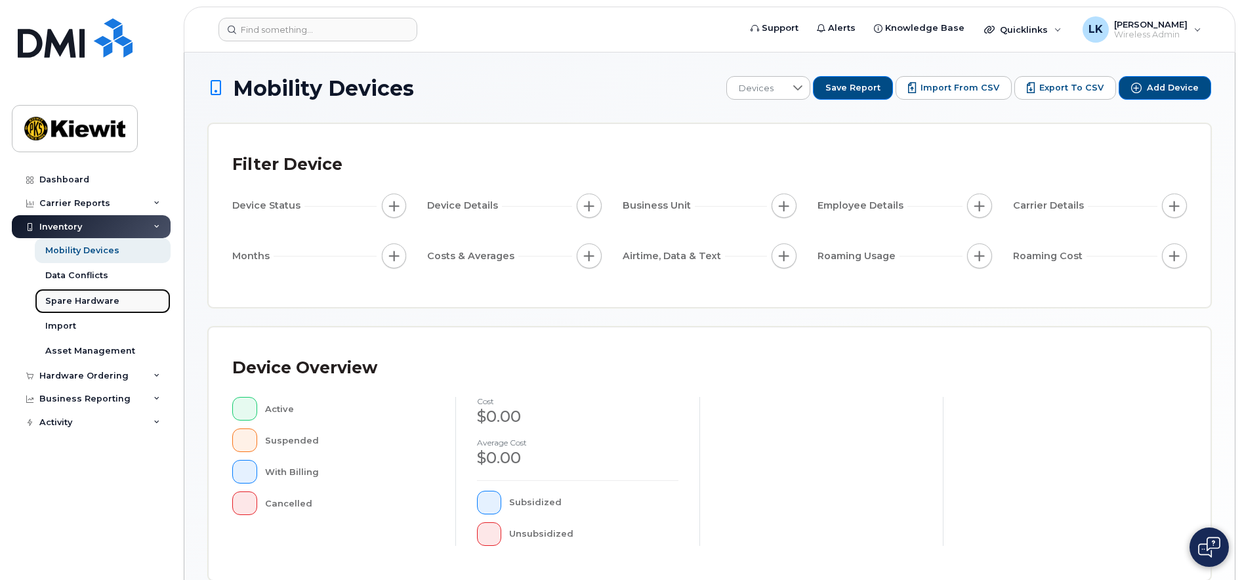
click at [69, 302] on div "Spare Hardware" at bounding box center [82, 301] width 74 height 12
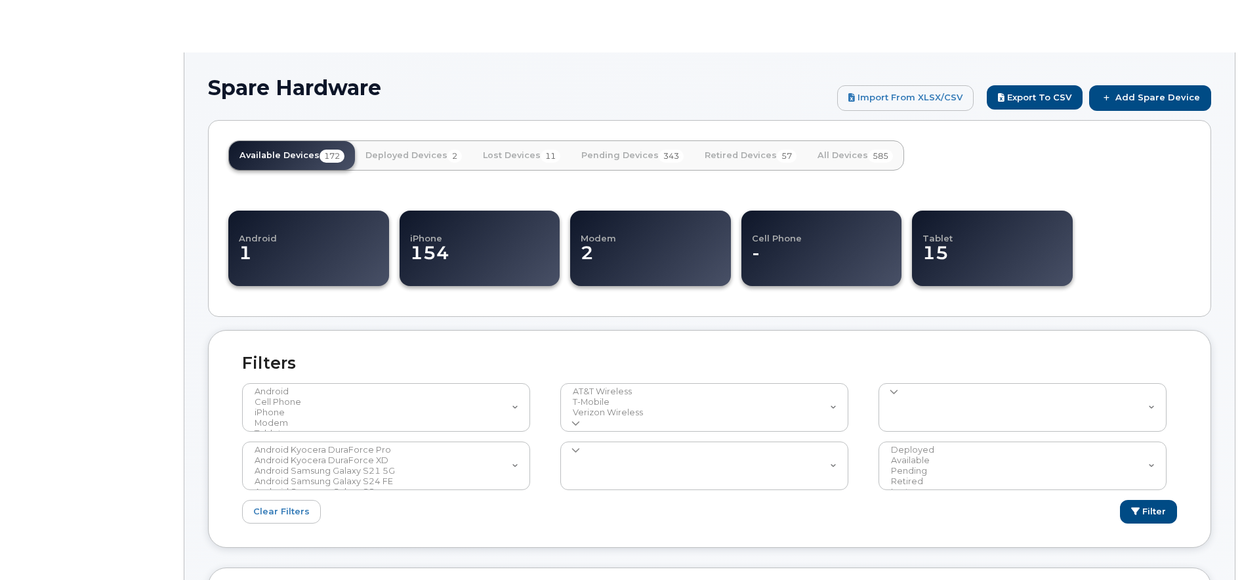
select select
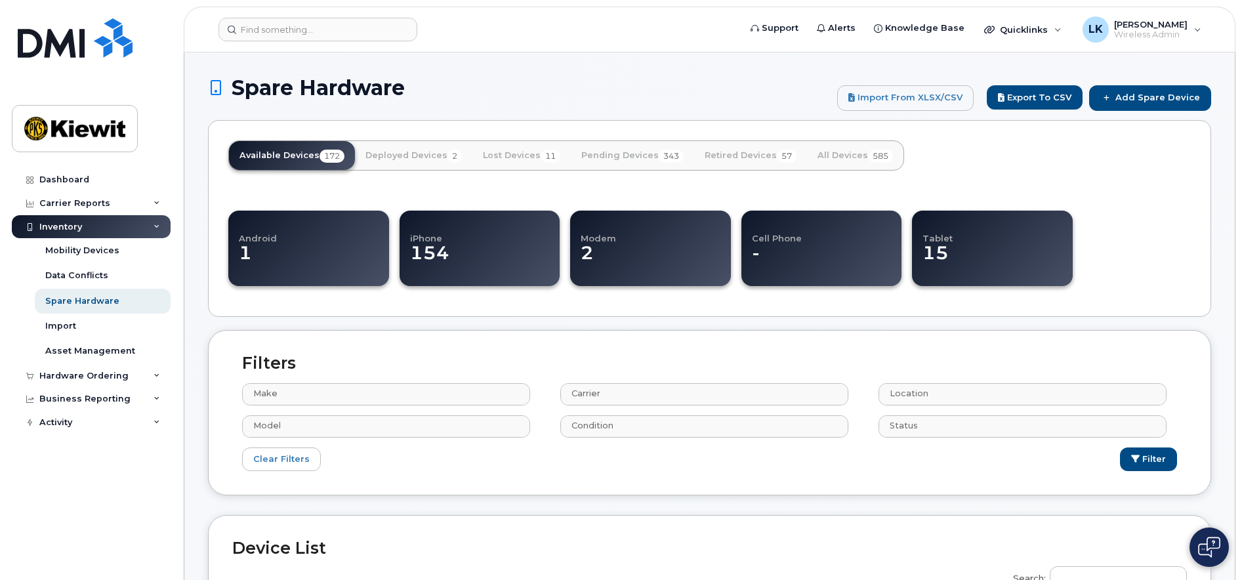
drag, startPoint x: 134, startPoint y: 220, endPoint x: 126, endPoint y: 218, distance: 8.3
click at [134, 220] on div "Inventory" at bounding box center [91, 227] width 159 height 24
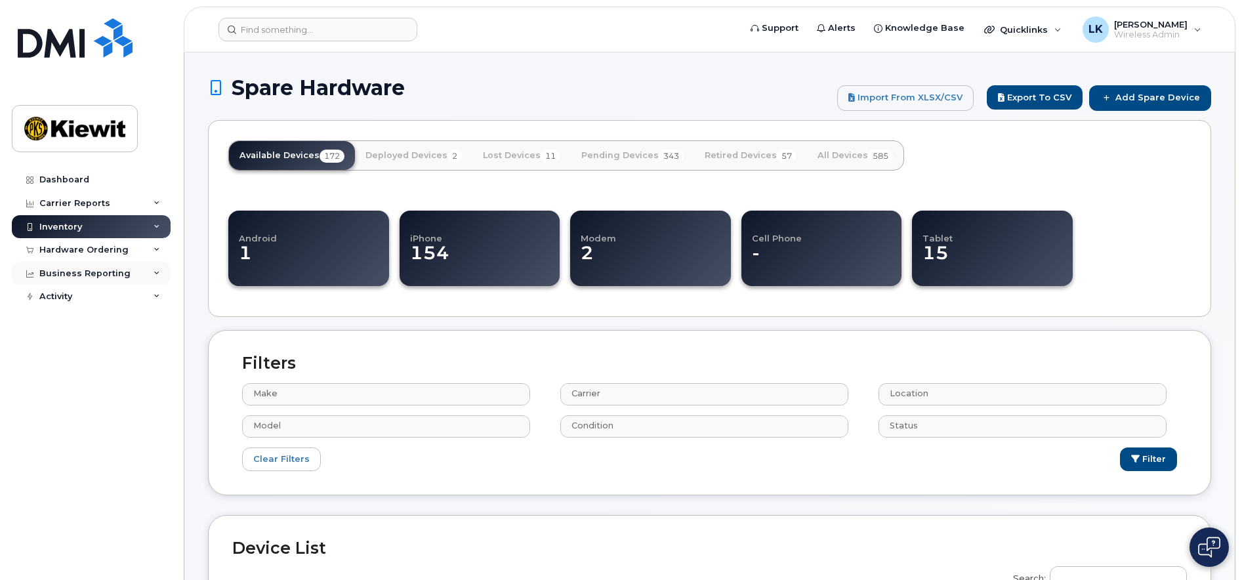
click at [98, 281] on div "Business Reporting" at bounding box center [91, 274] width 159 height 24
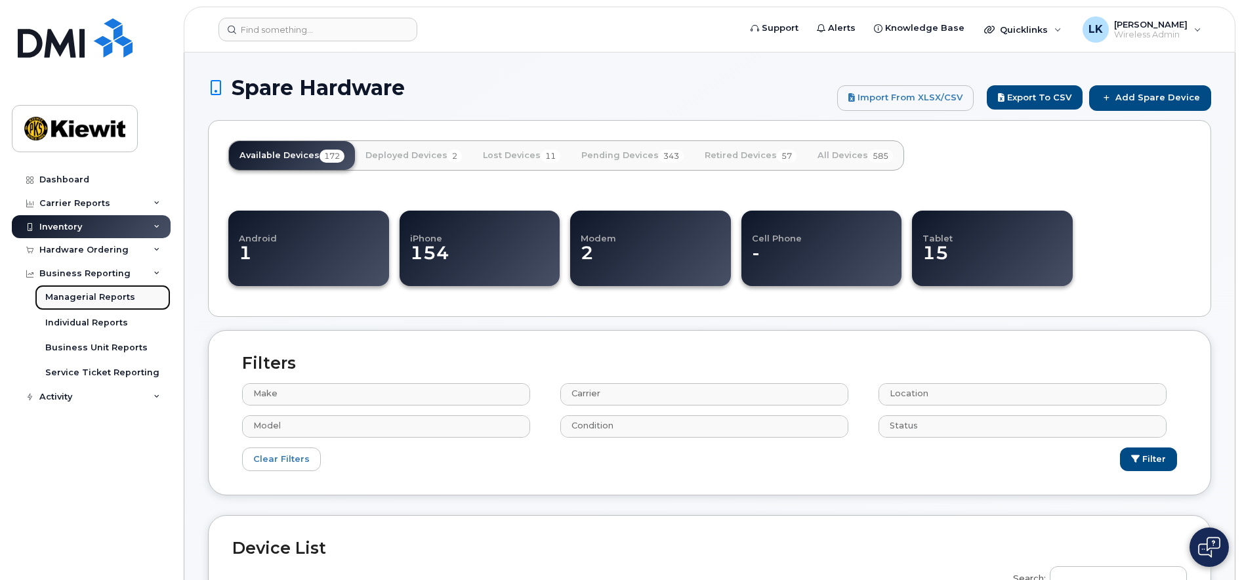
click at [102, 296] on div "Managerial Reports" at bounding box center [90, 297] width 90 height 12
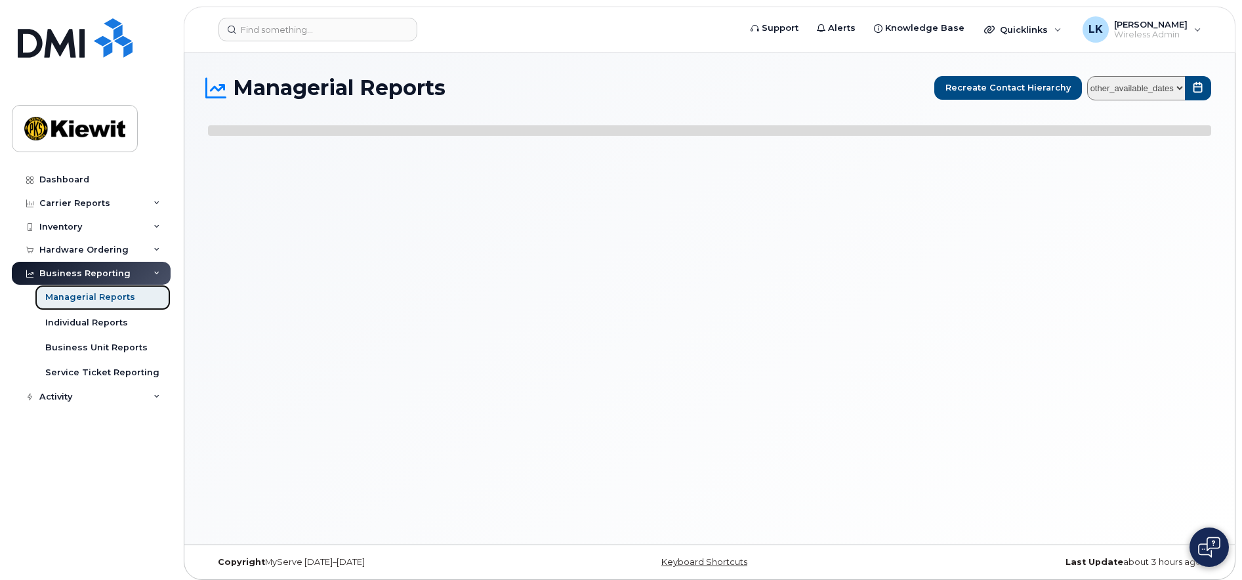
select select
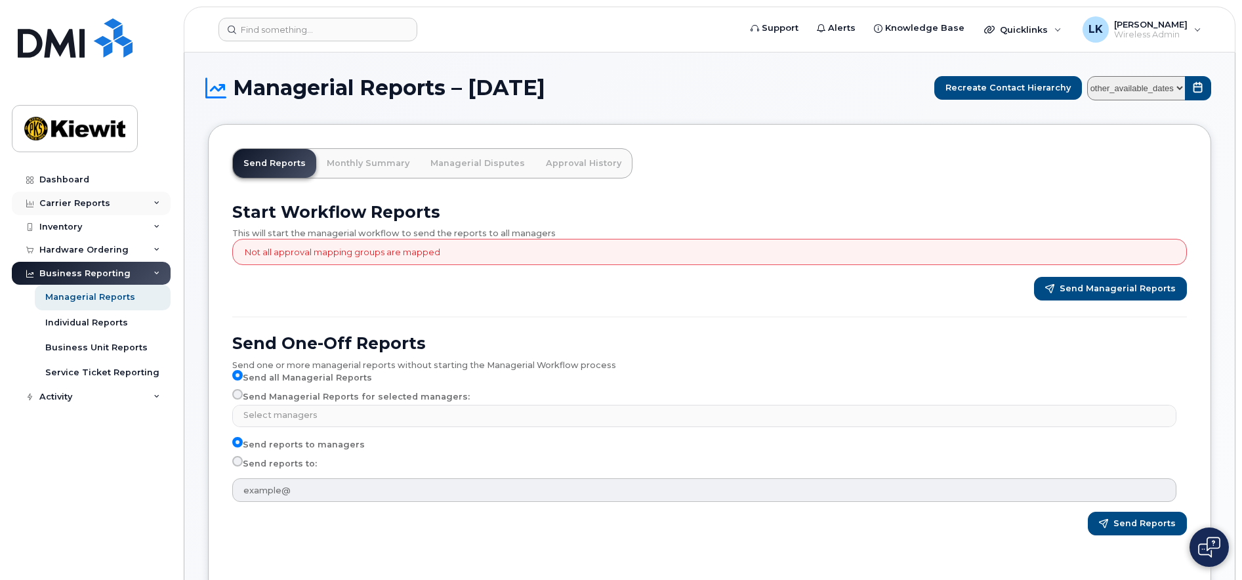
click at [72, 203] on div "Carrier Reports" at bounding box center [74, 203] width 71 height 10
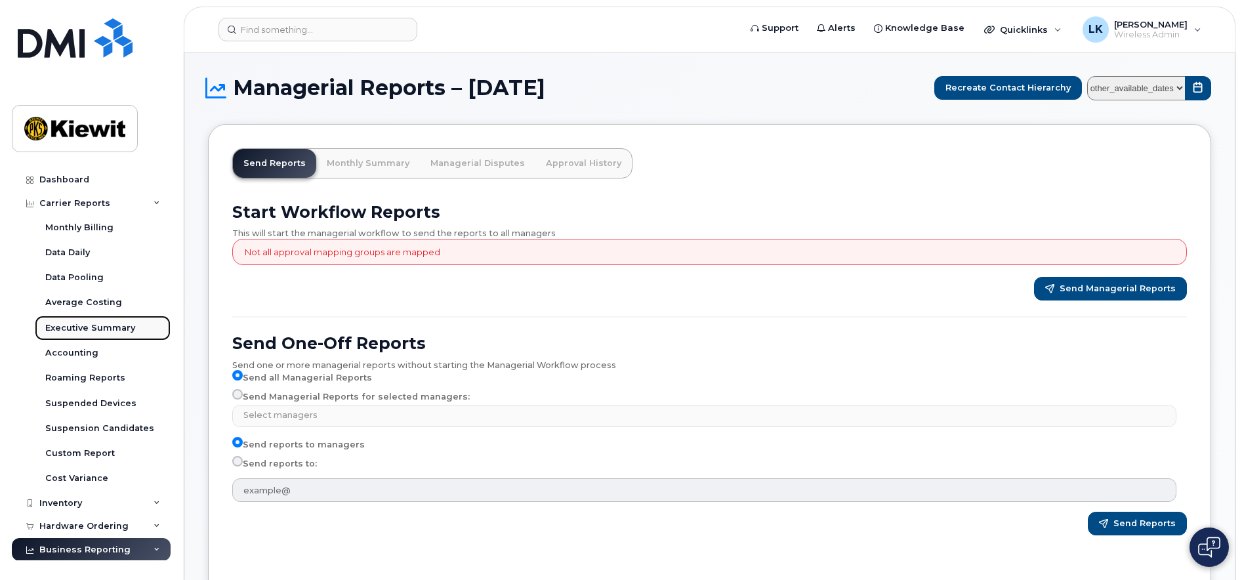
click at [105, 331] on div "Executive Summary" at bounding box center [90, 328] width 90 height 12
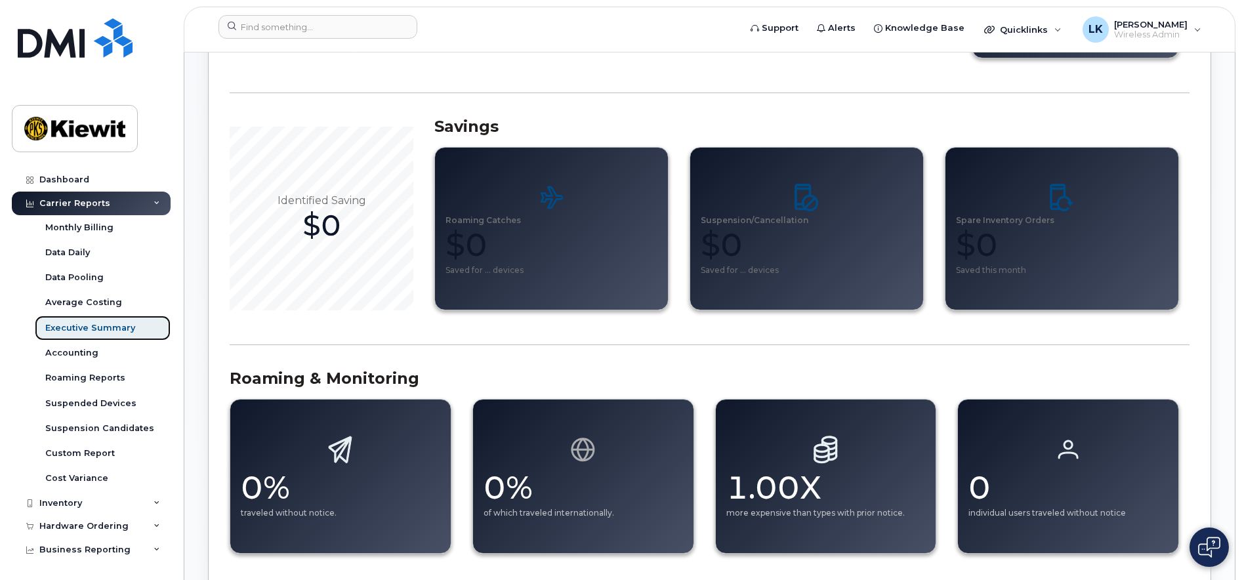
scroll to position [656, 0]
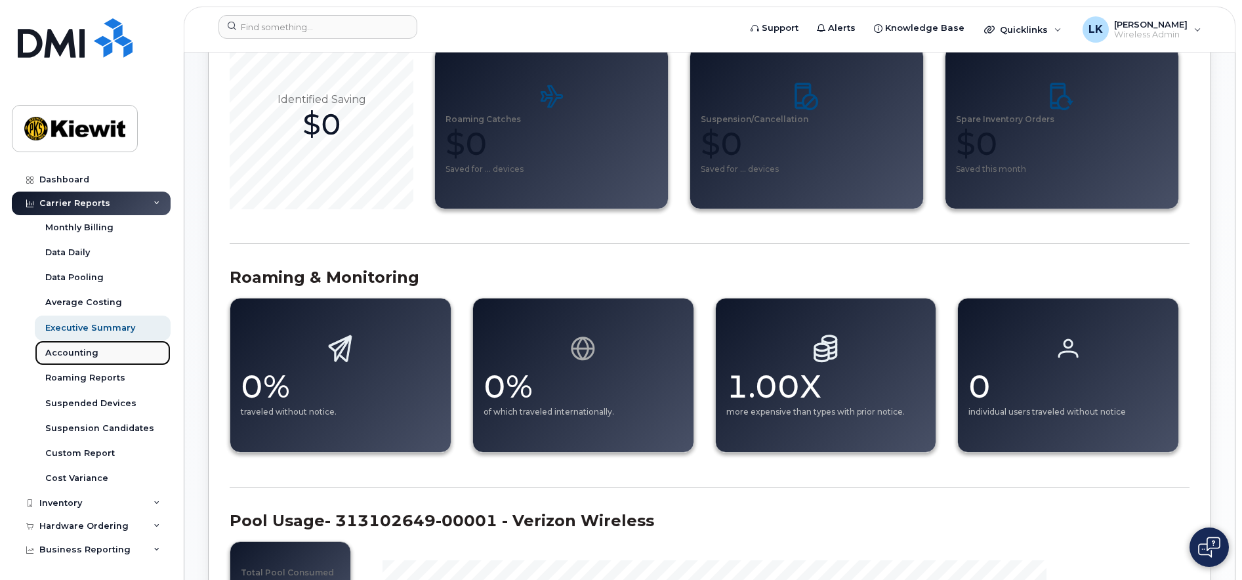
click at [88, 354] on div "Accounting" at bounding box center [71, 353] width 53 height 12
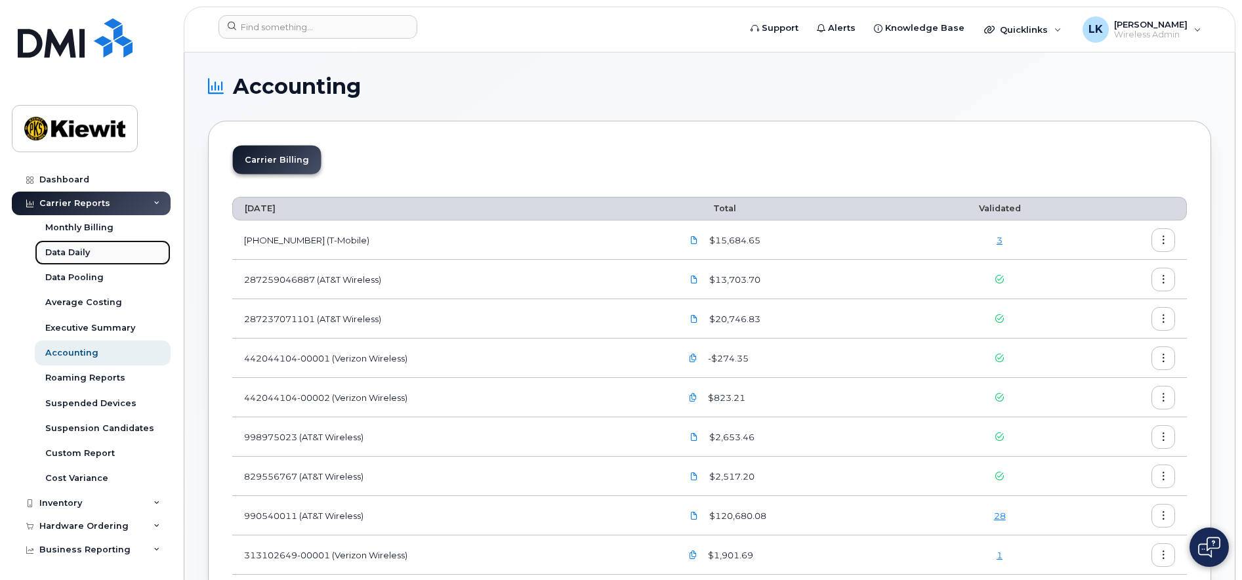
click at [58, 253] on div "Data Daily" at bounding box center [67, 253] width 45 height 12
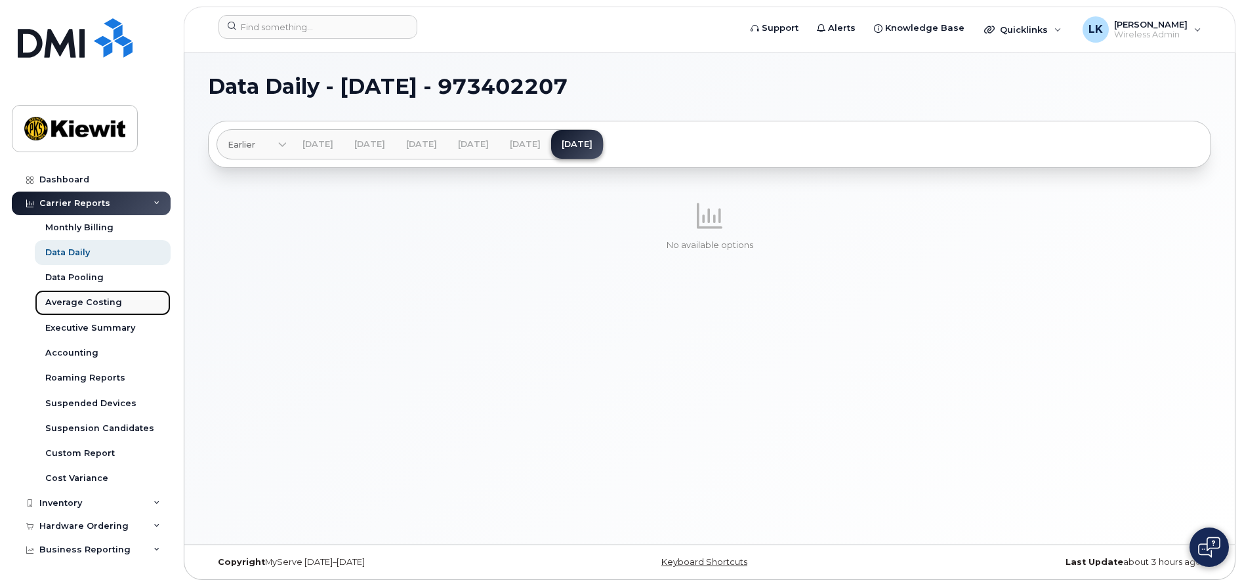
click at [69, 302] on div "Average Costing" at bounding box center [83, 303] width 77 height 12
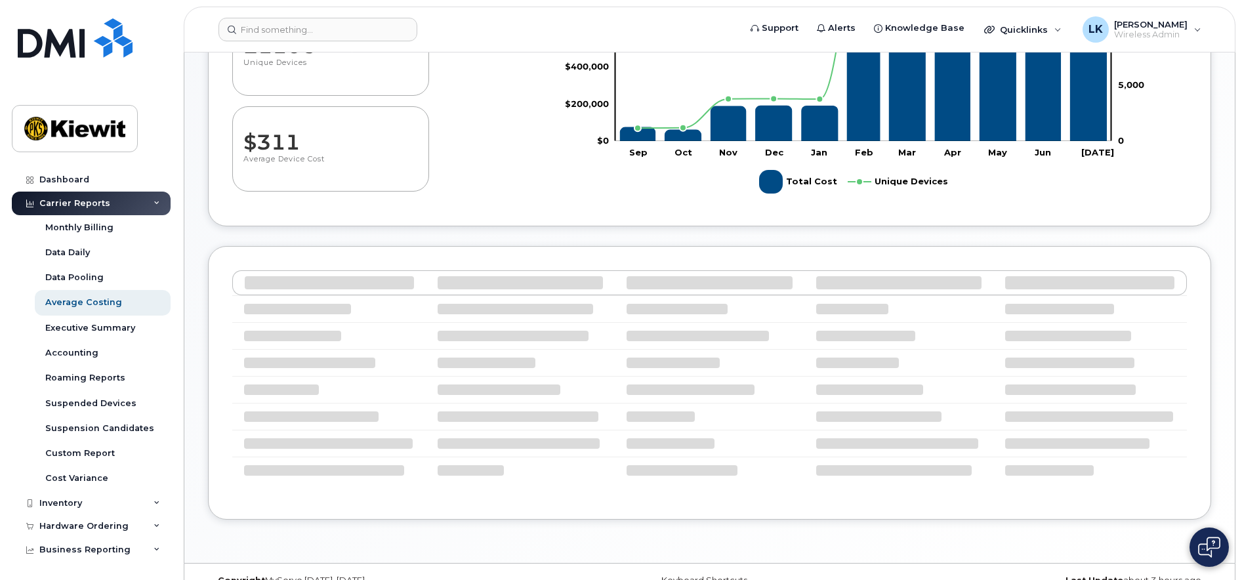
scroll to position [262, 0]
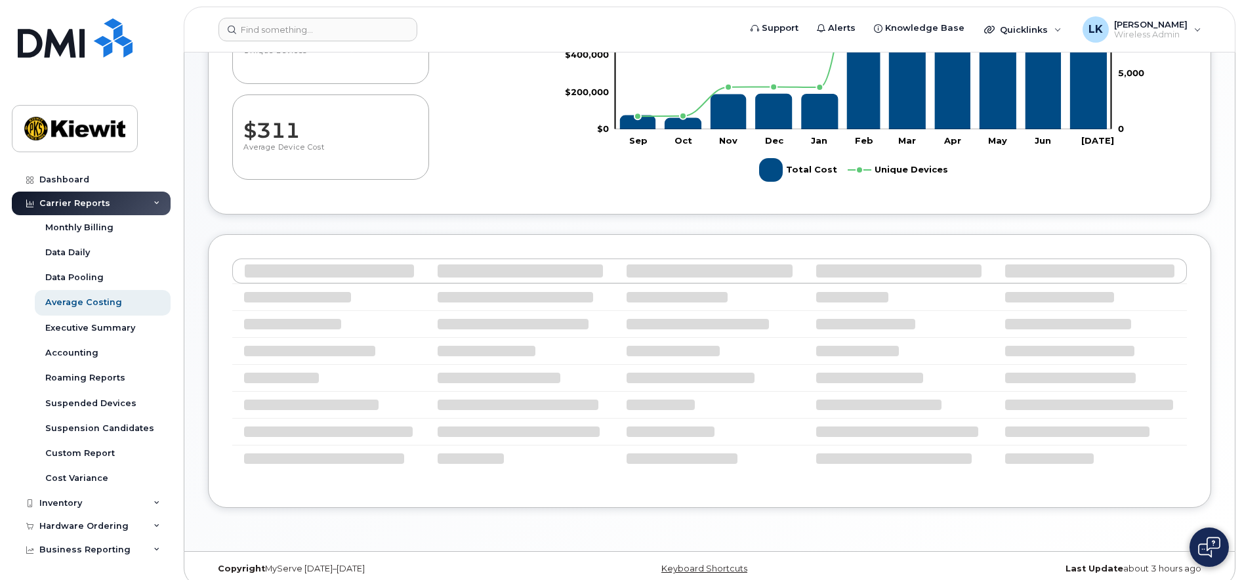
drag, startPoint x: 476, startPoint y: 186, endPoint x: 476, endPoint y: 177, distance: 8.5
click at [476, 184] on div "$6,569,630 Total Spend 21106 Unique Devices $311 Average Device Cost" at bounding box center [386, 46] width 308 height 289
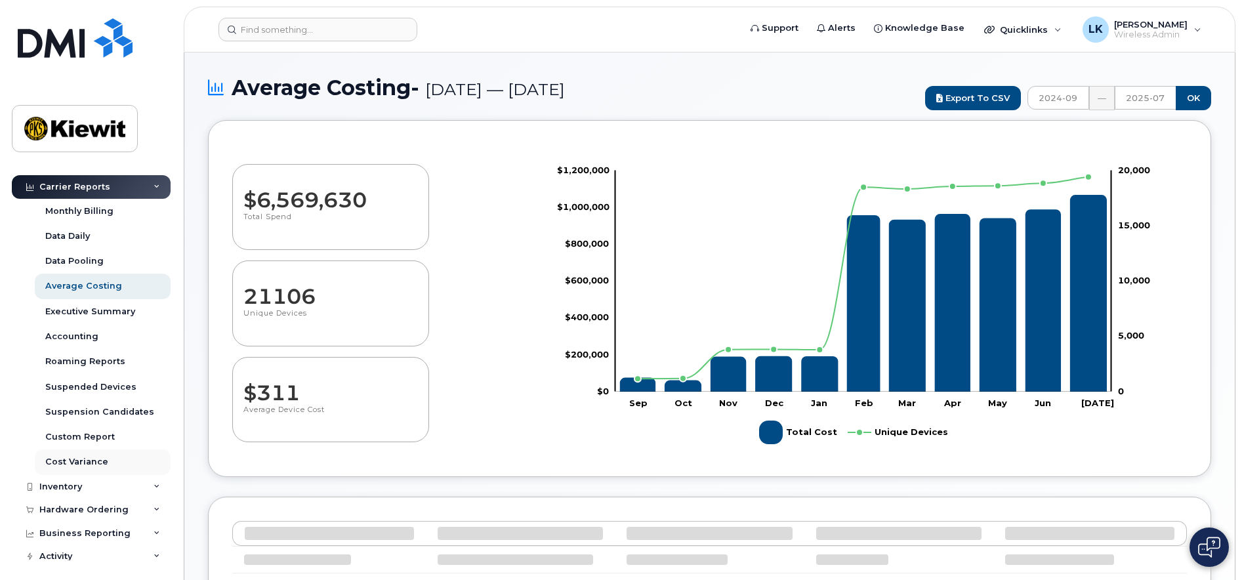
scroll to position [24, 0]
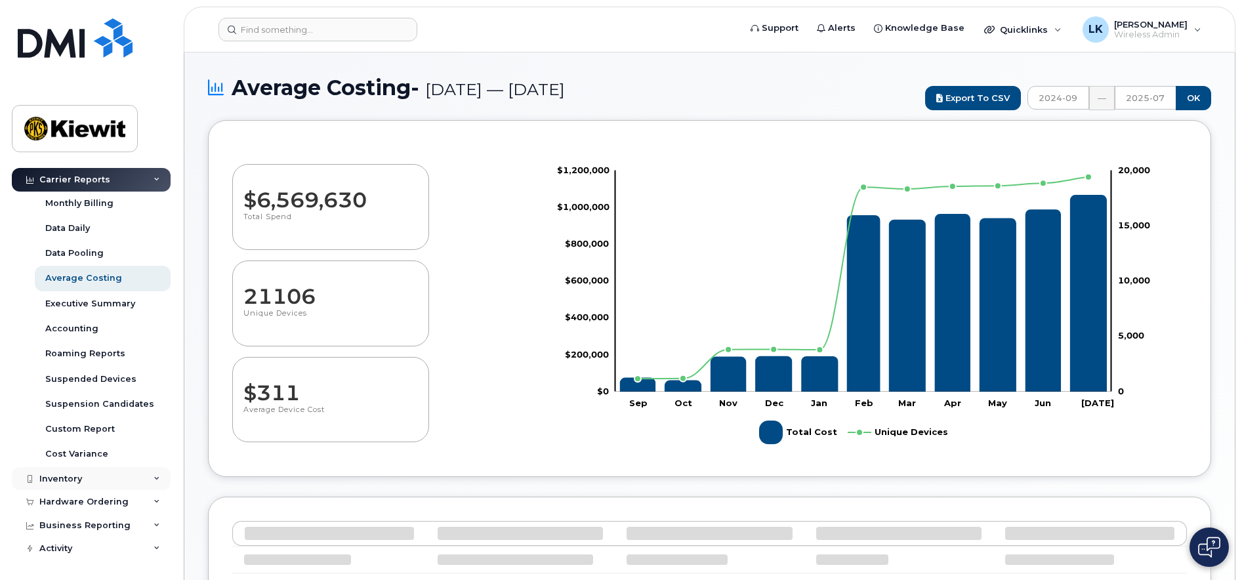
click at [65, 485] on div "Inventory" at bounding box center [91, 479] width 159 height 24
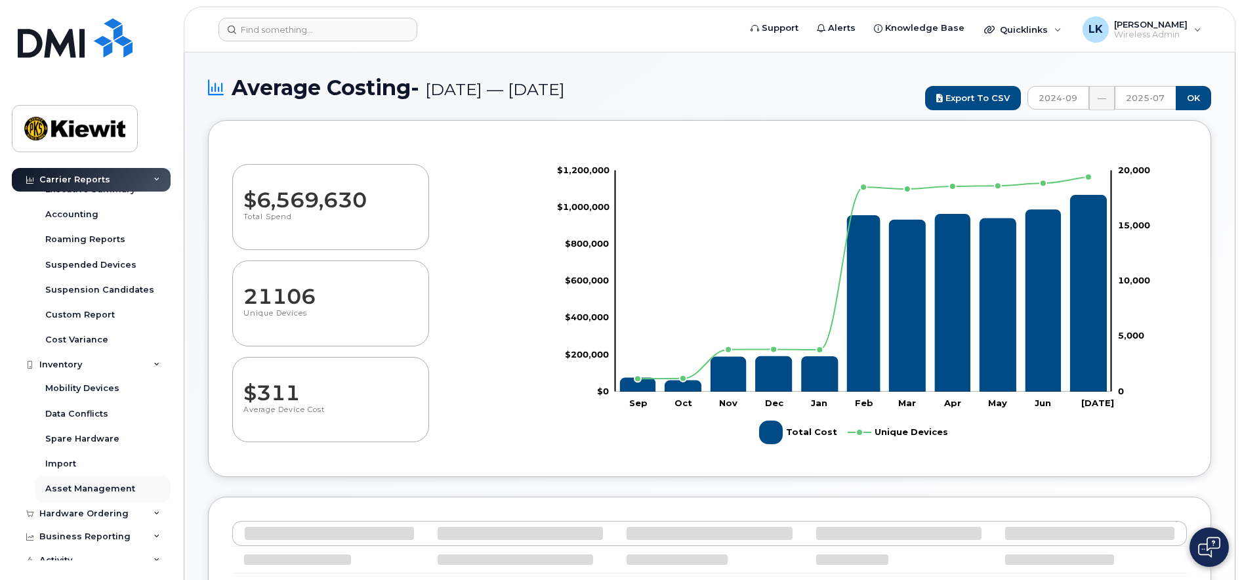
scroll to position [150, 0]
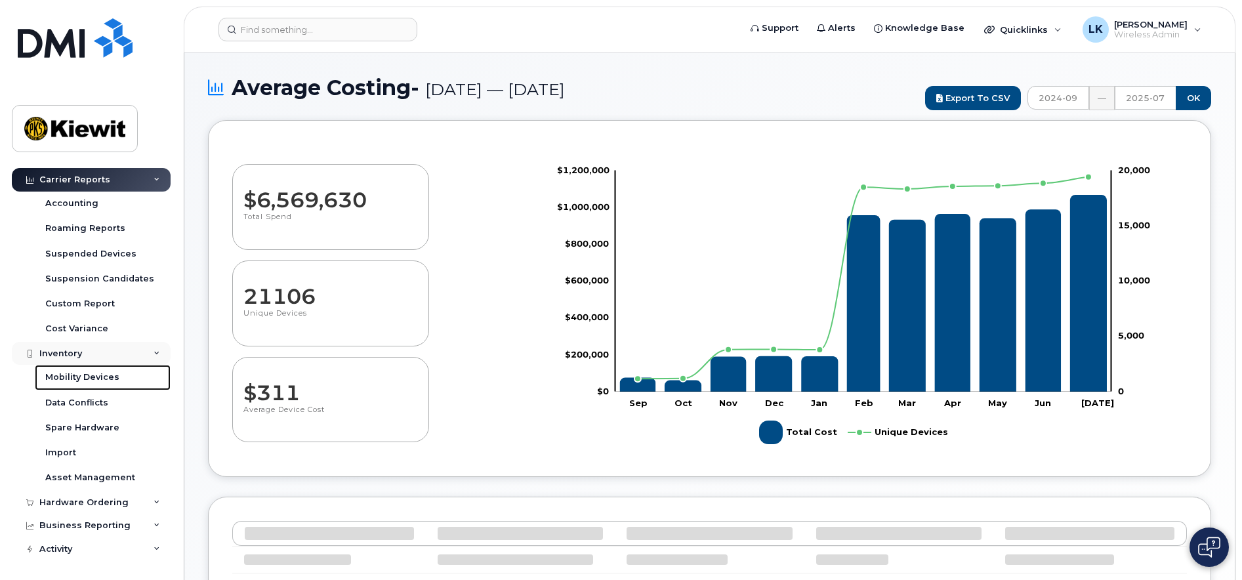
click at [96, 381] on div "Mobility Devices" at bounding box center [82, 377] width 74 height 12
select select "100"
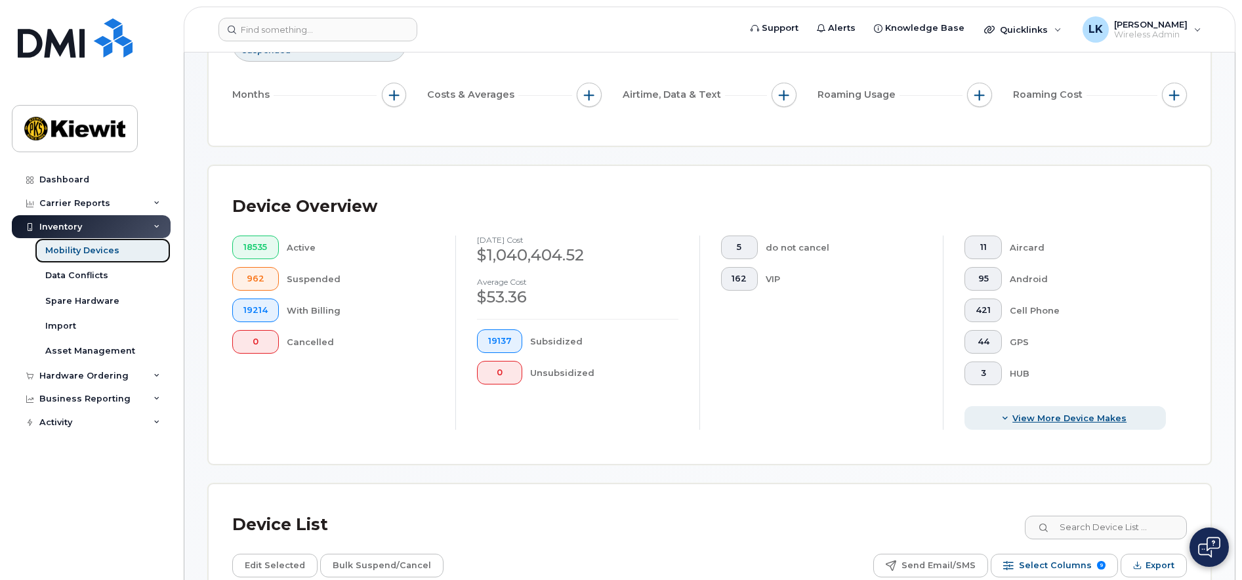
scroll to position [197, 0]
click at [1027, 422] on span "View More Device Makes" at bounding box center [1069, 417] width 114 height 12
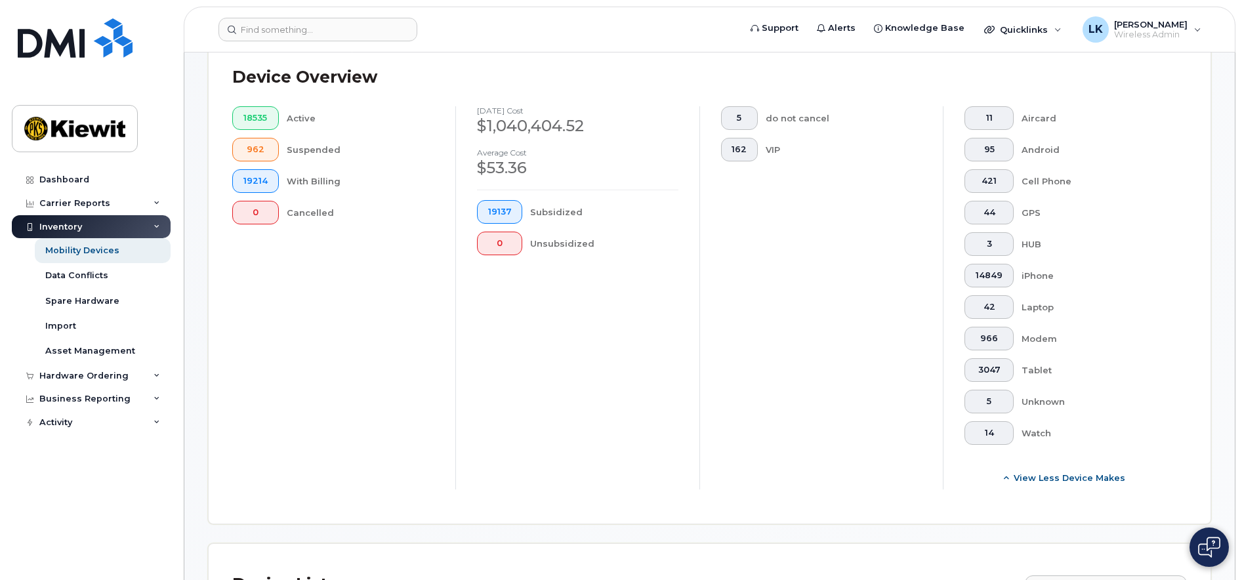
scroll to position [328, 0]
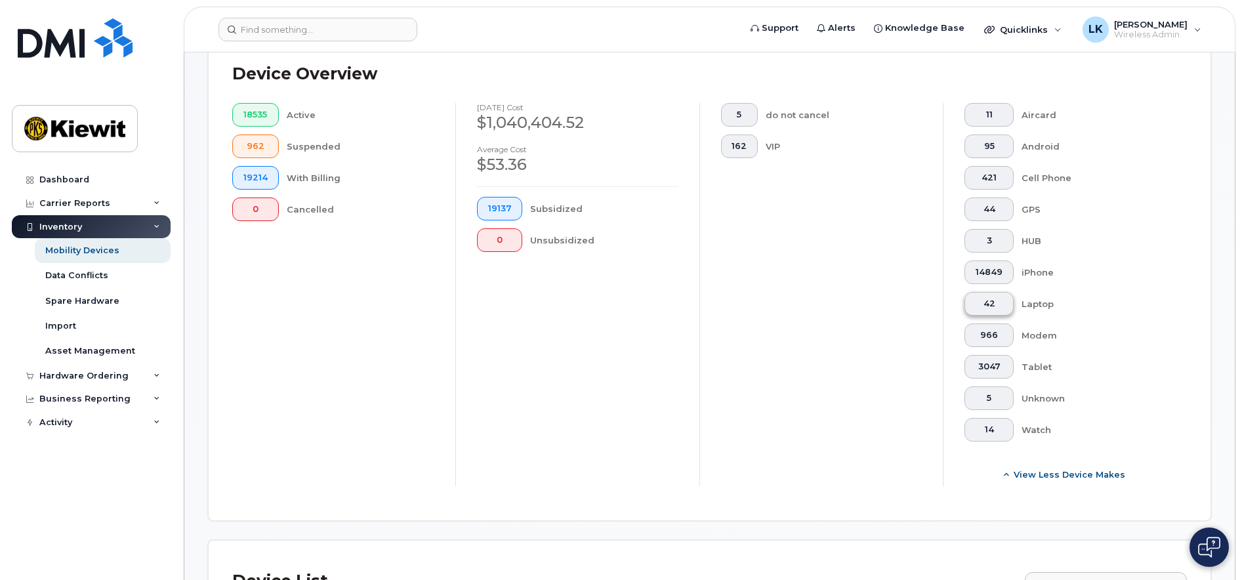
click at [995, 304] on span "42" at bounding box center [989, 304] width 27 height 10
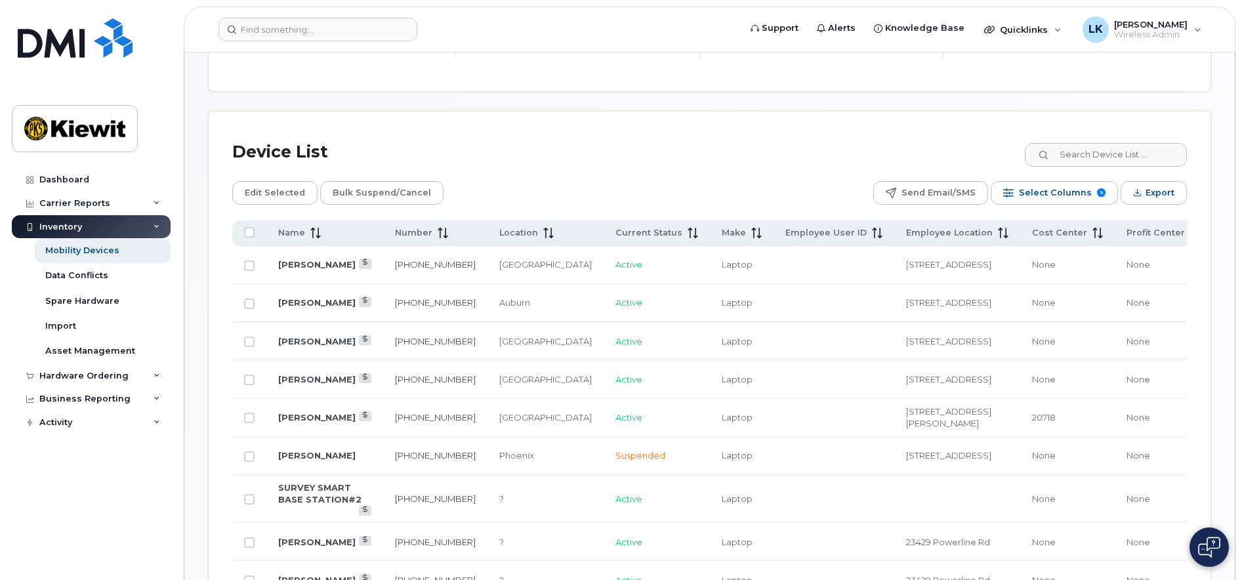
scroll to position [716, 0]
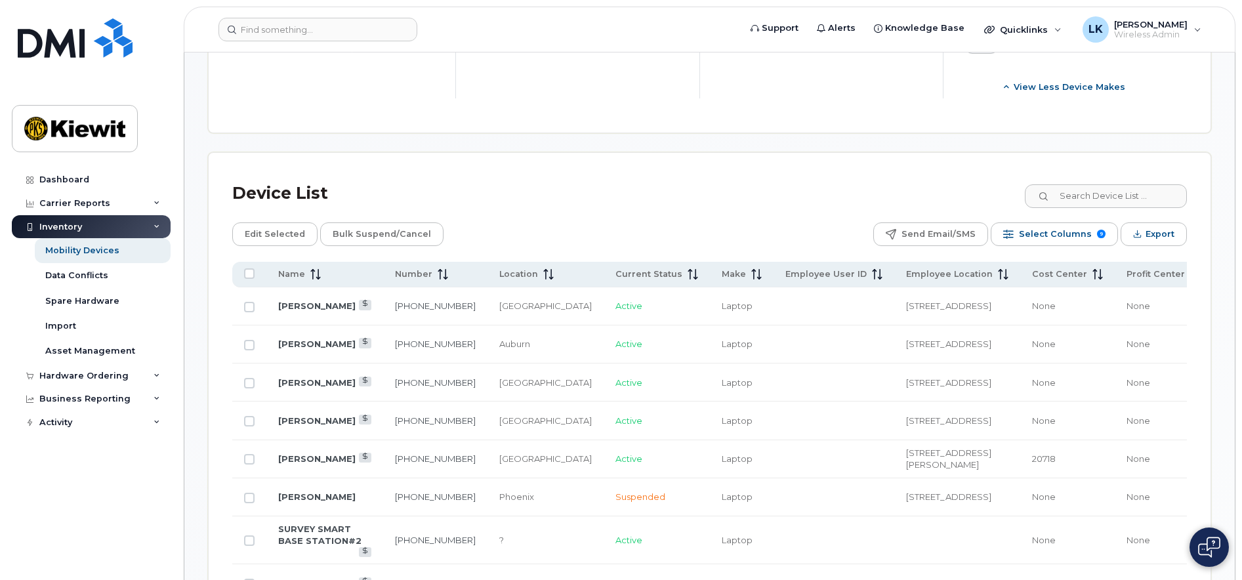
click at [1224, 268] on span "WBS Element" at bounding box center [1255, 274] width 63 height 12
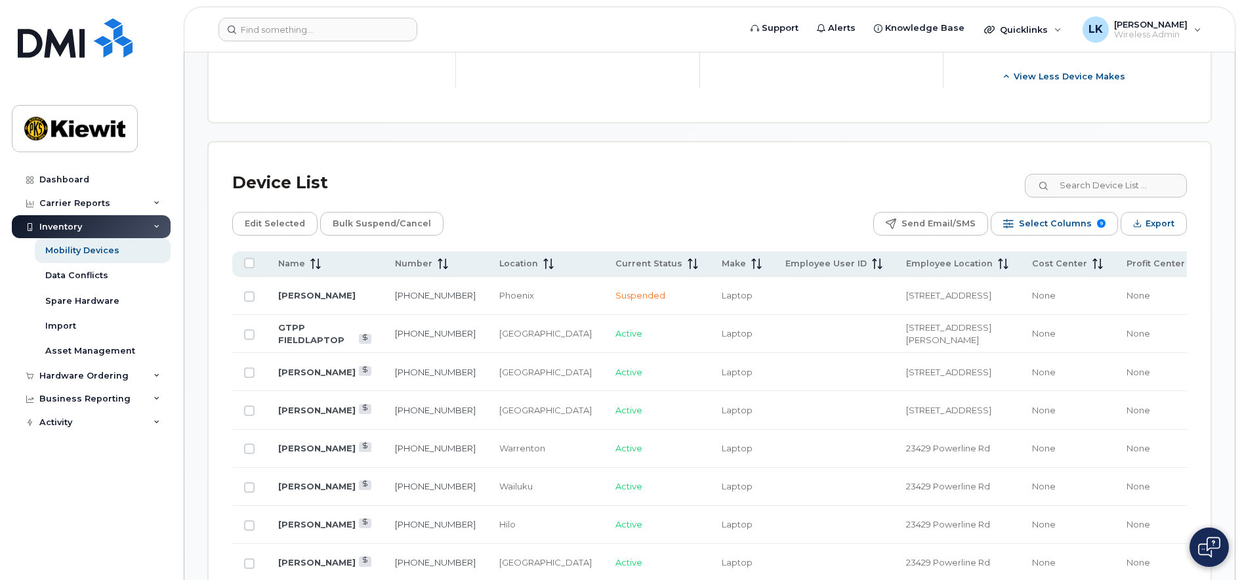
scroll to position [787, 0]
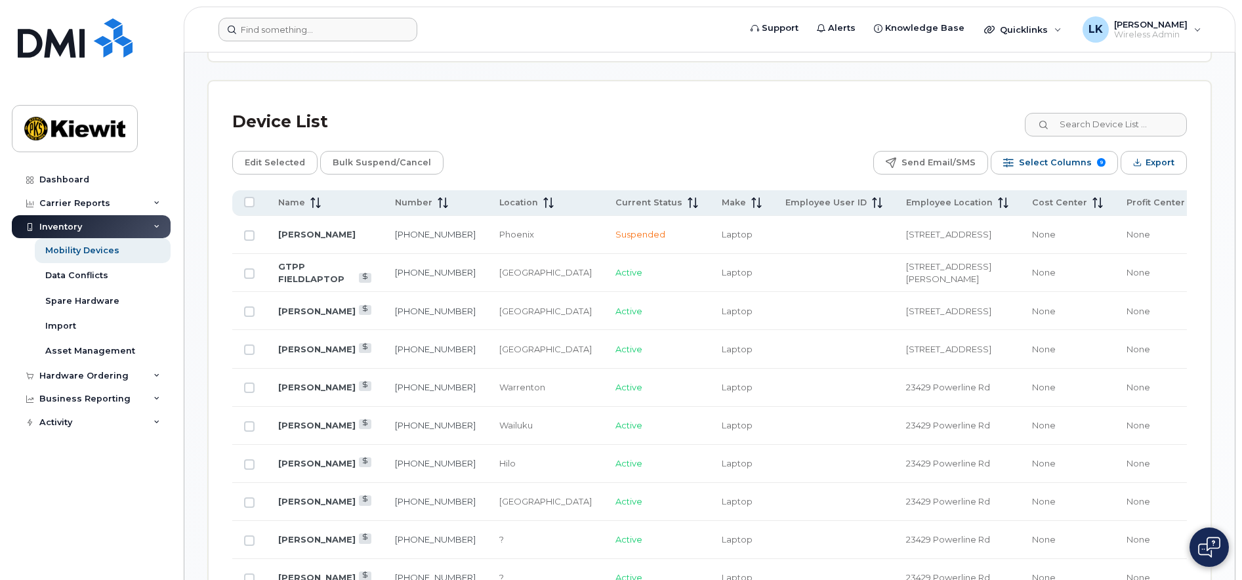
click at [505, 23] on form at bounding box center [474, 30] width 512 height 24
click at [134, 245] on link "Mobility Devices" at bounding box center [103, 250] width 136 height 25
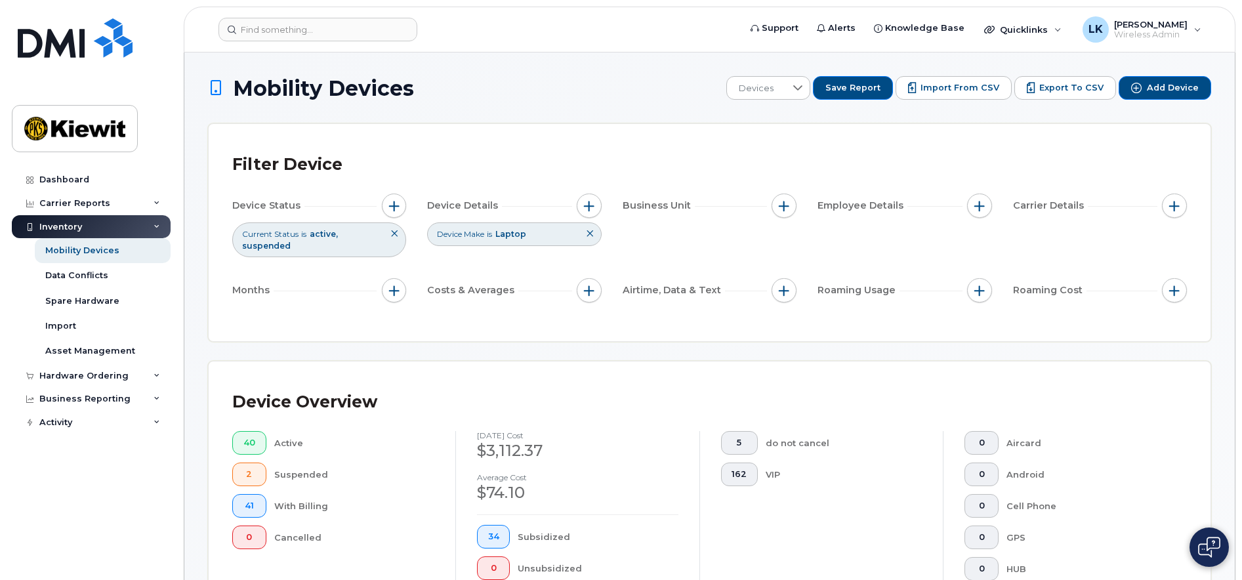
click at [587, 234] on icon at bounding box center [590, 234] width 8 height 8
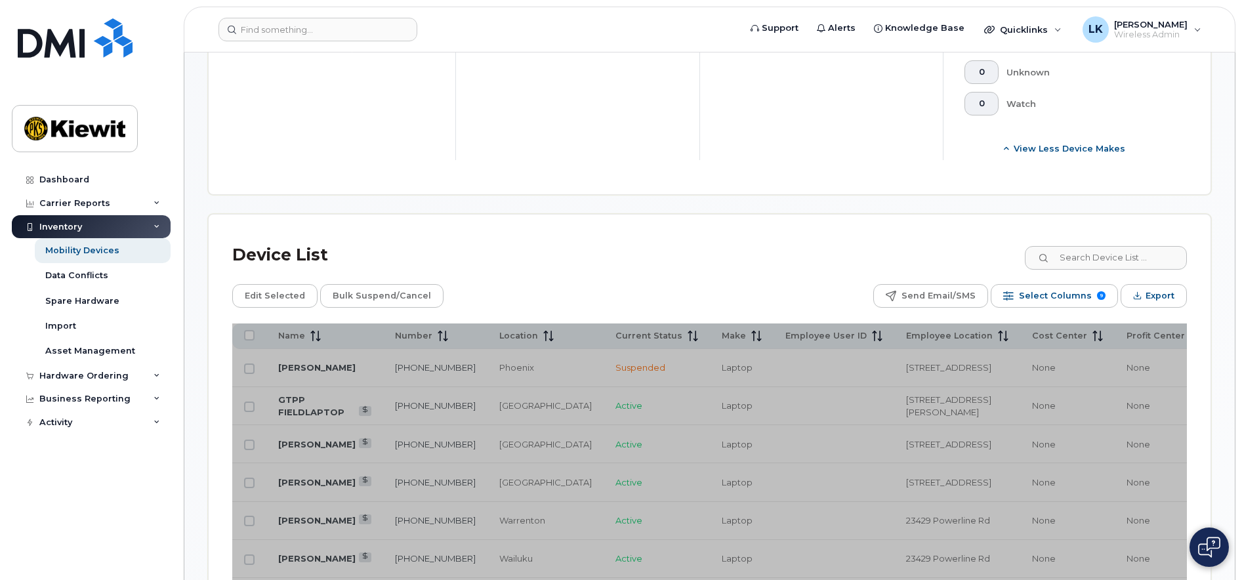
scroll to position [722, 0]
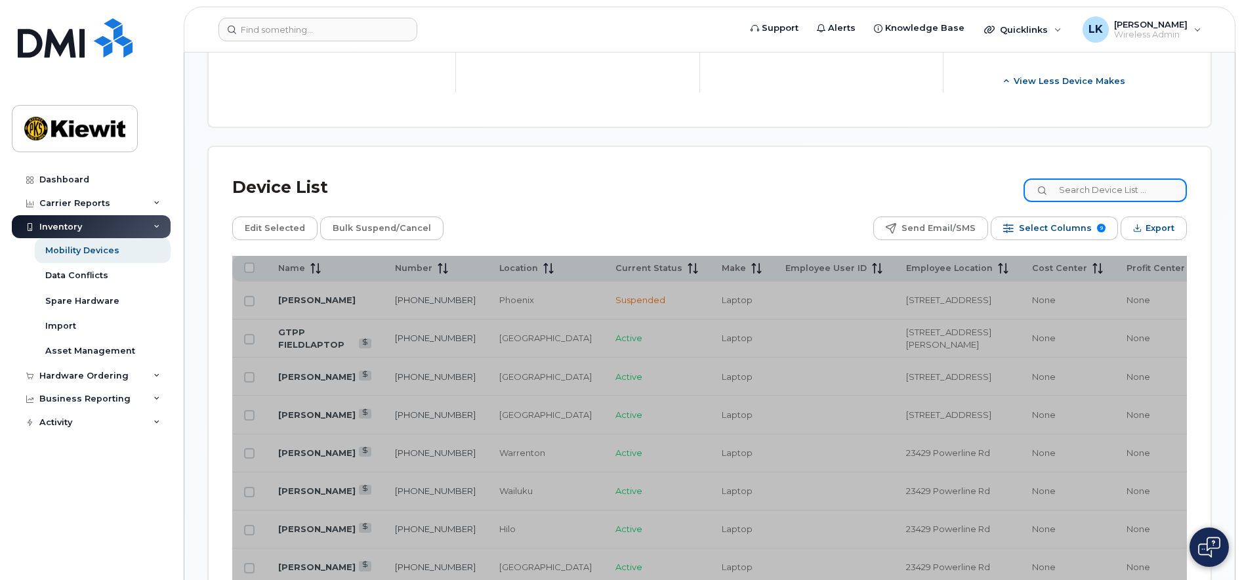
click at [1116, 188] on input at bounding box center [1104, 190] width 163 height 24
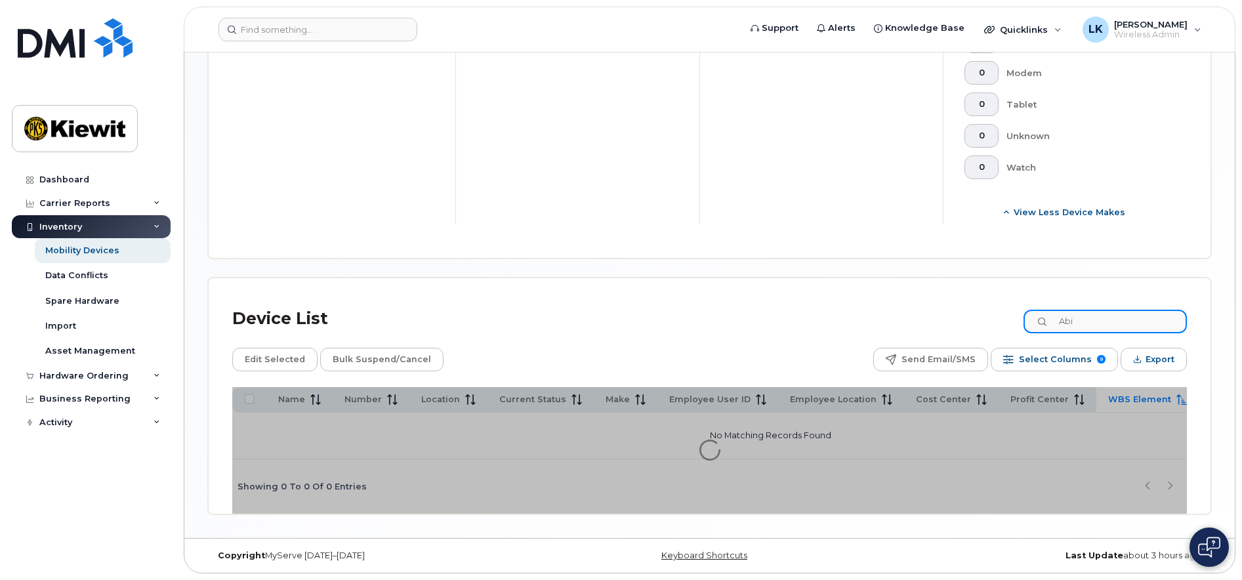
scroll to position [594, 0]
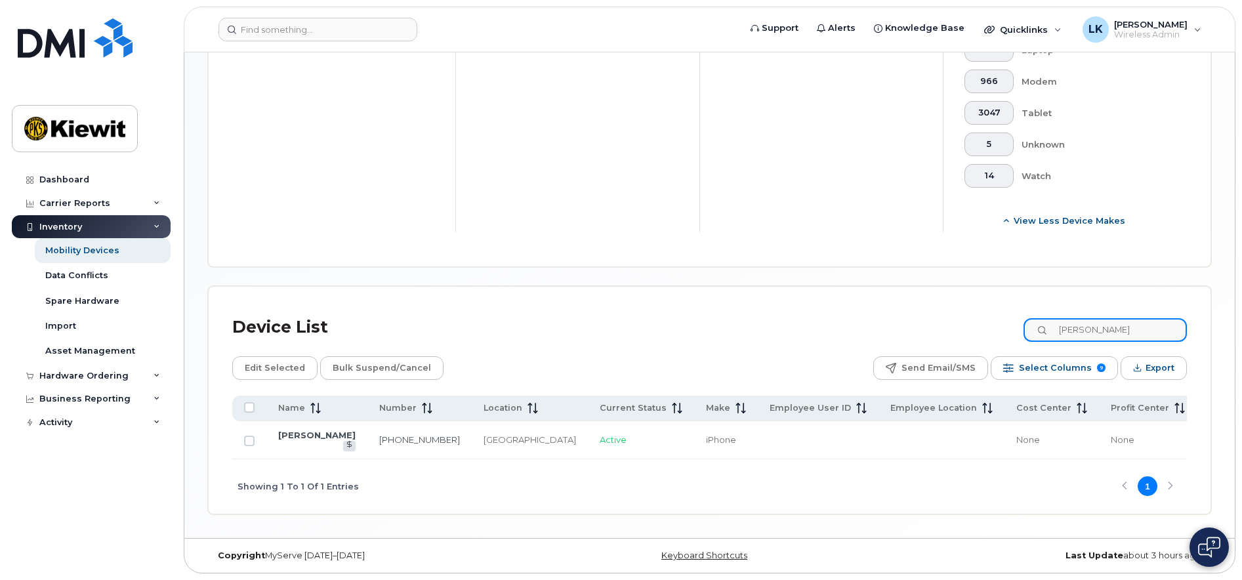
scroll to position [586, 0]
drag, startPoint x: 1035, startPoint y: 461, endPoint x: 1149, endPoint y: 451, distance: 114.6
click at [1149, 451] on div "Name Number Location Current Status Make Employee User ID Employee Location Cos…" at bounding box center [709, 455] width 955 height 118
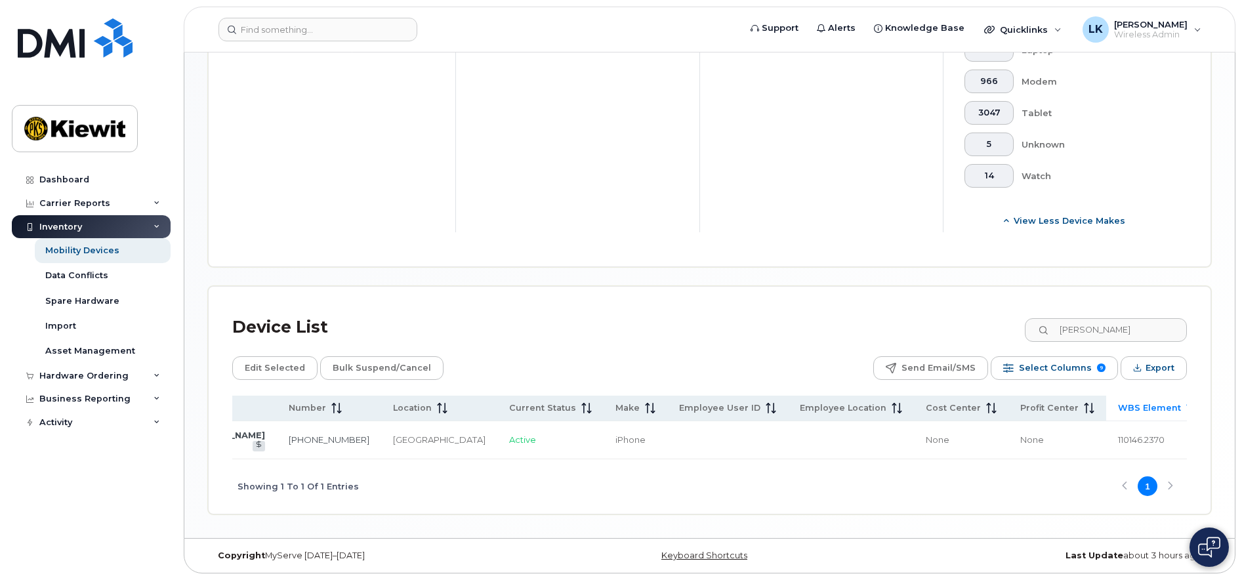
scroll to position [0, 0]
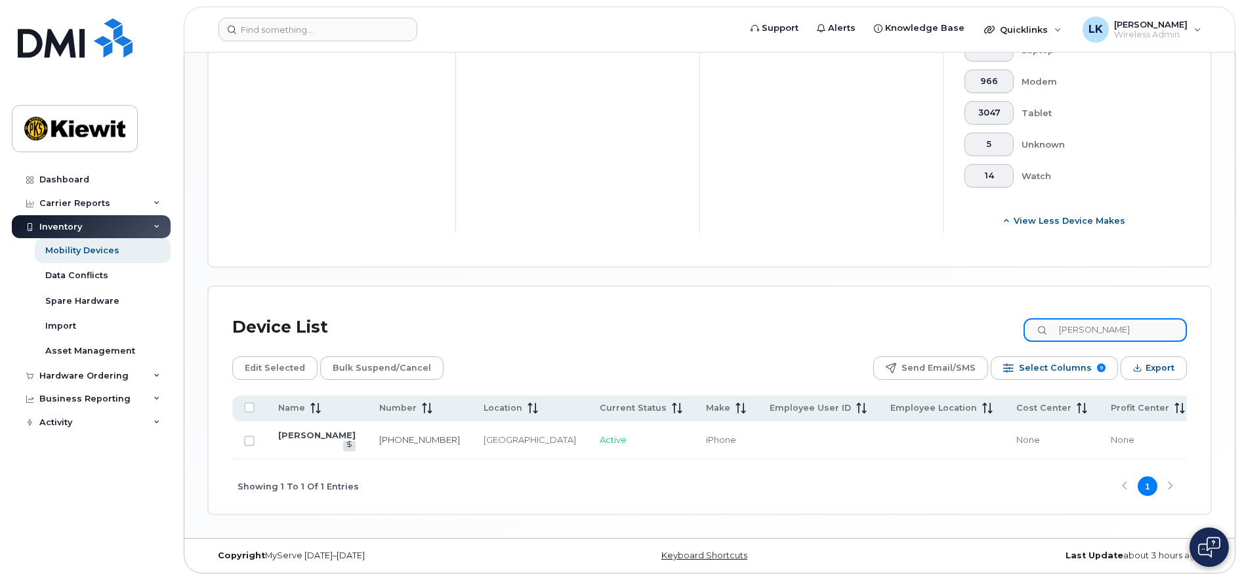
drag, startPoint x: 1141, startPoint y: 324, endPoint x: 1010, endPoint y: 324, distance: 131.2
click at [1010, 324] on div "Device List [PERSON_NAME]" at bounding box center [709, 327] width 955 height 34
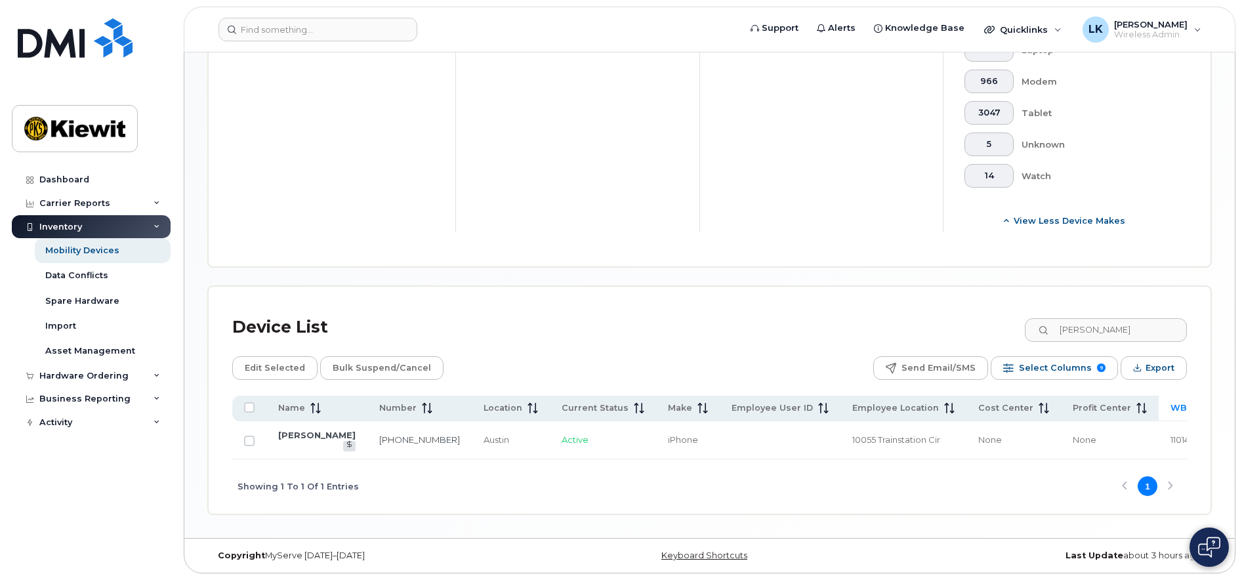
click at [709, 121] on div "5 do not cancel 162 VIP" at bounding box center [821, 40] width 244 height 383
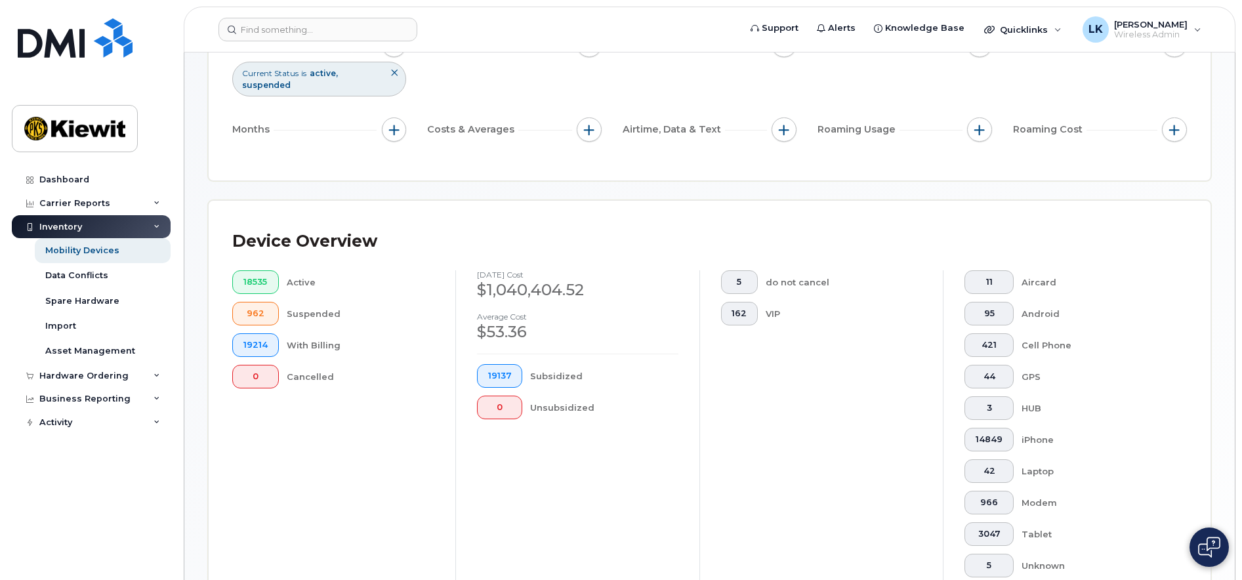
scroll to position [586, 0]
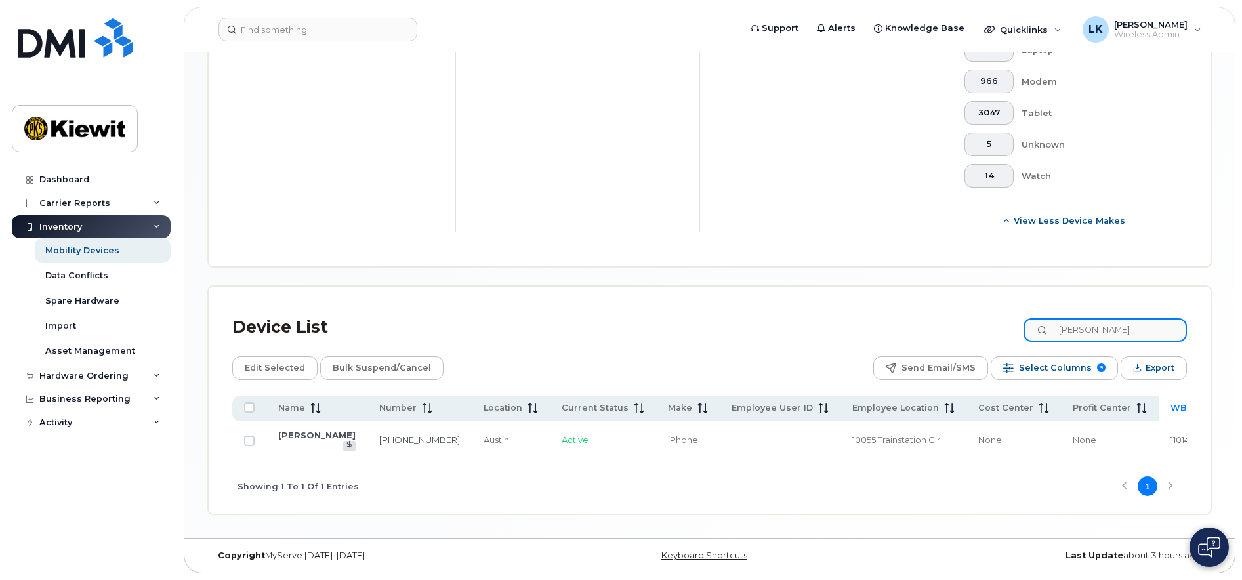
drag, startPoint x: 1137, startPoint y: 331, endPoint x: 781, endPoint y: 312, distance: 356.1
click at [781, 312] on div "Device List [PERSON_NAME]" at bounding box center [709, 327] width 955 height 34
click at [18, 495] on div "Dashboard Carrier Reports Monthly Billing Data Daily Data Pooling Average Costi…" at bounding box center [93, 364] width 162 height 392
drag, startPoint x: 1131, startPoint y: 312, endPoint x: 934, endPoint y: 319, distance: 196.9
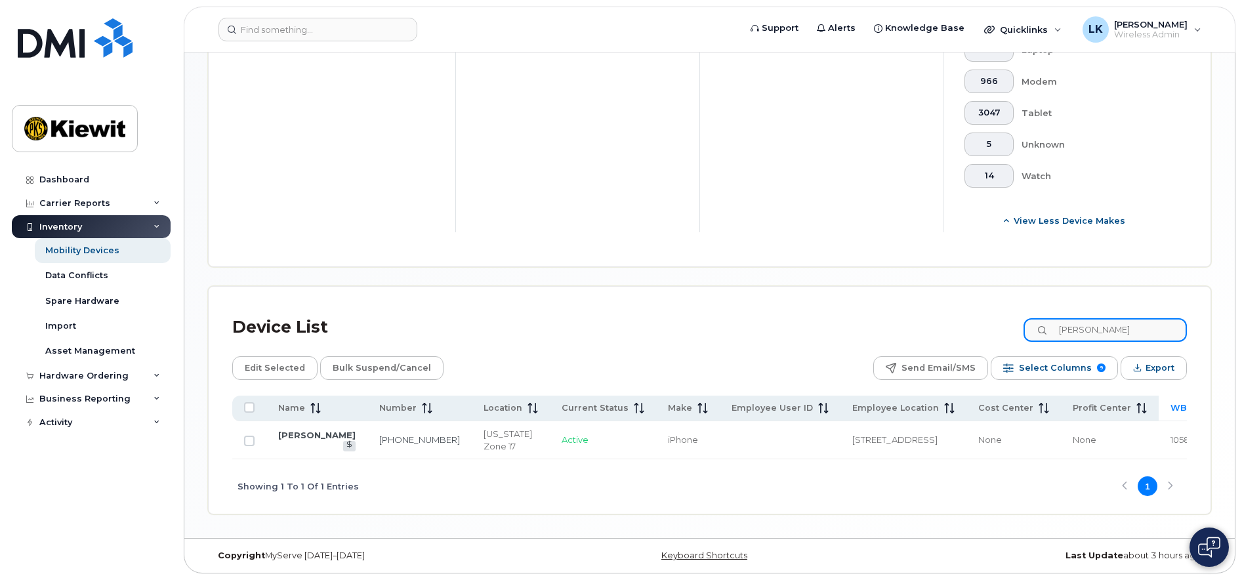
click at [936, 319] on div "Device List [PERSON_NAME]" at bounding box center [709, 327] width 955 height 34
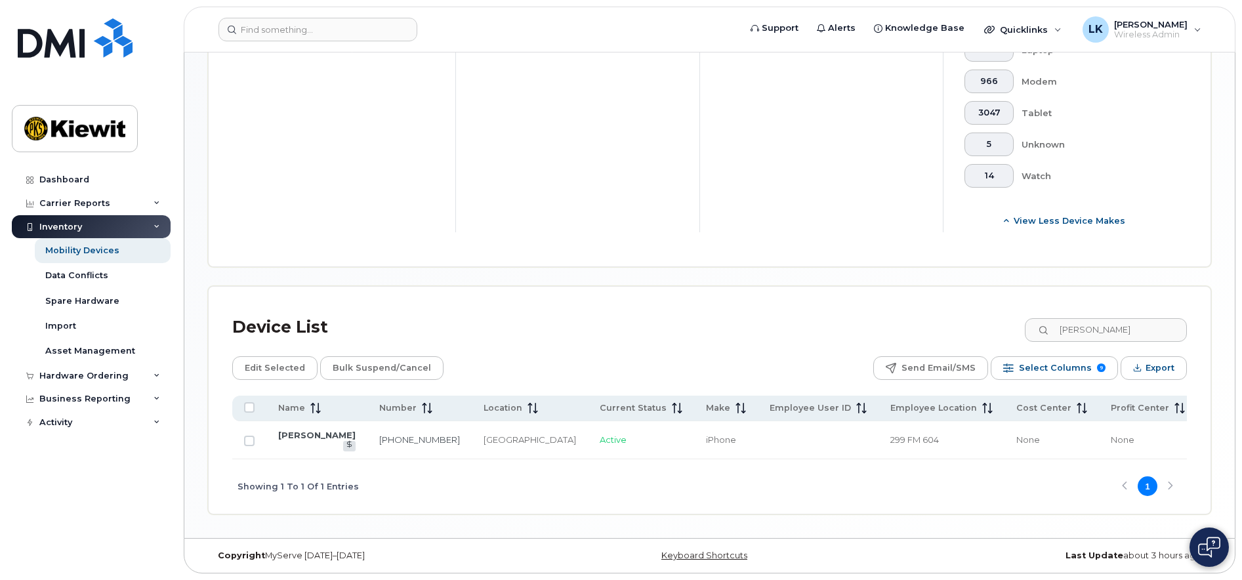
click at [30, 489] on div "Dashboard Carrier Reports Monthly Billing Data Daily Data Pooling Average Costi…" at bounding box center [93, 364] width 162 height 392
drag, startPoint x: 1165, startPoint y: 318, endPoint x: 861, endPoint y: 316, distance: 303.1
click at [861, 316] on div "Device List [PERSON_NAME]" at bounding box center [709, 327] width 955 height 34
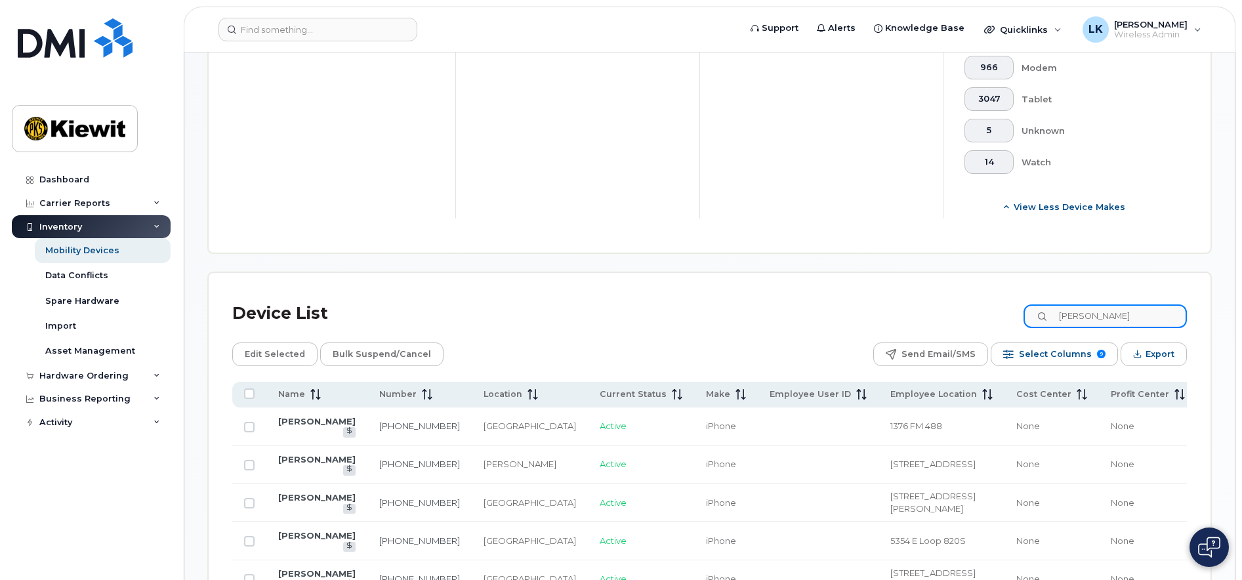
type input "[PERSON_NAME]"
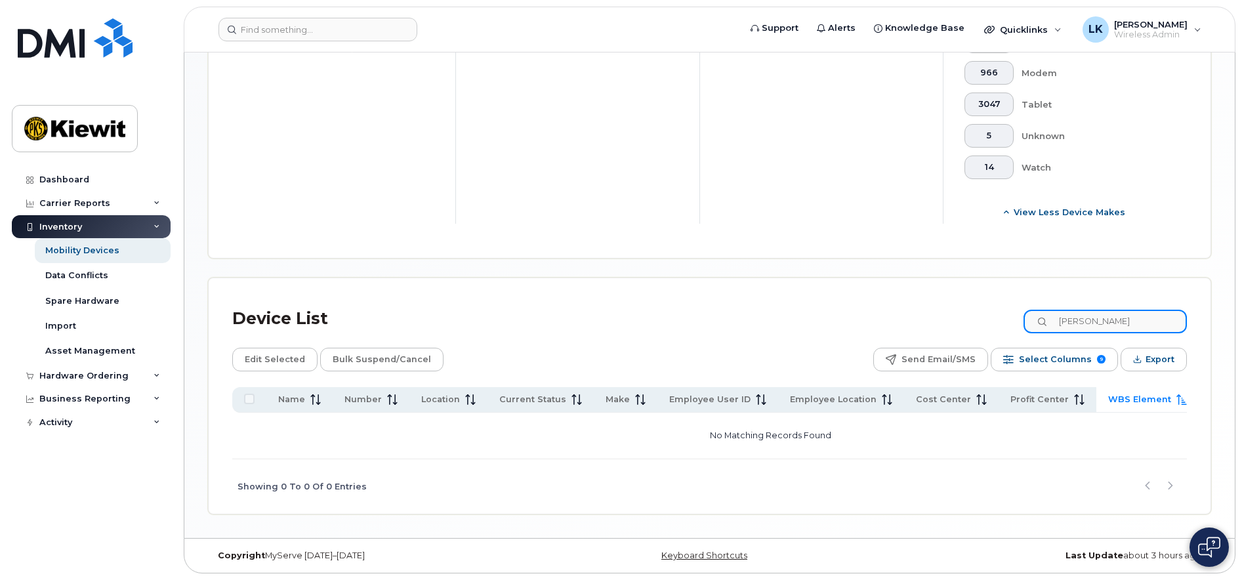
scroll to position [594, 0]
drag, startPoint x: 1144, startPoint y: 320, endPoint x: 820, endPoint y: 299, distance: 324.1
click at [823, 302] on div "Device List [PERSON_NAME]" at bounding box center [709, 319] width 955 height 34
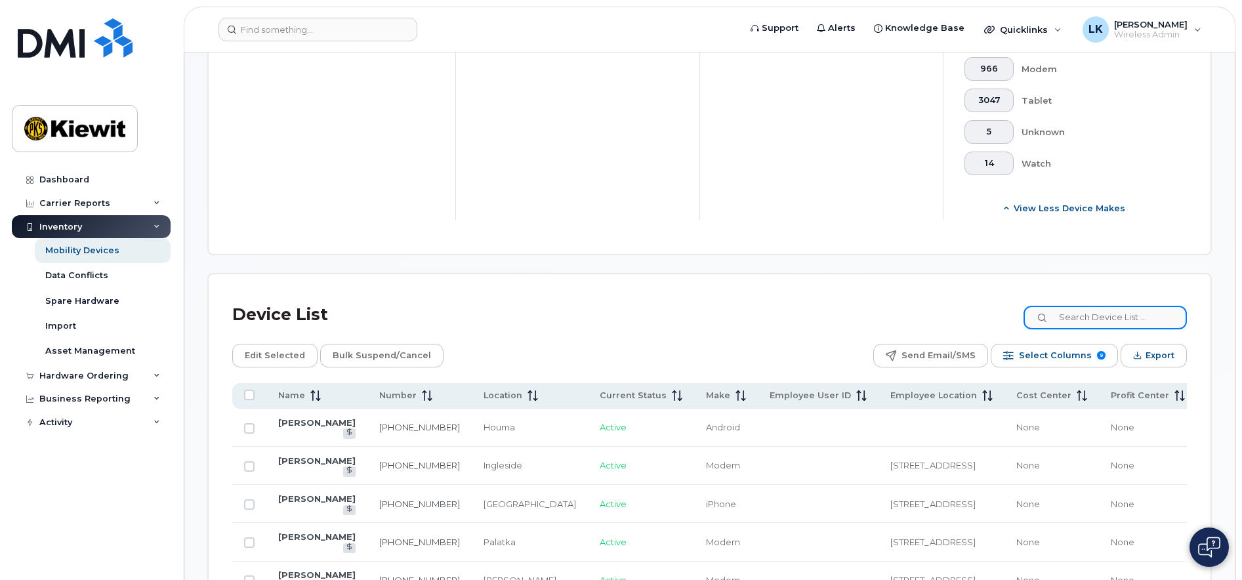
scroll to position [596, 0]
click at [1144, 321] on input at bounding box center [1104, 316] width 163 height 24
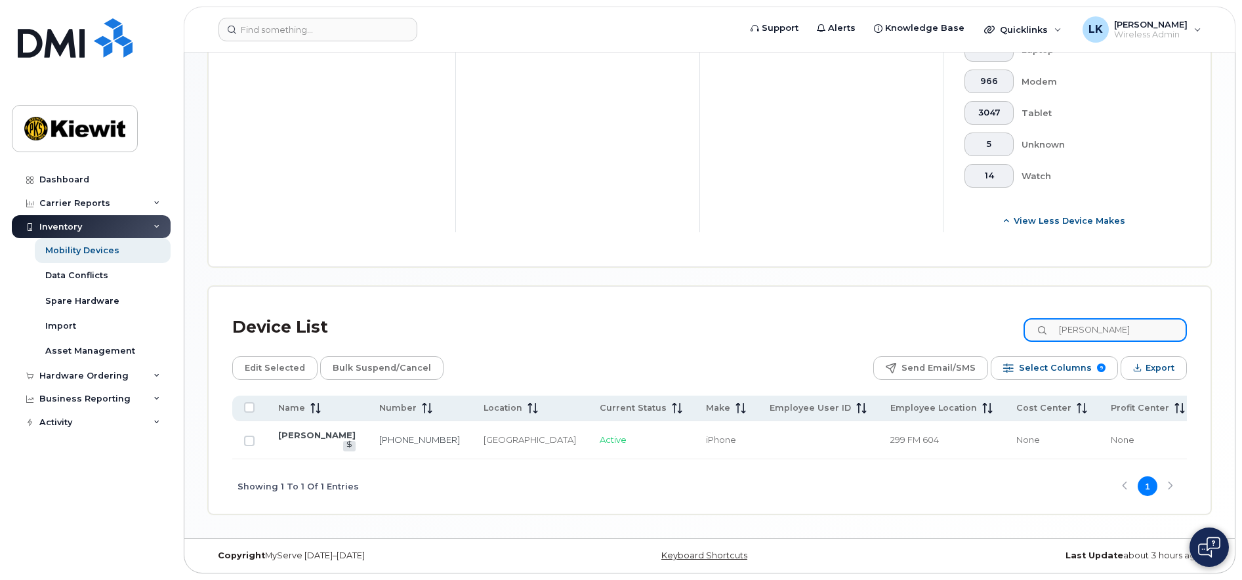
type input "[PERSON_NAME]"
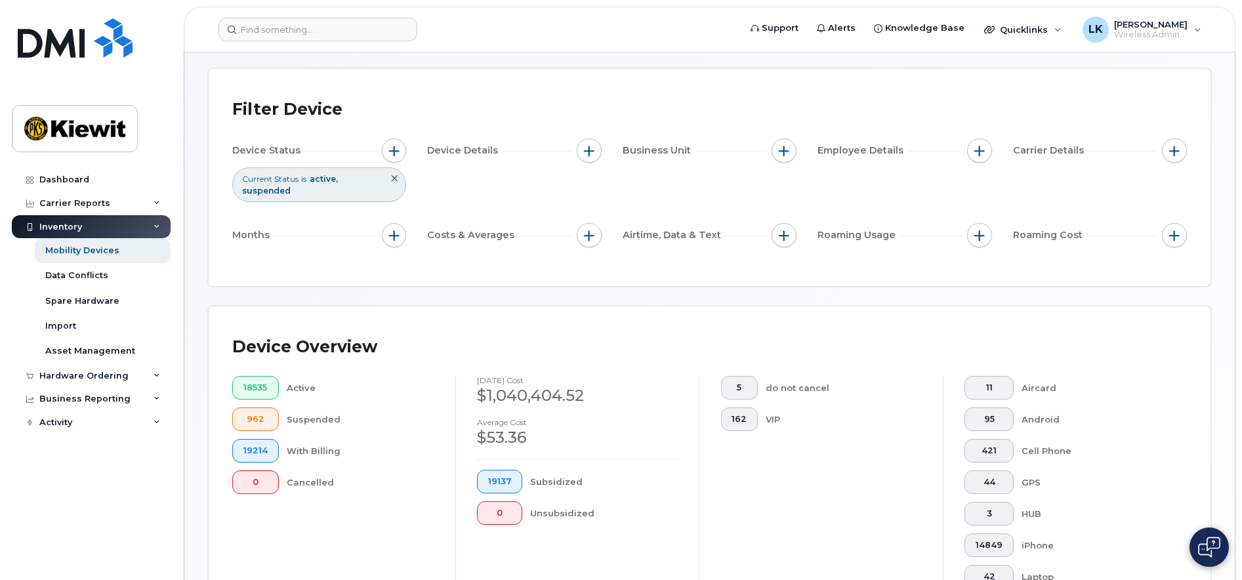
scroll to position [0, 0]
